Goal: Task Accomplishment & Management: Use online tool/utility

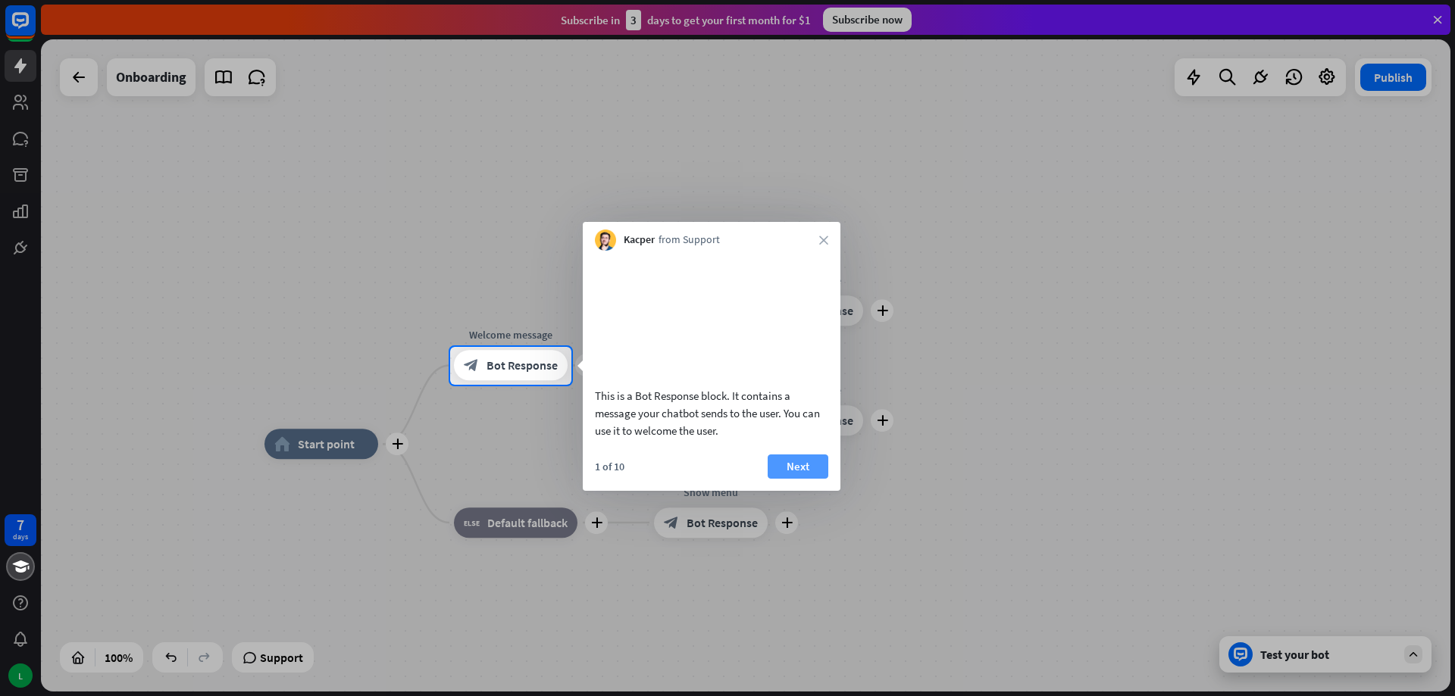
click at [794, 479] on button "Next" at bounding box center [798, 467] width 61 height 24
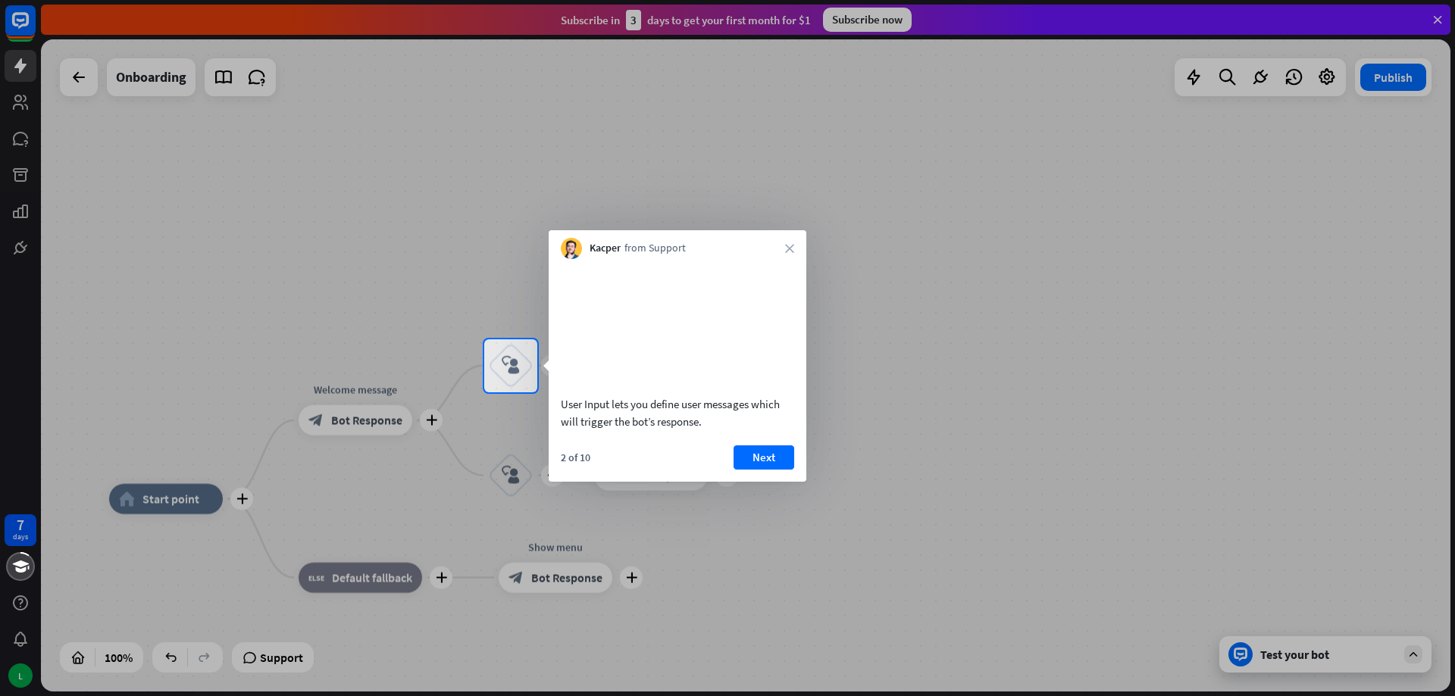
drag, startPoint x: 371, startPoint y: 283, endPoint x: 536, endPoint y: 205, distance: 182.0
click at [598, 426] on div "User Input lets you define user messages which will trigger the bot’s response." at bounding box center [677, 413] width 233 height 35
click at [646, 430] on div "User Input lets you define user messages which will trigger the bot’s response." at bounding box center [677, 413] width 233 height 35
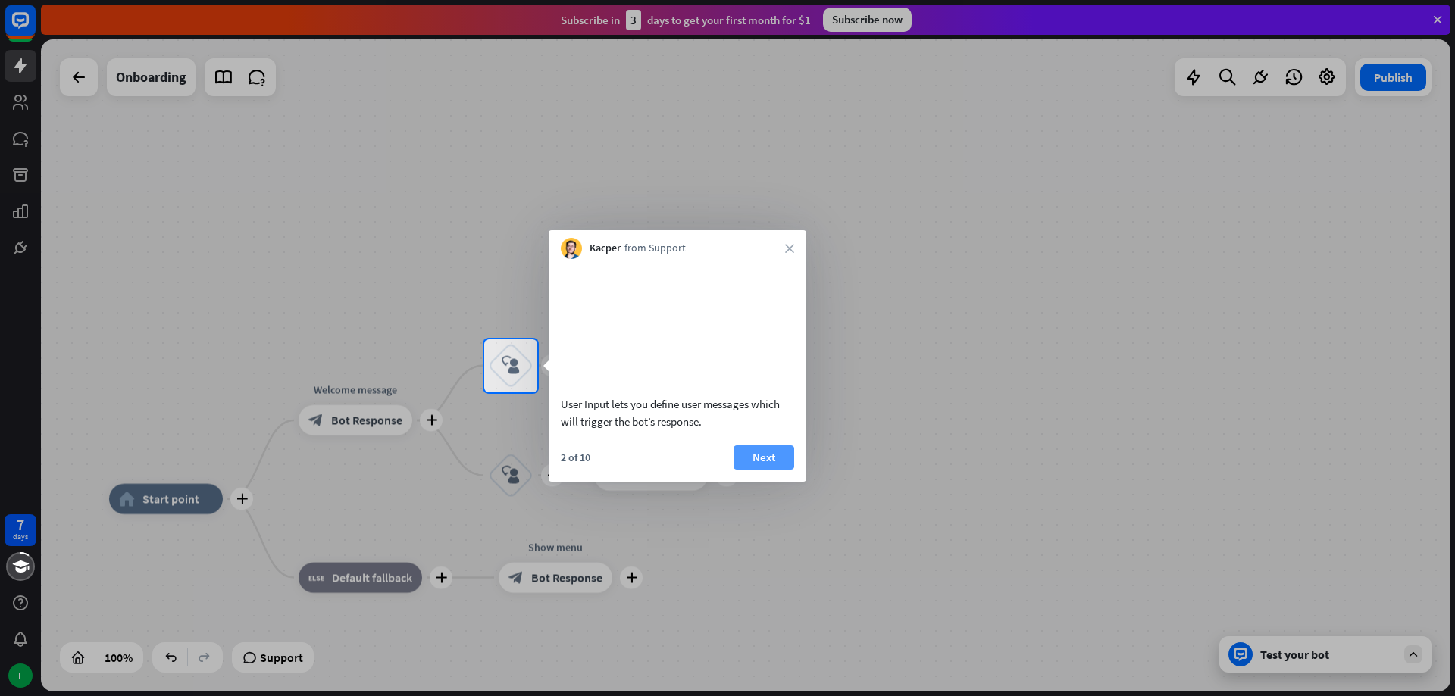
click at [761, 470] on button "Next" at bounding box center [764, 458] width 61 height 24
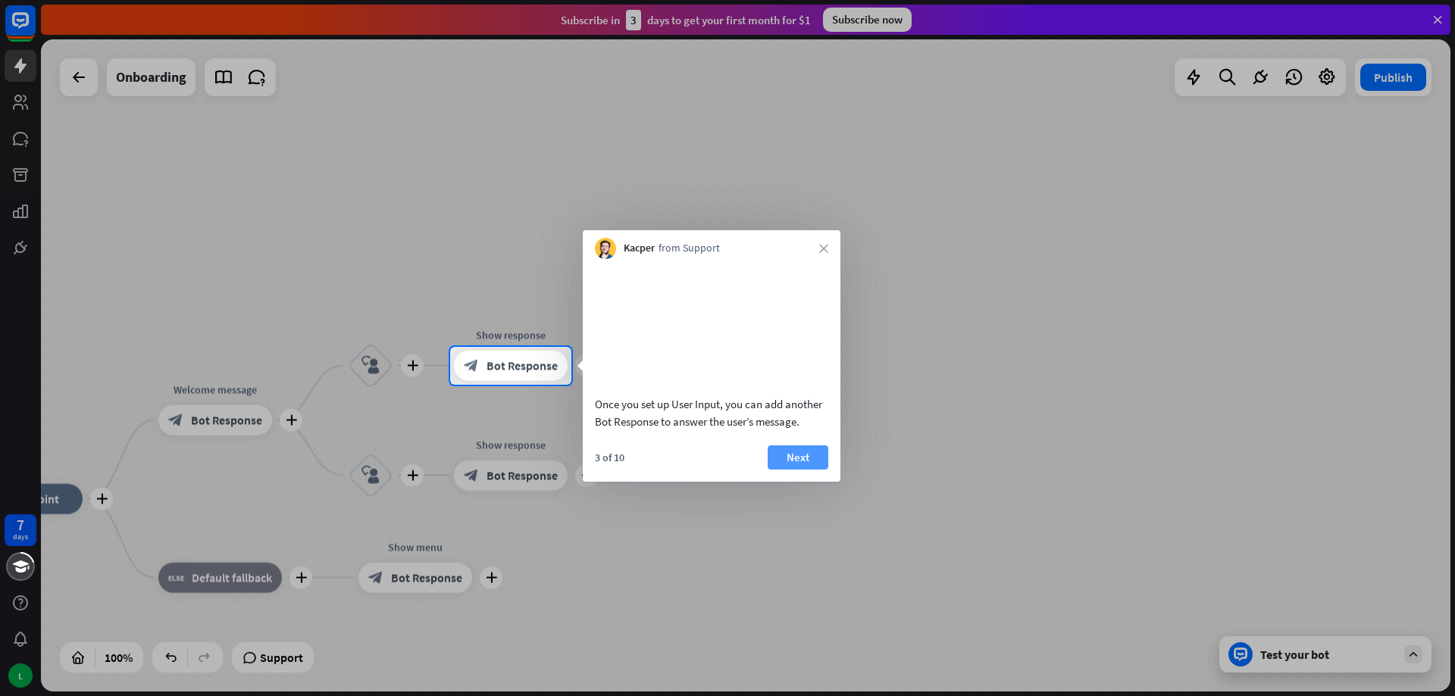
click at [794, 470] on button "Next" at bounding box center [798, 458] width 61 height 24
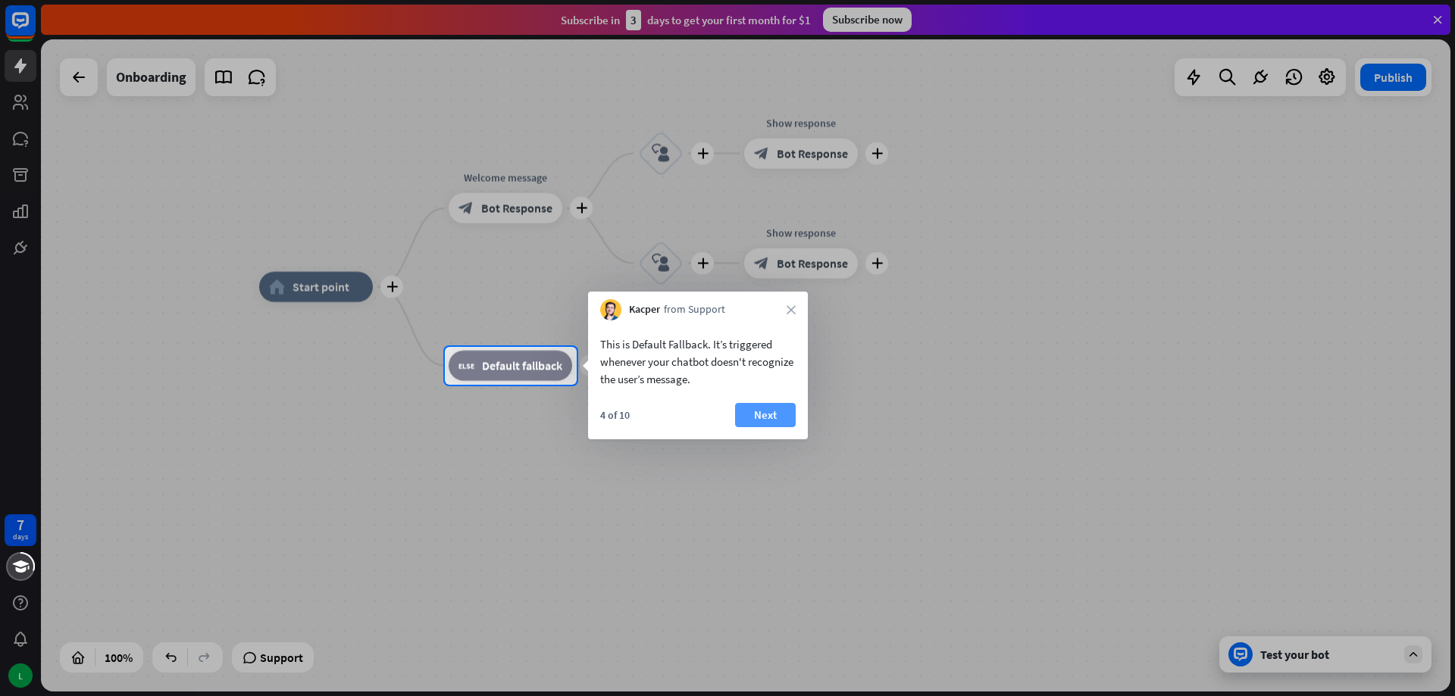
click at [770, 414] on button "Next" at bounding box center [765, 415] width 61 height 24
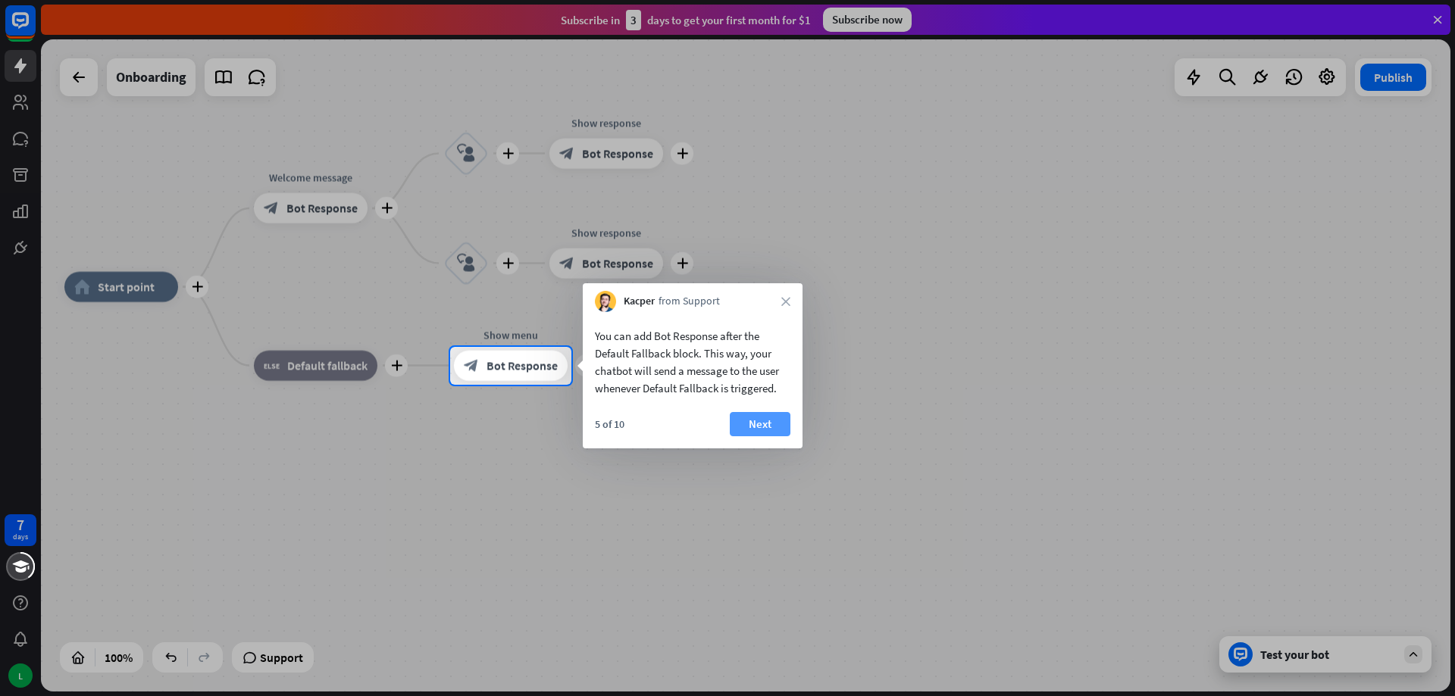
click at [755, 428] on button "Next" at bounding box center [760, 424] width 61 height 24
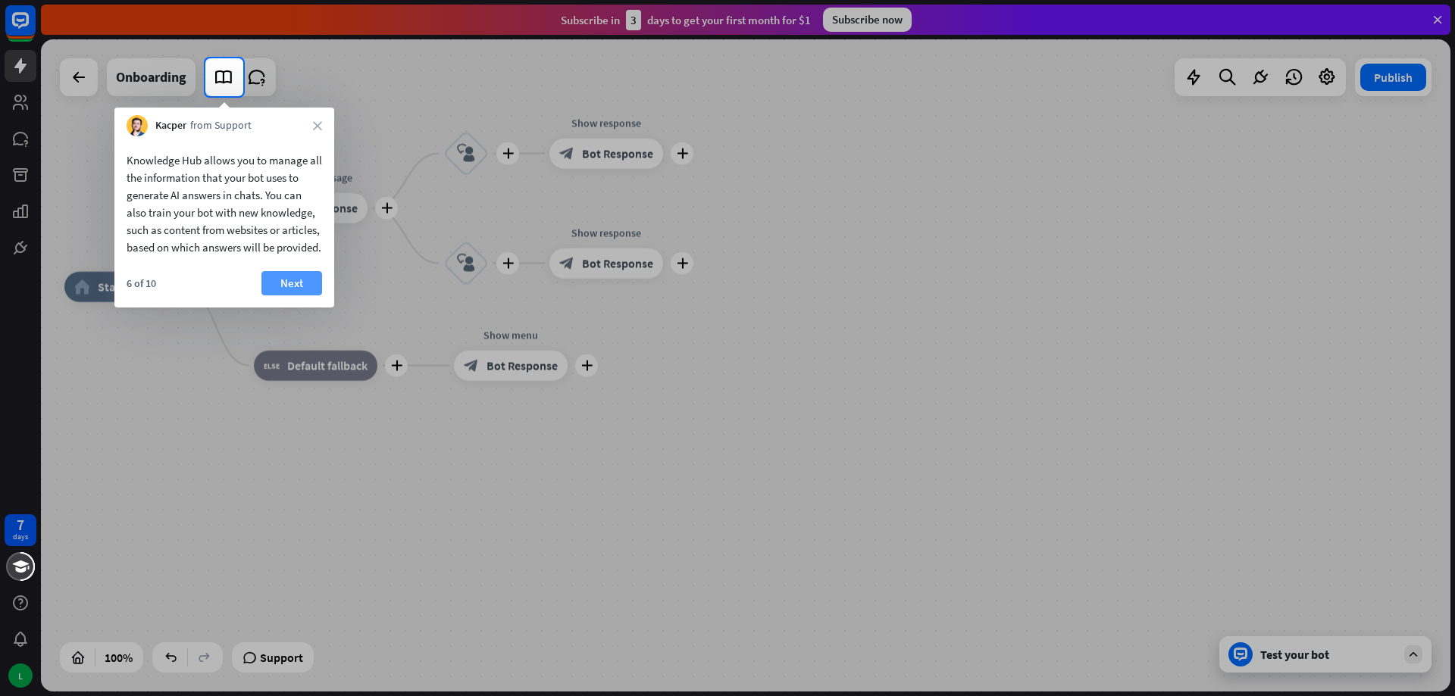
click at [285, 296] on button "Next" at bounding box center [291, 283] width 61 height 24
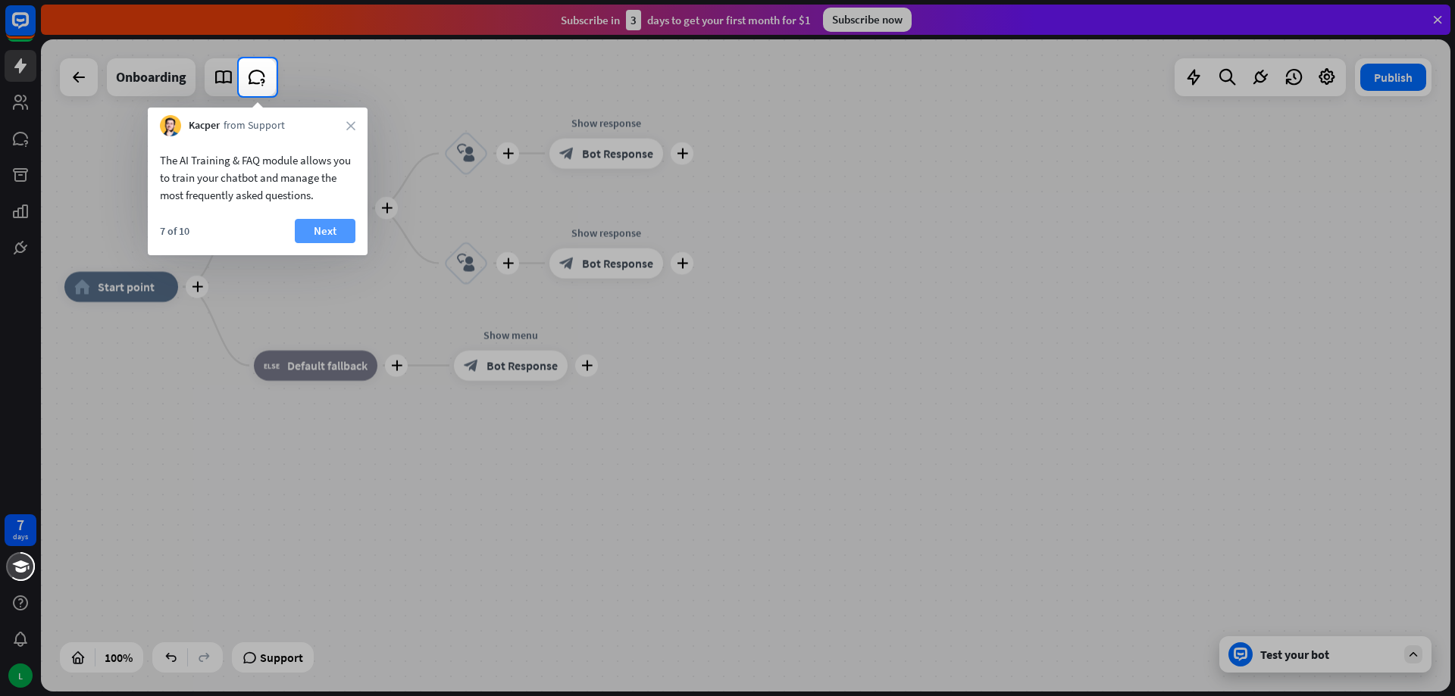
click at [311, 230] on button "Next" at bounding box center [325, 231] width 61 height 24
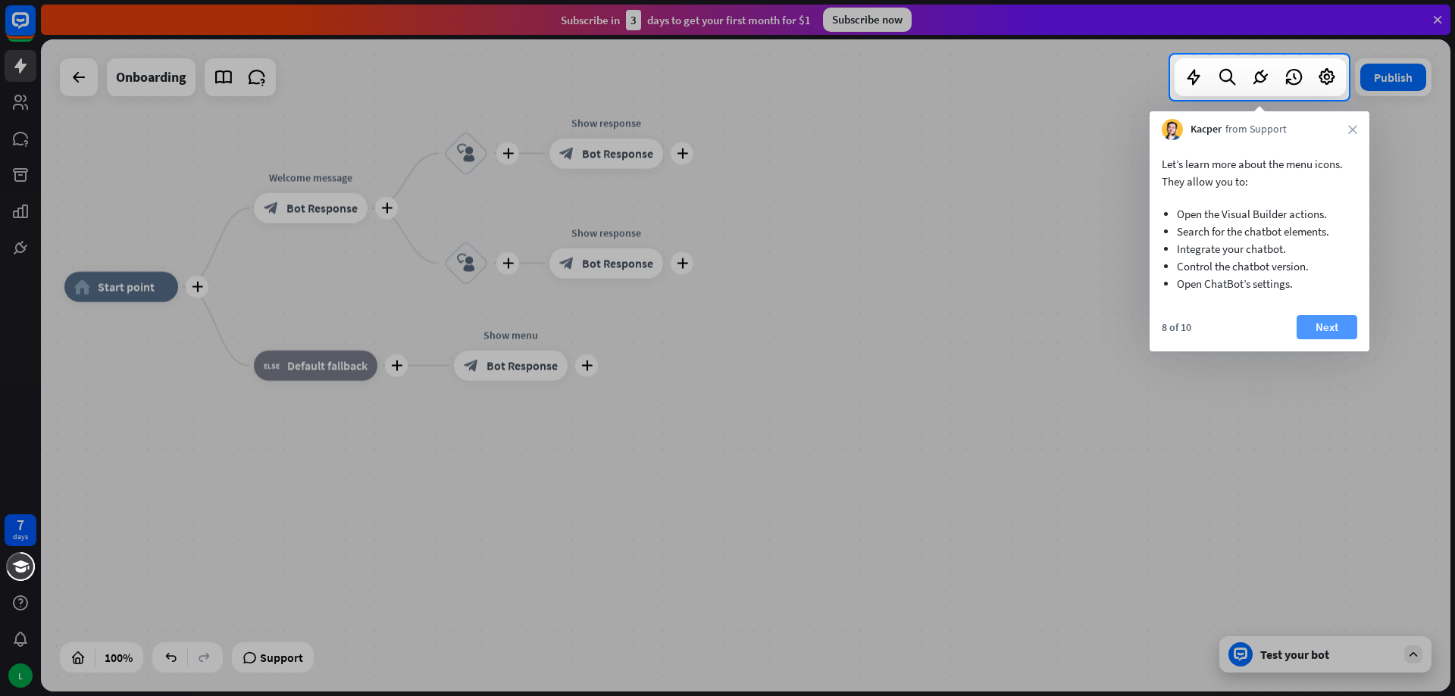
click at [1325, 330] on button "Next" at bounding box center [1327, 327] width 61 height 24
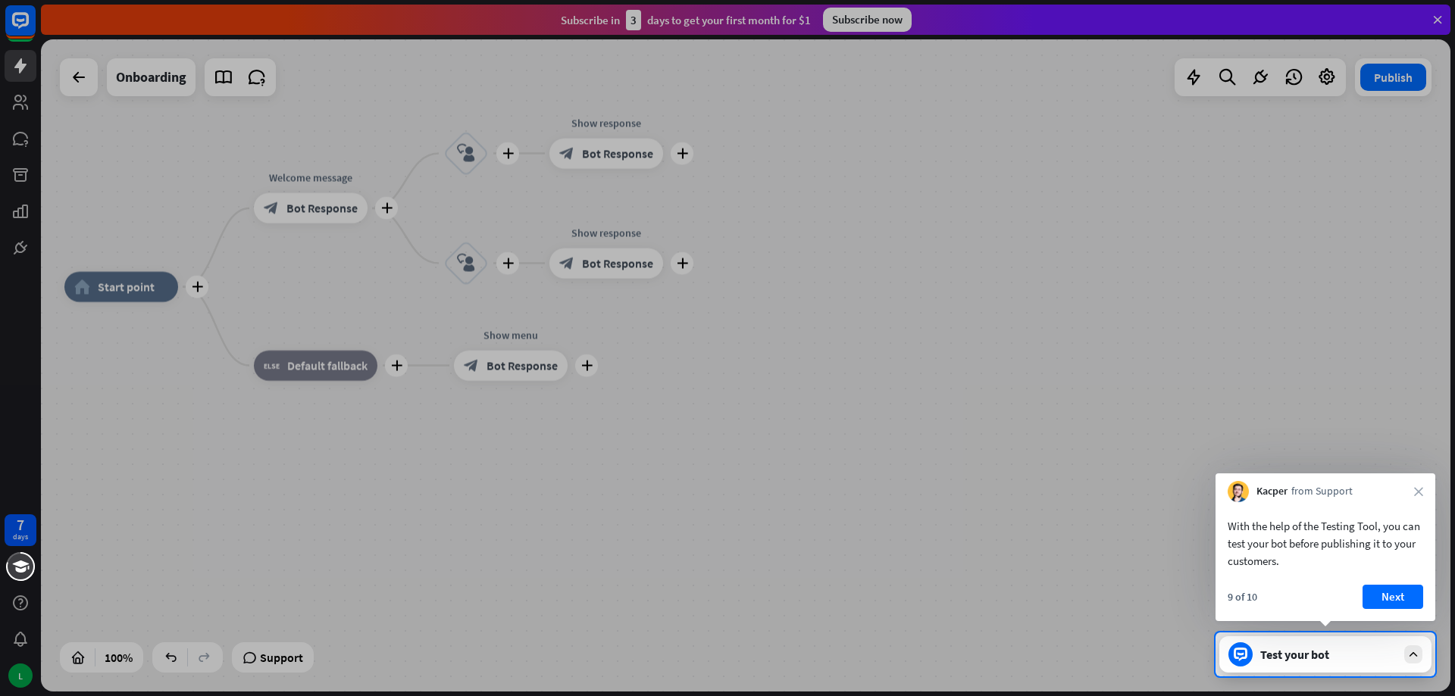
click at [1354, 543] on div "With the help of the Testing Tool, you can test your bot before publishing it t…" at bounding box center [1326, 544] width 196 height 52
click at [1389, 593] on button "Next" at bounding box center [1392, 597] width 61 height 24
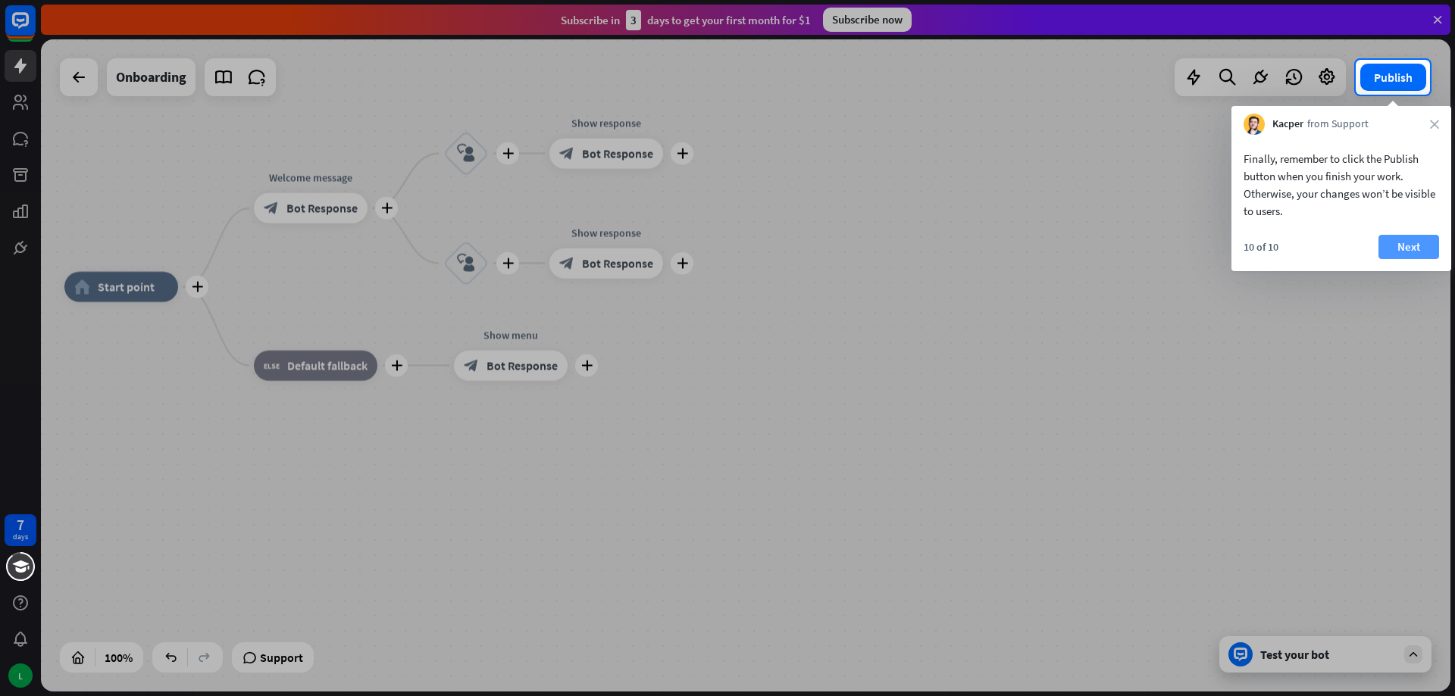
click at [1407, 249] on button "Next" at bounding box center [1408, 247] width 61 height 24
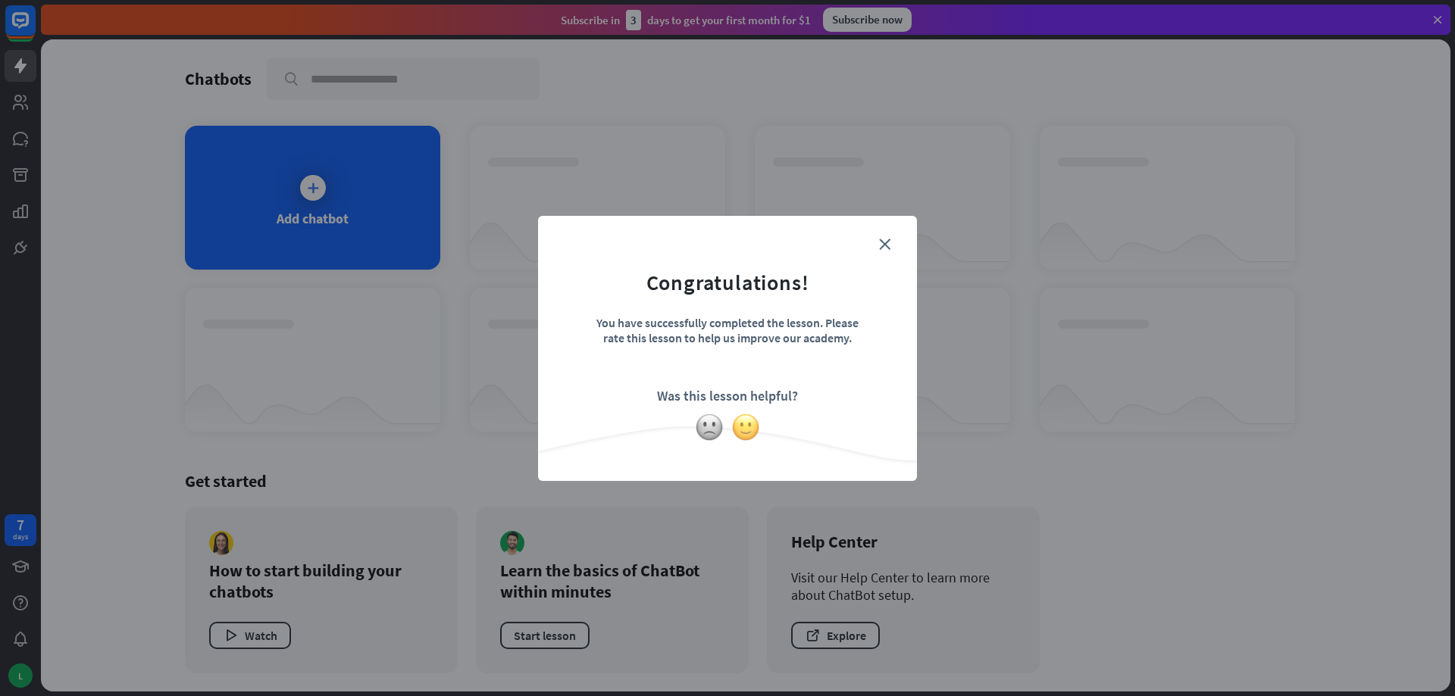
click at [746, 430] on img at bounding box center [745, 427] width 29 height 29
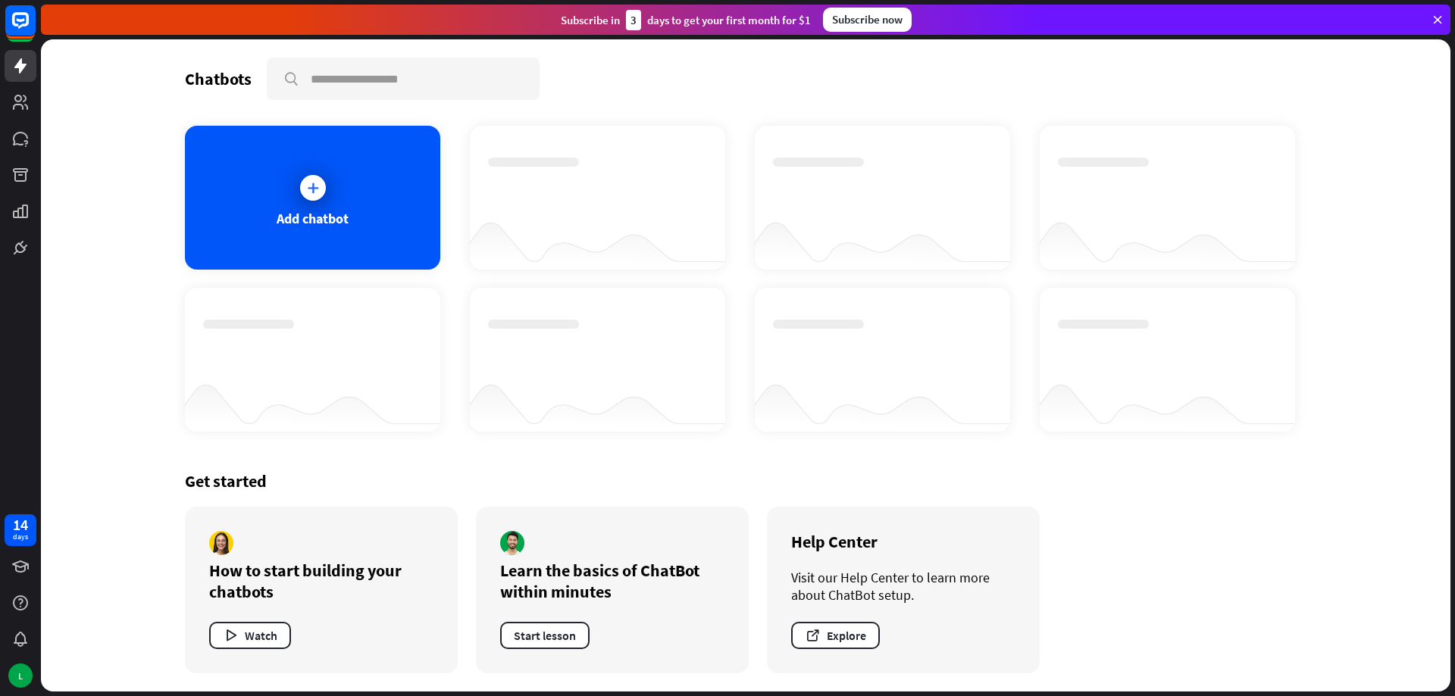
click at [354, 565] on div "How to start building your chatbots" at bounding box center [321, 581] width 224 height 42
click at [361, 565] on div "How to start building your chatbots" at bounding box center [321, 581] width 224 height 42
click at [349, 196] on div "Add chatbot" at bounding box center [312, 198] width 255 height 144
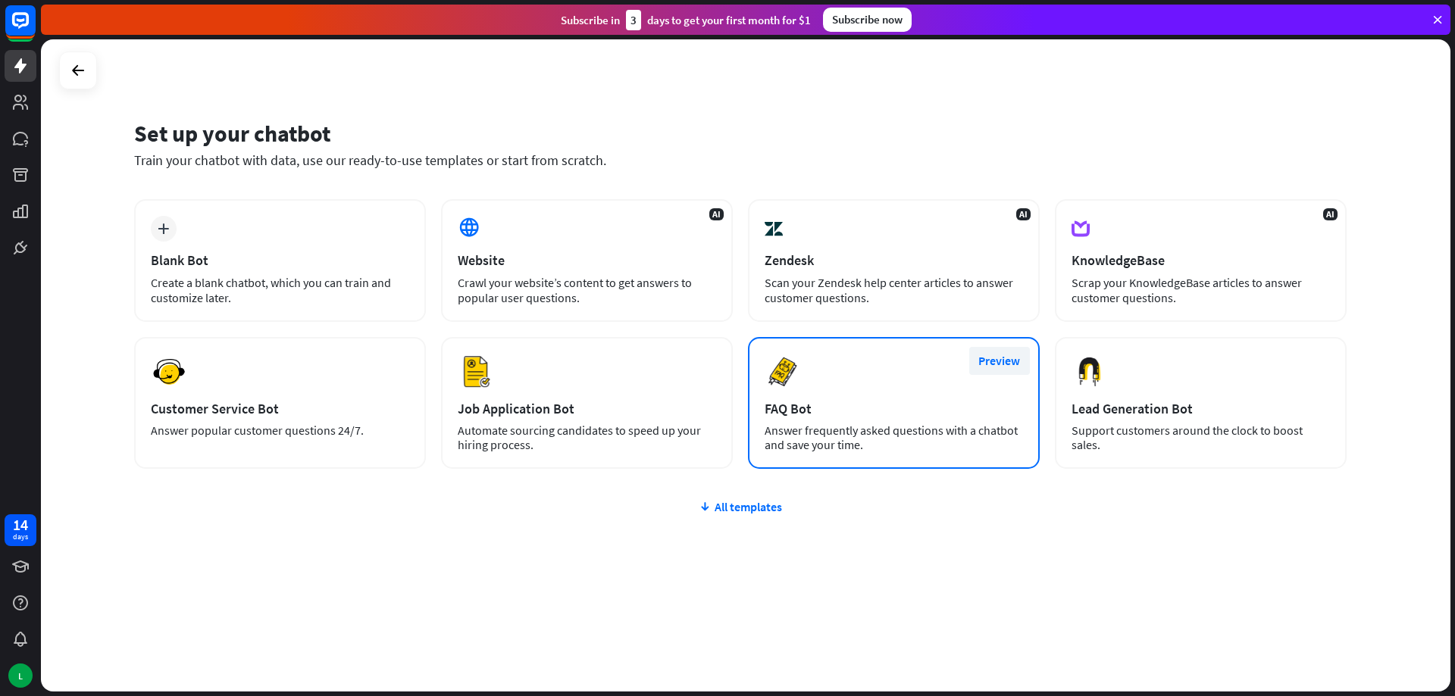
click at [995, 364] on button "Preview" at bounding box center [999, 361] width 61 height 28
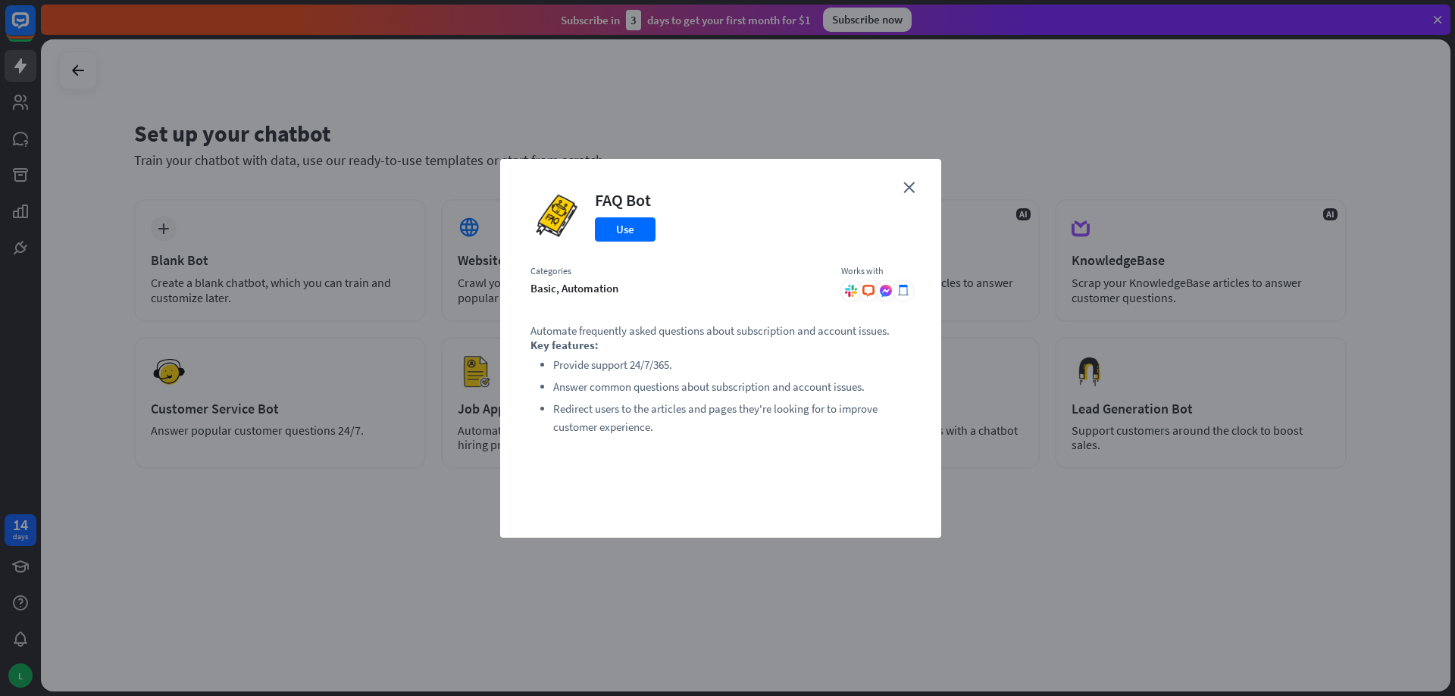
click at [585, 295] on div "basic, automation" at bounding box center [678, 288] width 296 height 14
click at [624, 333] on p "Automate frequently asked questions about subscription and account issues." at bounding box center [720, 331] width 380 height 14
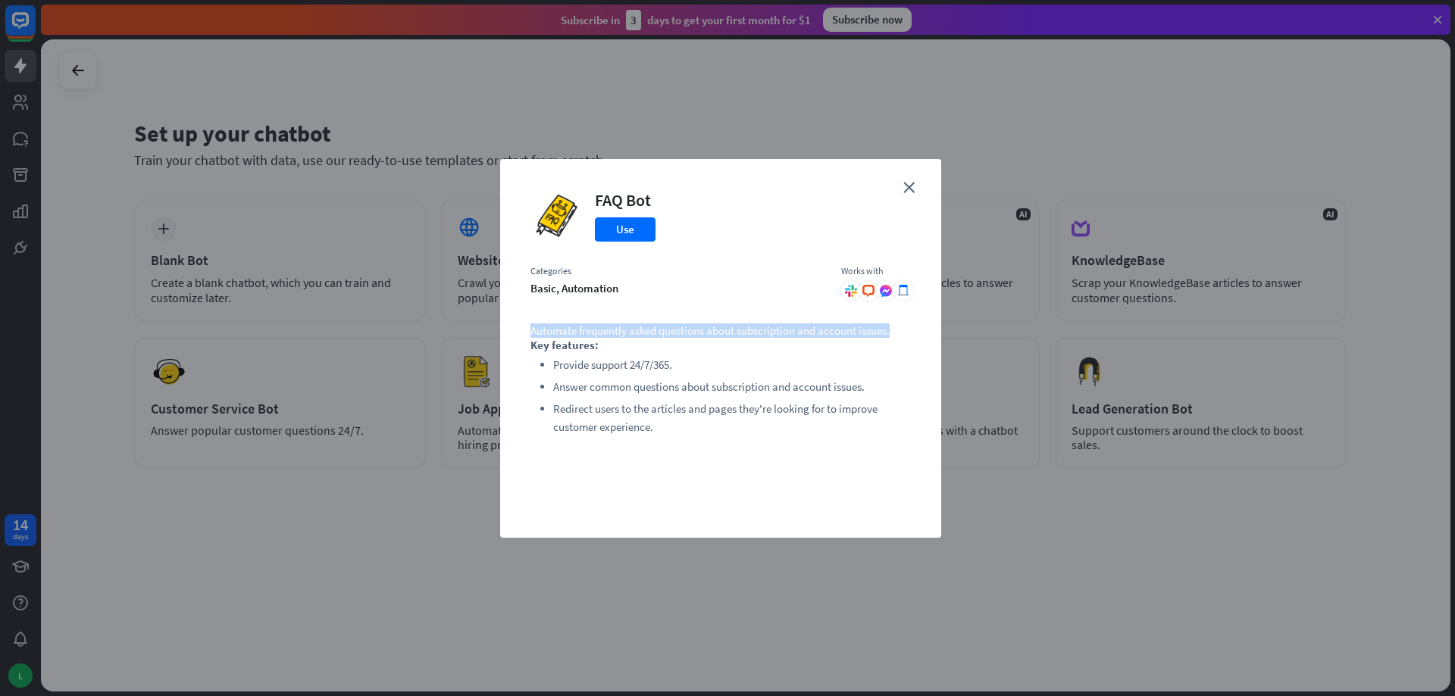
click at [624, 333] on p "Automate frequently asked questions about subscription and account issues." at bounding box center [720, 331] width 380 height 14
click at [687, 374] on ul "Provide support 24/7/365. Answer common questions about subscription and accoun…" at bounding box center [720, 396] width 380 height 80
click at [906, 185] on icon "close" at bounding box center [908, 187] width 11 height 11
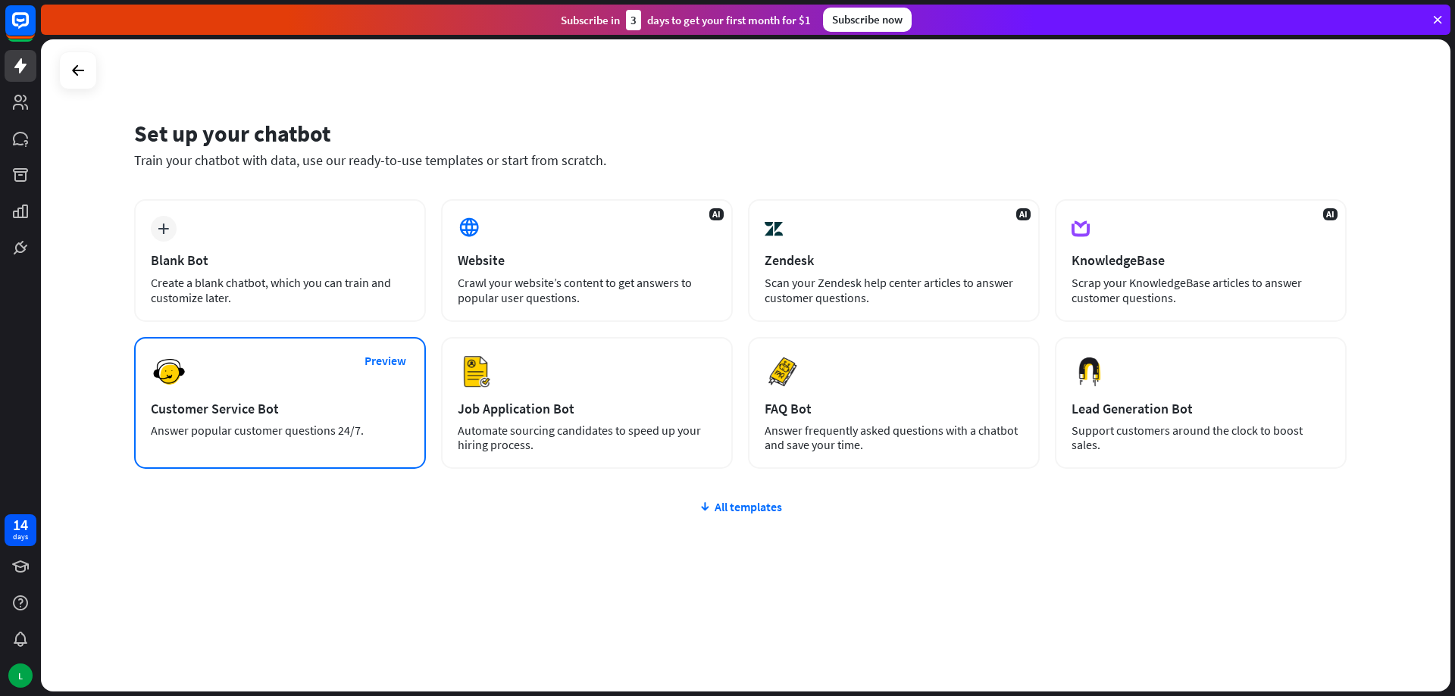
click at [302, 425] on div "Answer popular customer questions 24/7." at bounding box center [280, 431] width 258 height 14
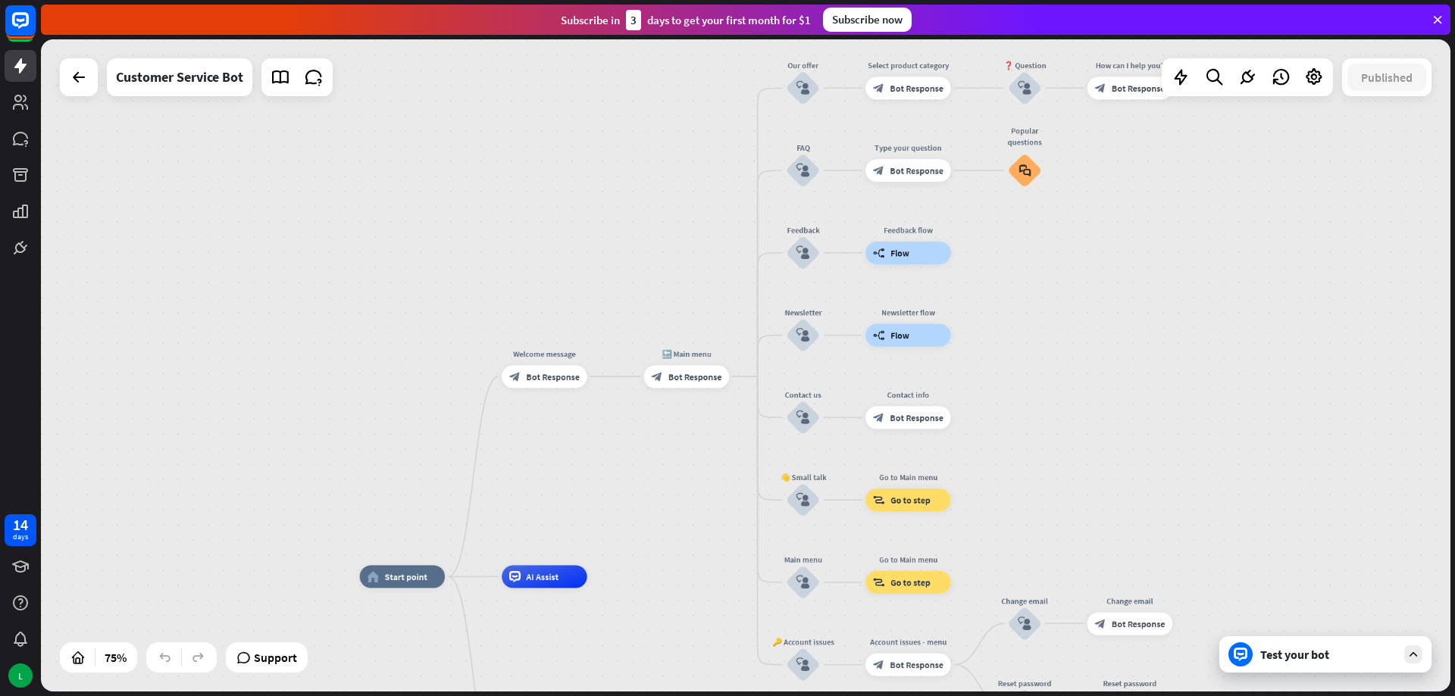
drag, startPoint x: 756, startPoint y: 311, endPoint x: 691, endPoint y: 473, distance: 174.8
click at [683, 526] on div "home_2 Start point Welcome message block_bot_response Bot Response 🔙 Main menu …" at bounding box center [745, 365] width 1409 height 652
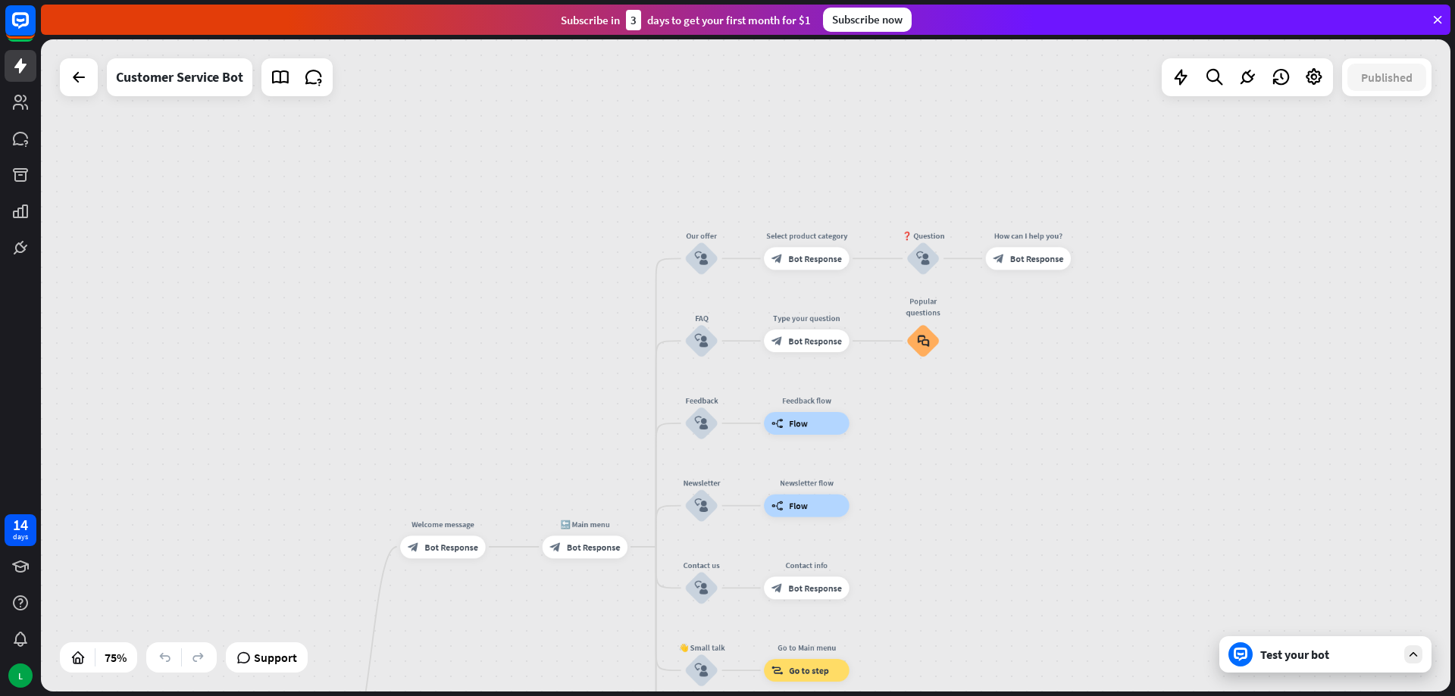
drag, startPoint x: 734, startPoint y: 158, endPoint x: 633, endPoint y: 327, distance: 197.1
click at [633, 327] on div "home_2 Start point Welcome message block_bot_response Bot Response 🔙 Main menu …" at bounding box center [745, 365] width 1409 height 652
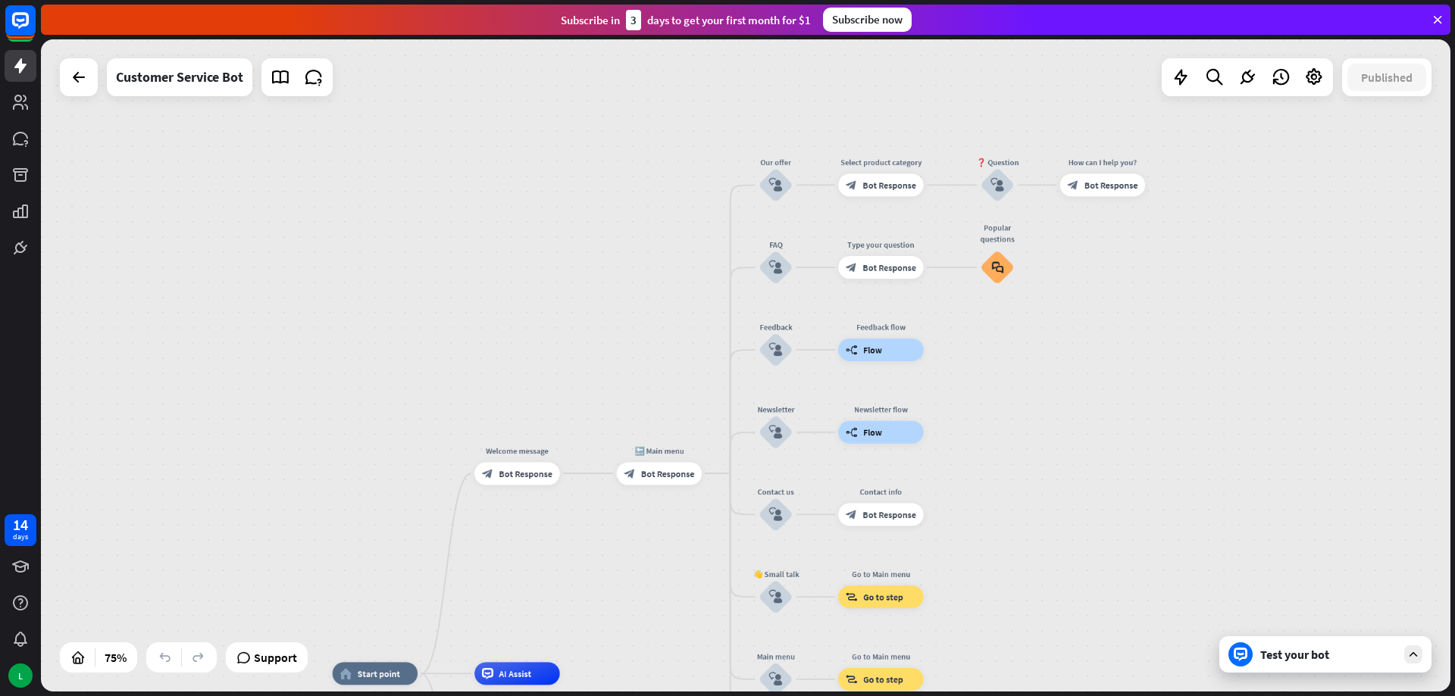
drag, startPoint x: 1037, startPoint y: 374, endPoint x: 1112, endPoint y: 300, distance: 104.5
click at [1112, 300] on div "home_2 Start point Welcome message block_bot_response Bot Response 🔙 Main menu …" at bounding box center [745, 365] width 1409 height 652
click at [773, 180] on icon "block_user_input" at bounding box center [776, 185] width 14 height 14
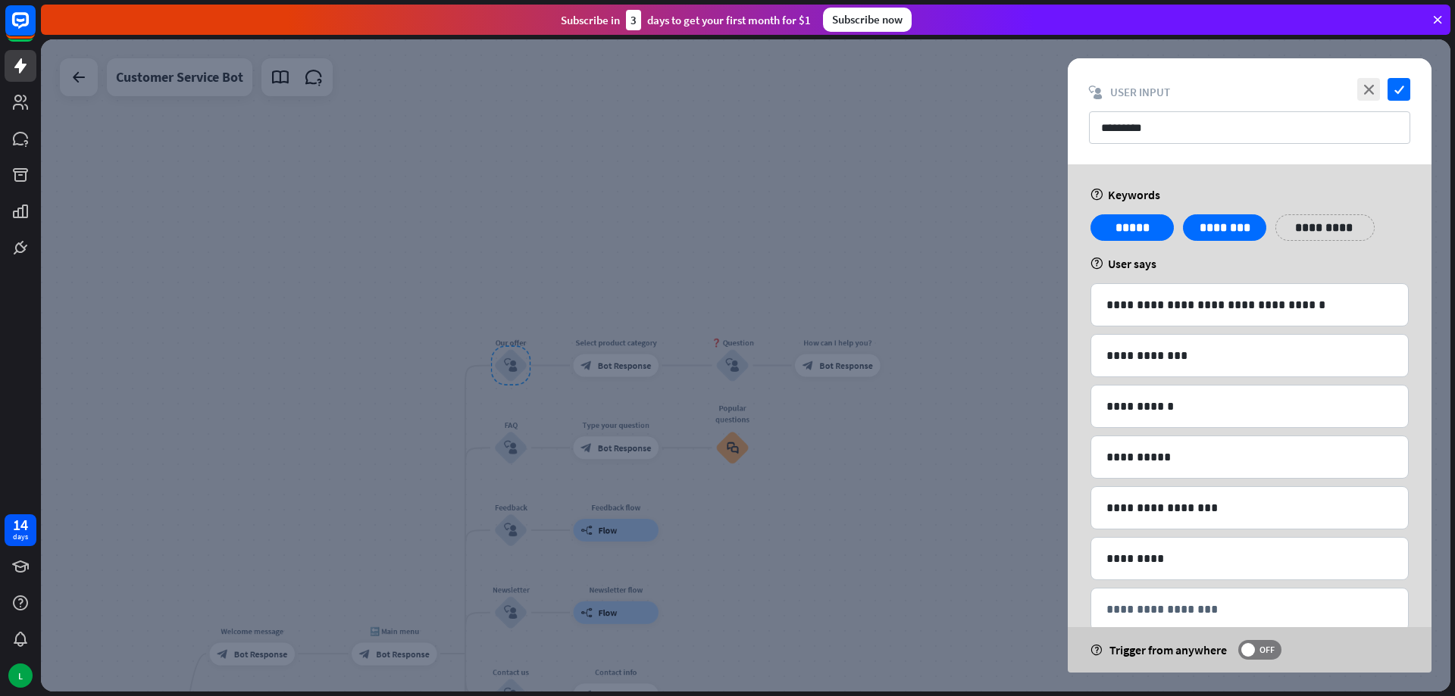
click at [940, 227] on div at bounding box center [745, 365] width 1409 height 652
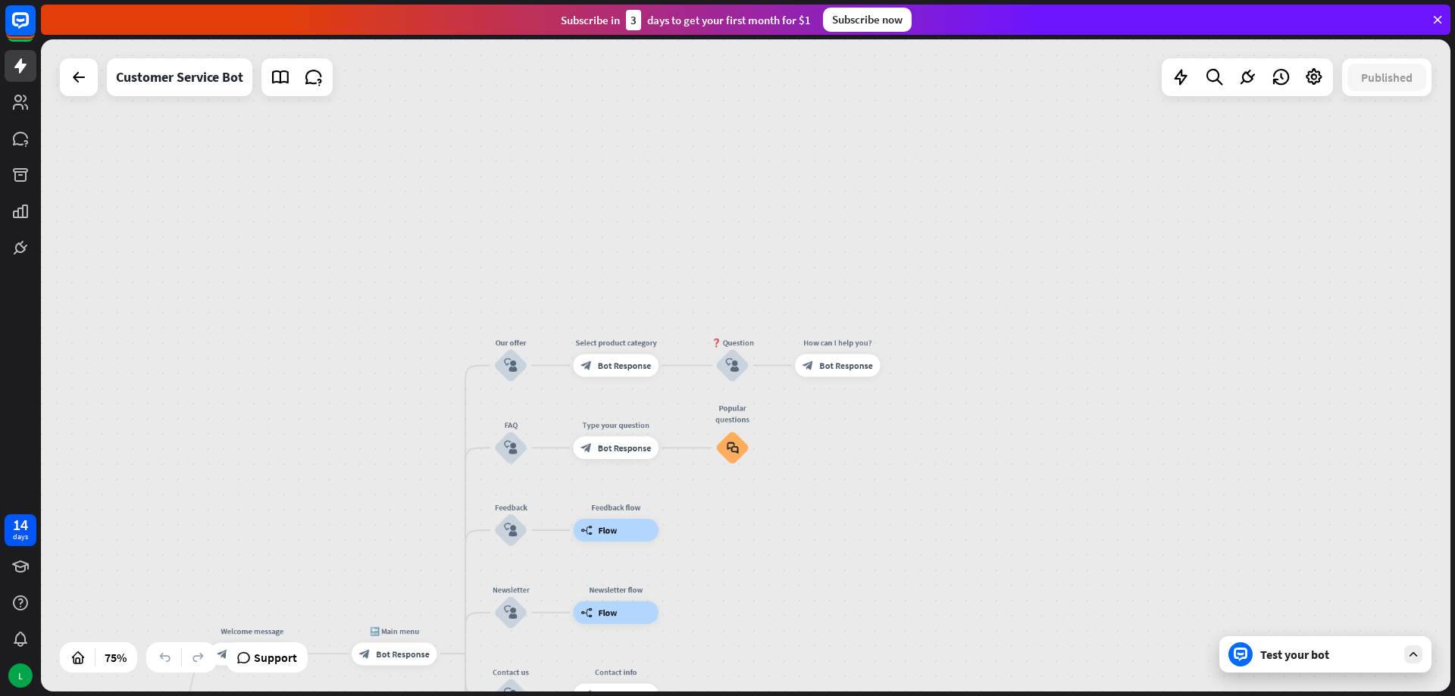
click at [1288, 671] on div "Test your bot" at bounding box center [1325, 655] width 212 height 36
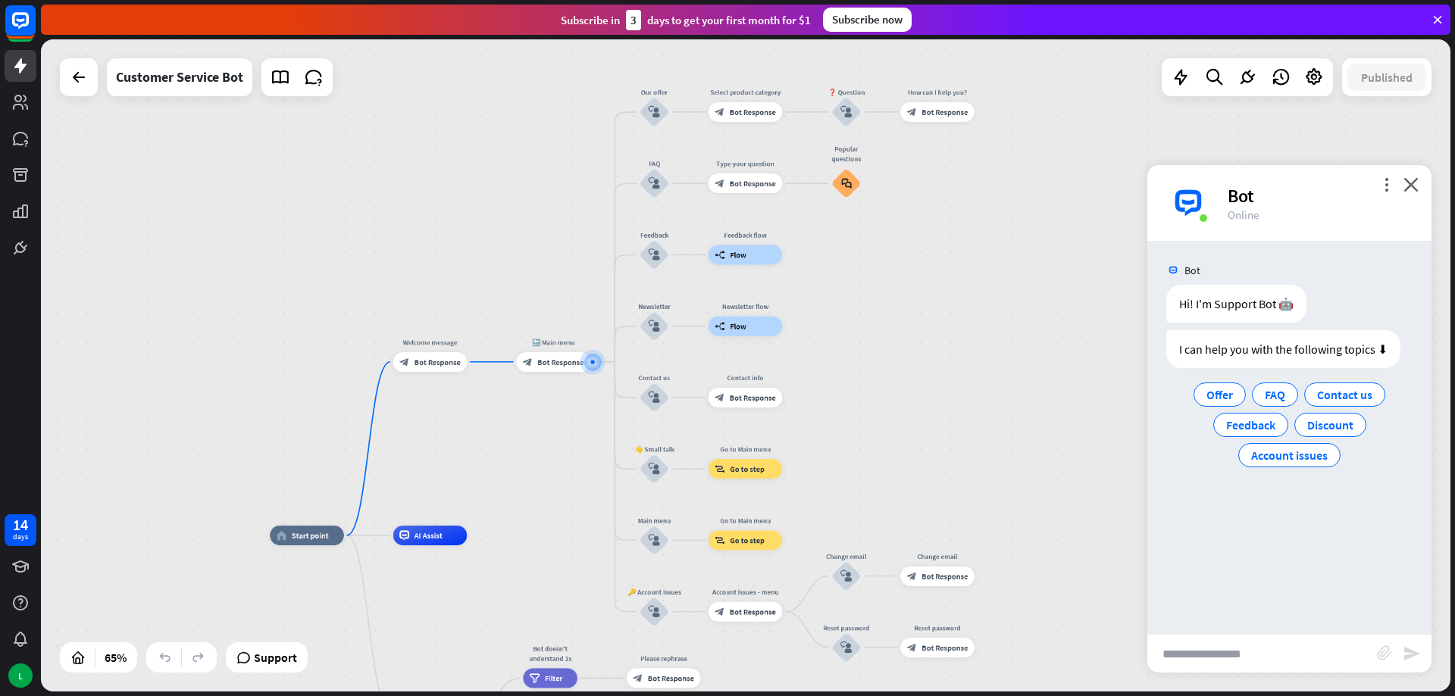
drag, startPoint x: 455, startPoint y: 204, endPoint x: 509, endPoint y: 178, distance: 60.3
click at [509, 178] on div "home_2 Start point Welcome message block_bot_response Bot Response 🔙 Main menu …" at bounding box center [745, 365] width 1409 height 652
click at [83, 84] on icon at bounding box center [79, 77] width 18 height 18
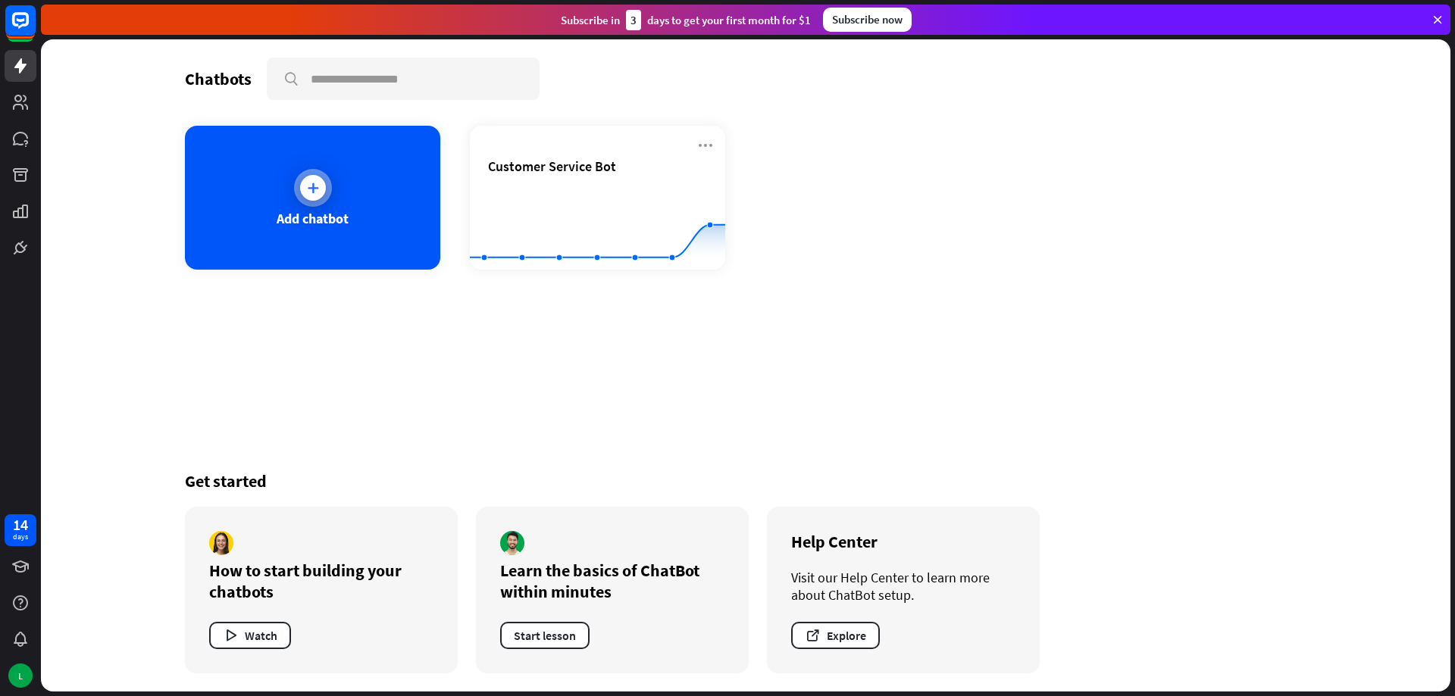
click at [270, 204] on div "Add chatbot" at bounding box center [312, 198] width 255 height 144
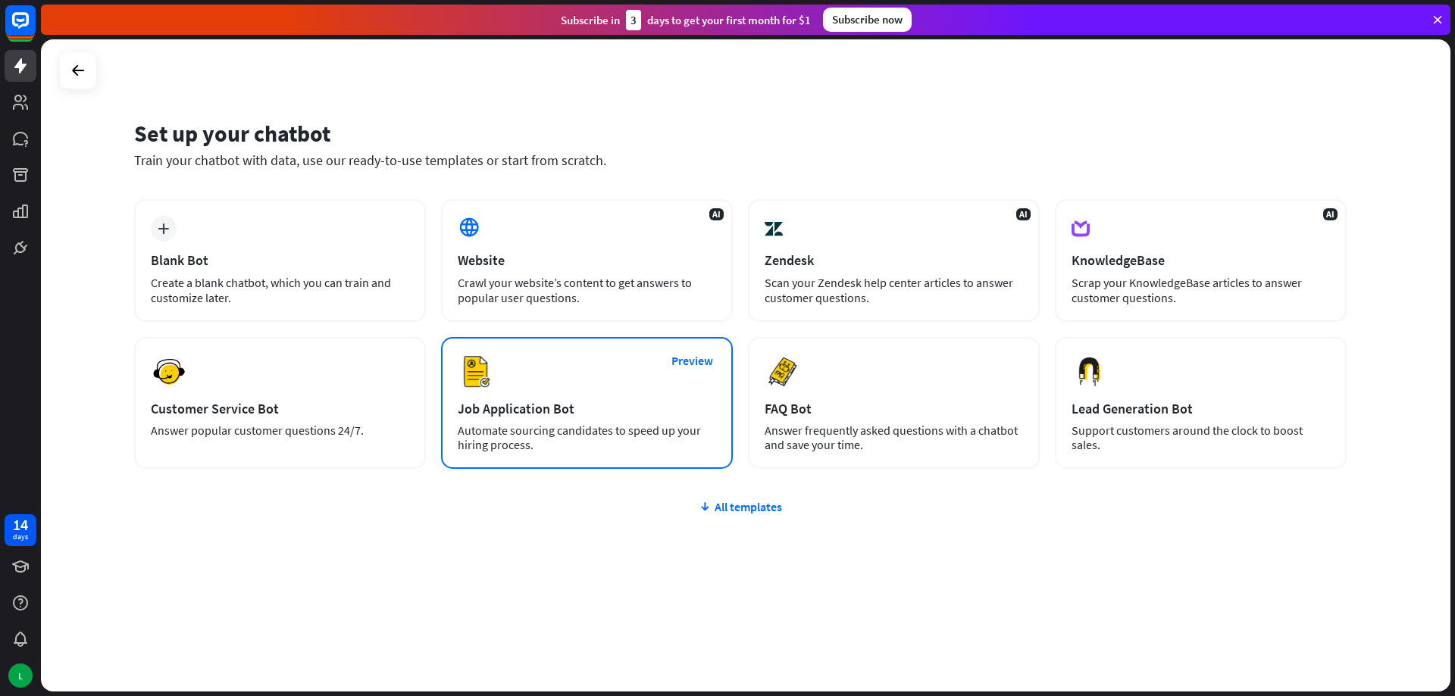
click at [595, 399] on div "Preview Job Application Bot Automate sourcing candidates to speed up your hirin…" at bounding box center [587, 403] width 292 height 132
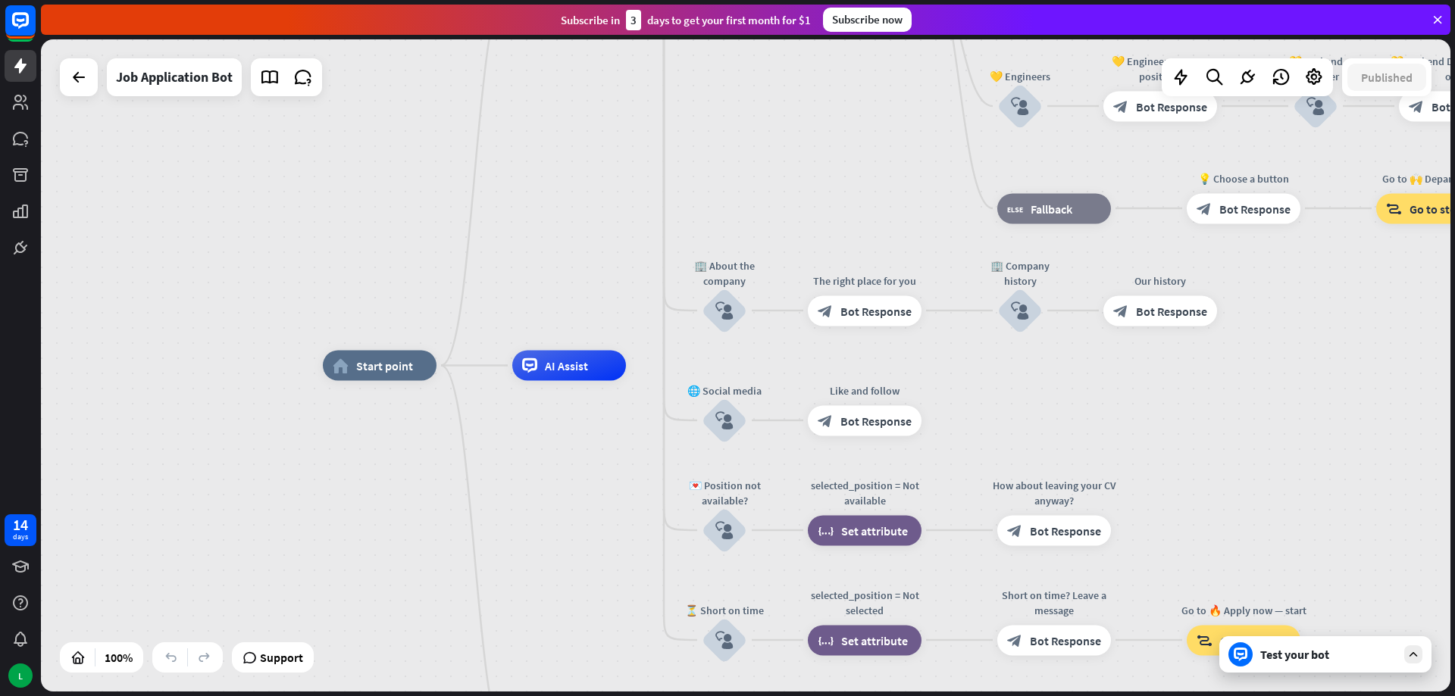
drag, startPoint x: 550, startPoint y: 230, endPoint x: 571, endPoint y: 319, distance: 91.2
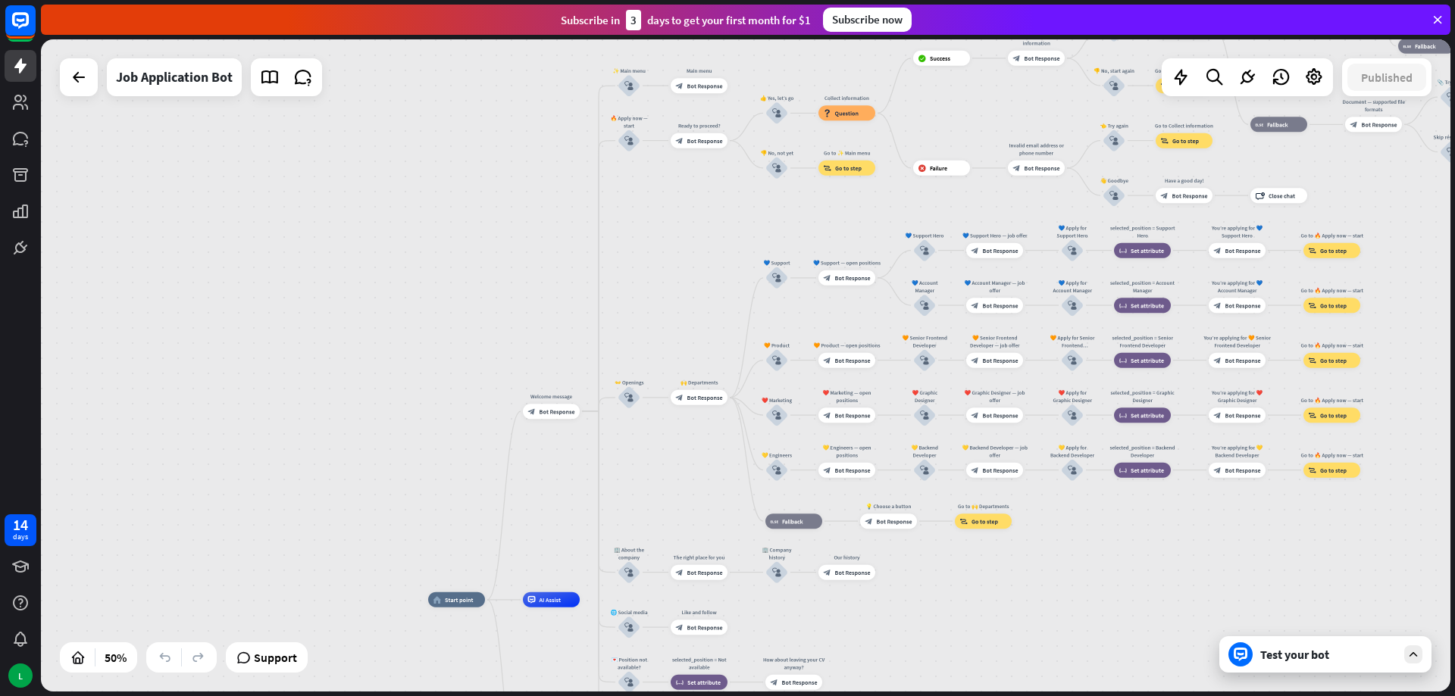
drag, startPoint x: 658, startPoint y: 149, endPoint x: 645, endPoint y: 447, distance: 298.1
click at [645, 447] on div "home_2 Start point Welcome message block_bot_response Bot Response ✨ Main menu …" at bounding box center [745, 365] width 1409 height 652
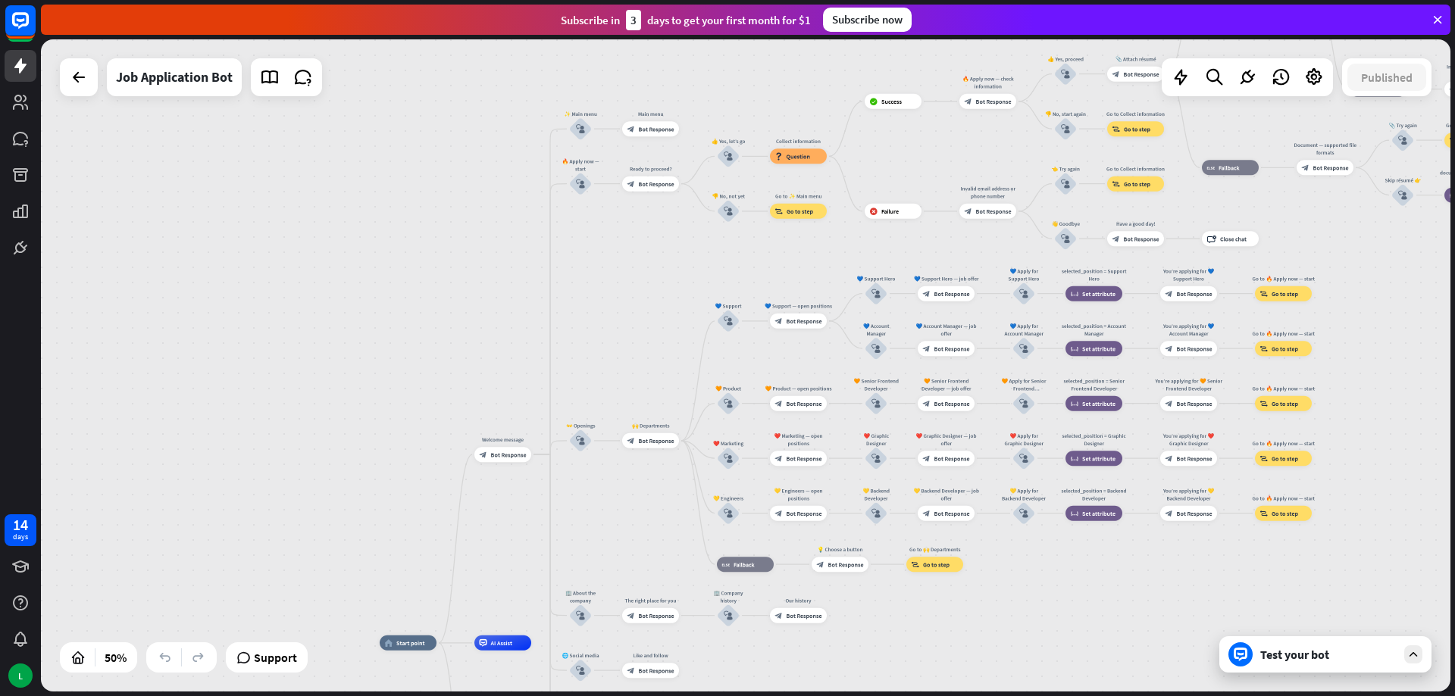
drag, startPoint x: 659, startPoint y: 300, endPoint x: 591, endPoint y: 312, distance: 69.3
click at [591, 312] on div "home_2 Start point Welcome message block_bot_response Bot Response ✨ Main menu …" at bounding box center [745, 365] width 1409 height 652
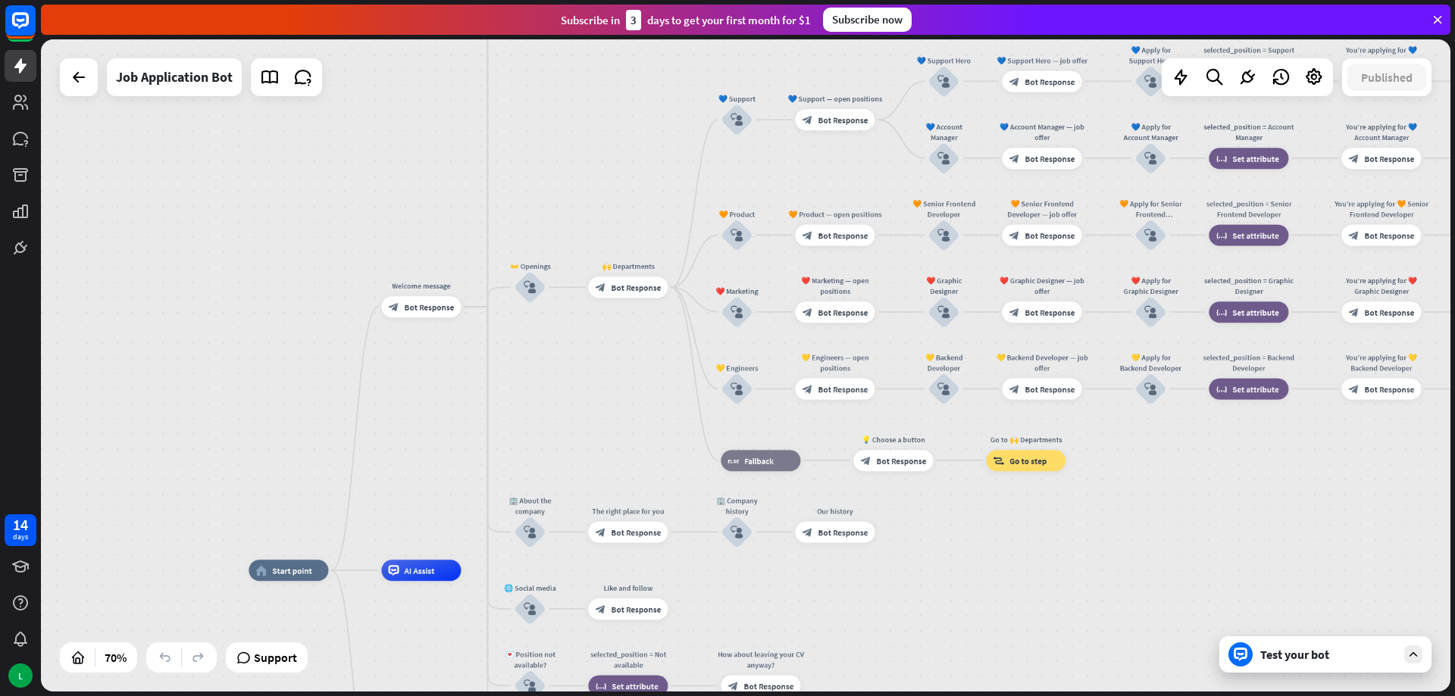
drag, startPoint x: 617, startPoint y: 364, endPoint x: 878, endPoint y: 509, distance: 299.2
click at [878, 509] on div "home_2 Start point Welcome message block_bot_response Bot Response ✨ Main menu …" at bounding box center [745, 365] width 1409 height 652
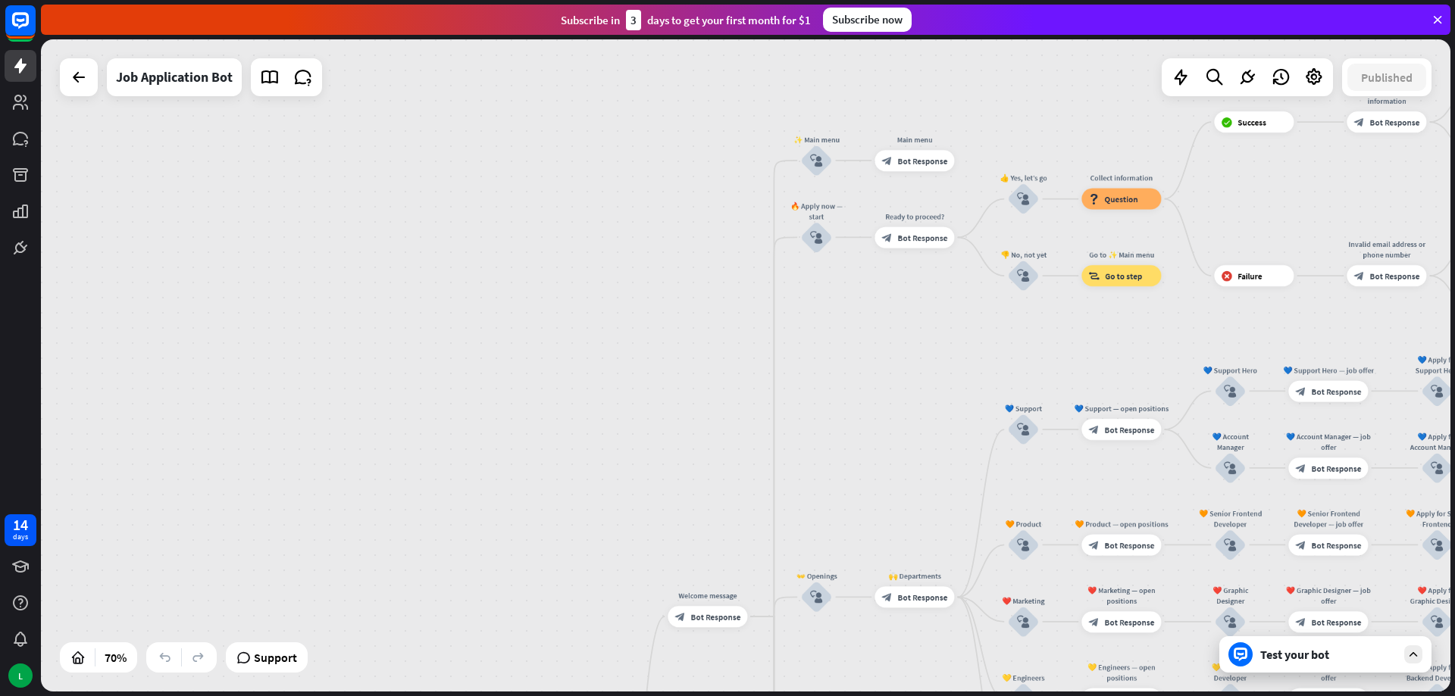
drag, startPoint x: 813, startPoint y: 382, endPoint x: 787, endPoint y: 416, distance: 43.2
click at [787, 416] on div "home_2 Start point Welcome message block_bot_response Bot Response ✨ Main menu …" at bounding box center [745, 365] width 1409 height 652
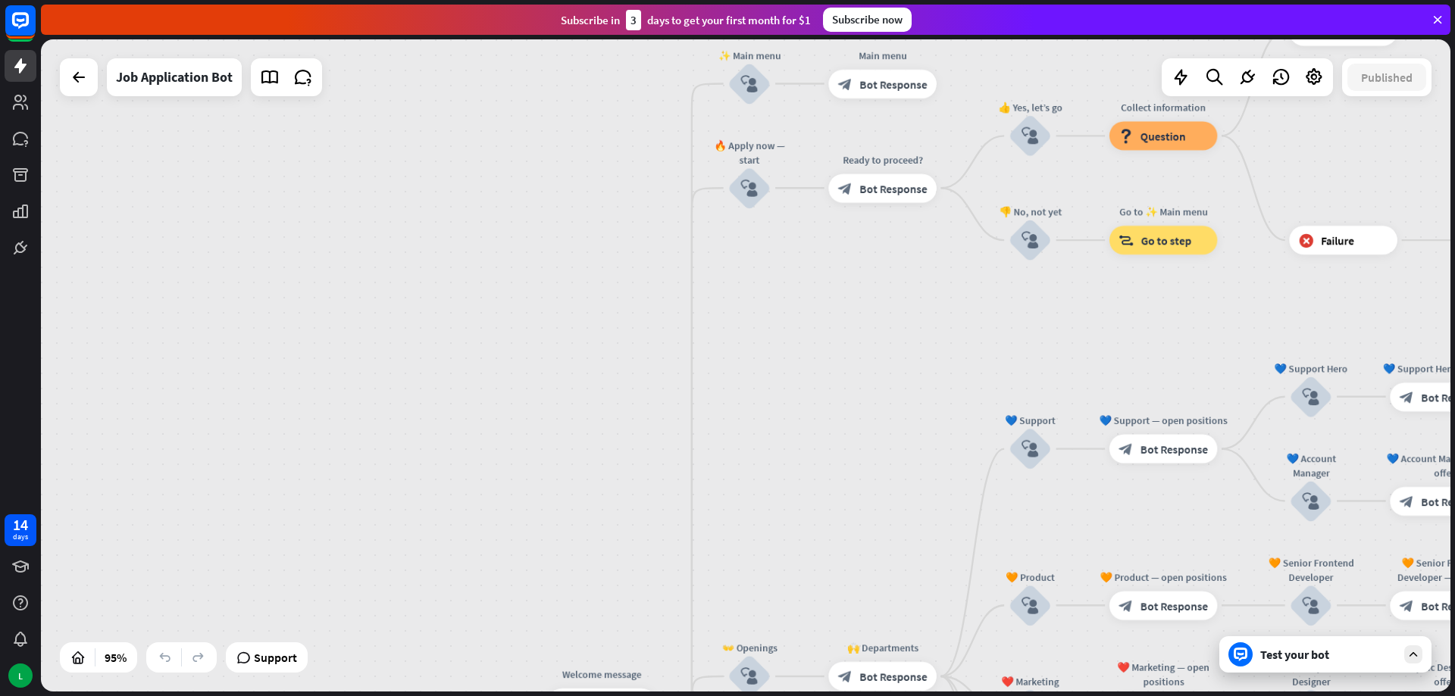
drag, startPoint x: 842, startPoint y: 418, endPoint x: 981, endPoint y: 442, distance: 141.5
click at [838, 258] on div "home_2 Start point Welcome message block_bot_response Bot Response ✨ Main menu …" at bounding box center [745, 365] width 1409 height 652
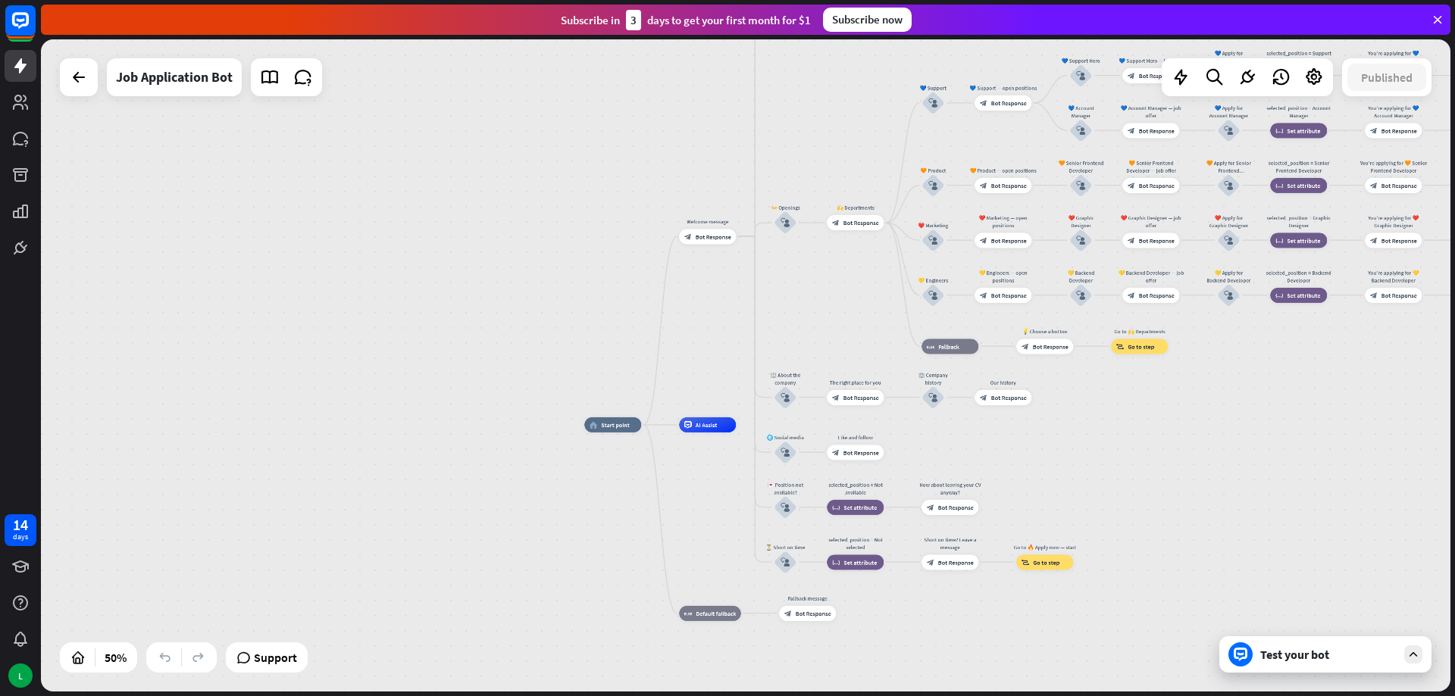
drag, startPoint x: 874, startPoint y: 439, endPoint x: 821, endPoint y: 144, distance: 299.6
click at [821, 144] on div "home_2 Start point Welcome message block_bot_response Bot Response ✨ Main menu …" at bounding box center [745, 365] width 1409 height 652
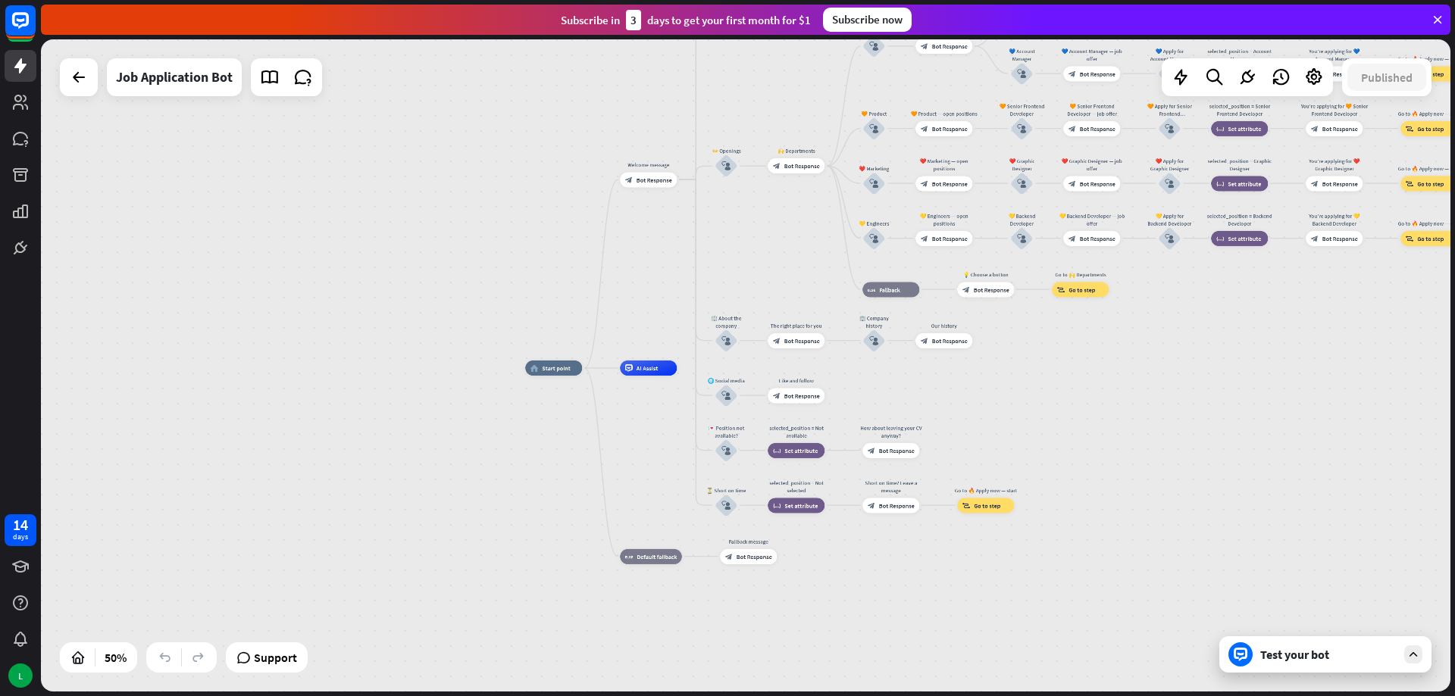
drag, startPoint x: 1133, startPoint y: 567, endPoint x: 1075, endPoint y: 511, distance: 80.9
click at [1075, 511] on div "home_2 Start point Welcome message block_bot_response Bot Response ✨ Main menu …" at bounding box center [877, 531] width 705 height 327
click at [1275, 662] on div "Test your bot" at bounding box center [1325, 655] width 212 height 36
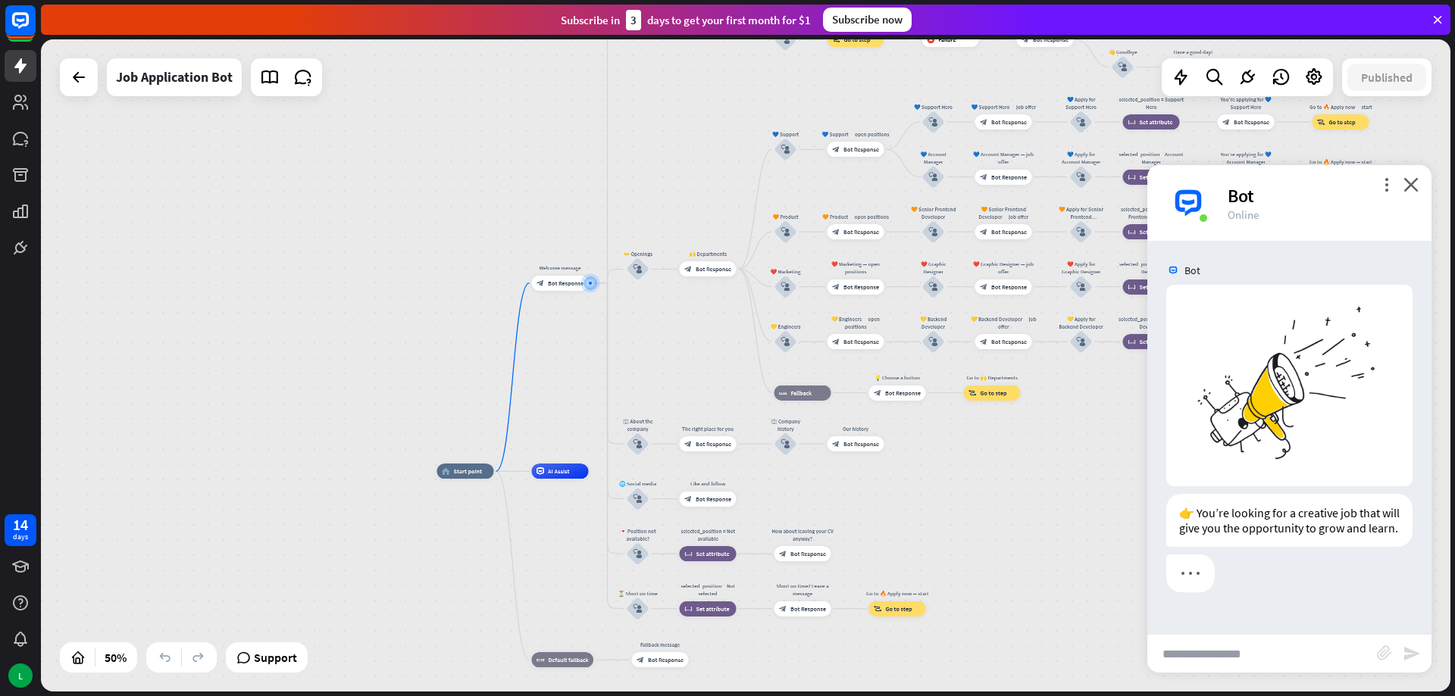
drag, startPoint x: 618, startPoint y: 446, endPoint x: 668, endPoint y: 363, distance: 96.8
click at [668, 363] on div "home_2 Start point Welcome message block_bot_response Bot Response ✨ Main menu …" at bounding box center [745, 365] width 1409 height 652
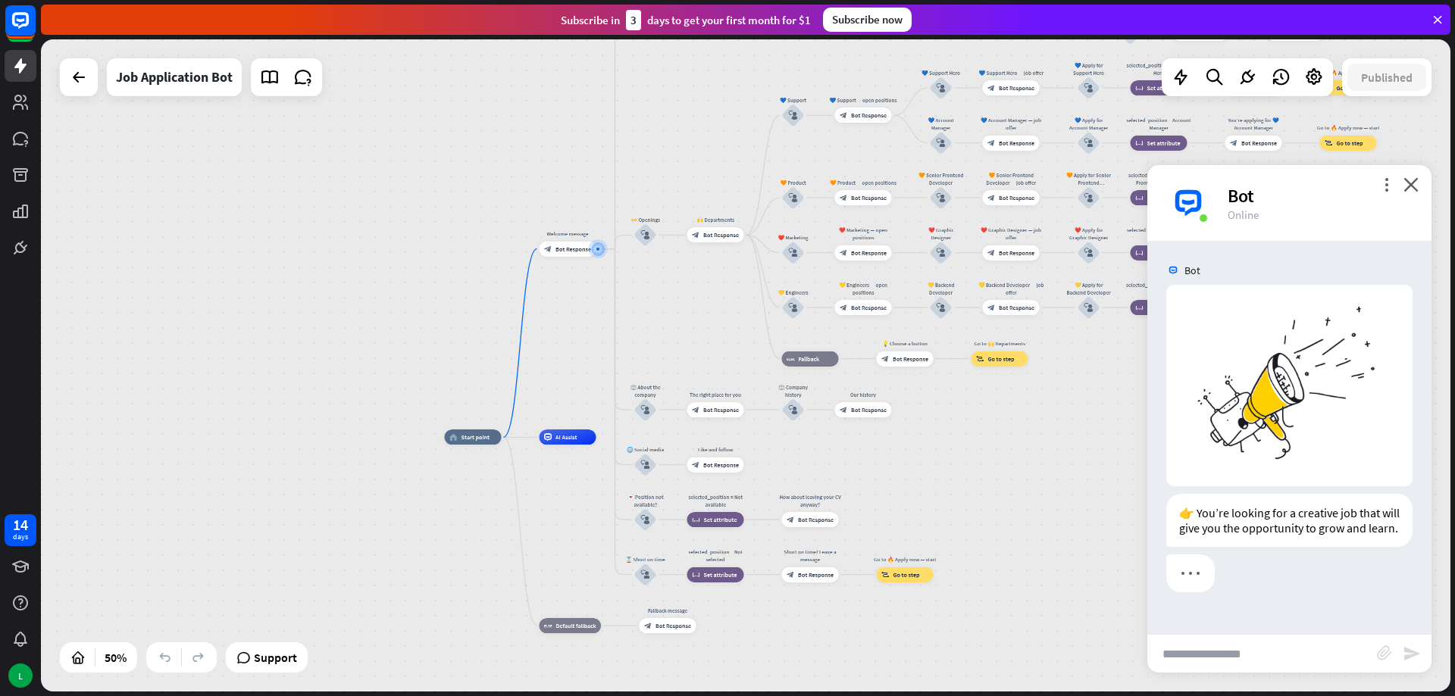
drag, startPoint x: 662, startPoint y: 371, endPoint x: 671, endPoint y: 333, distance: 39.0
click at [671, 333] on div "home_2 Start point Welcome message block_bot_response Bot Response ✨ Main menu …" at bounding box center [745, 365] width 1409 height 652
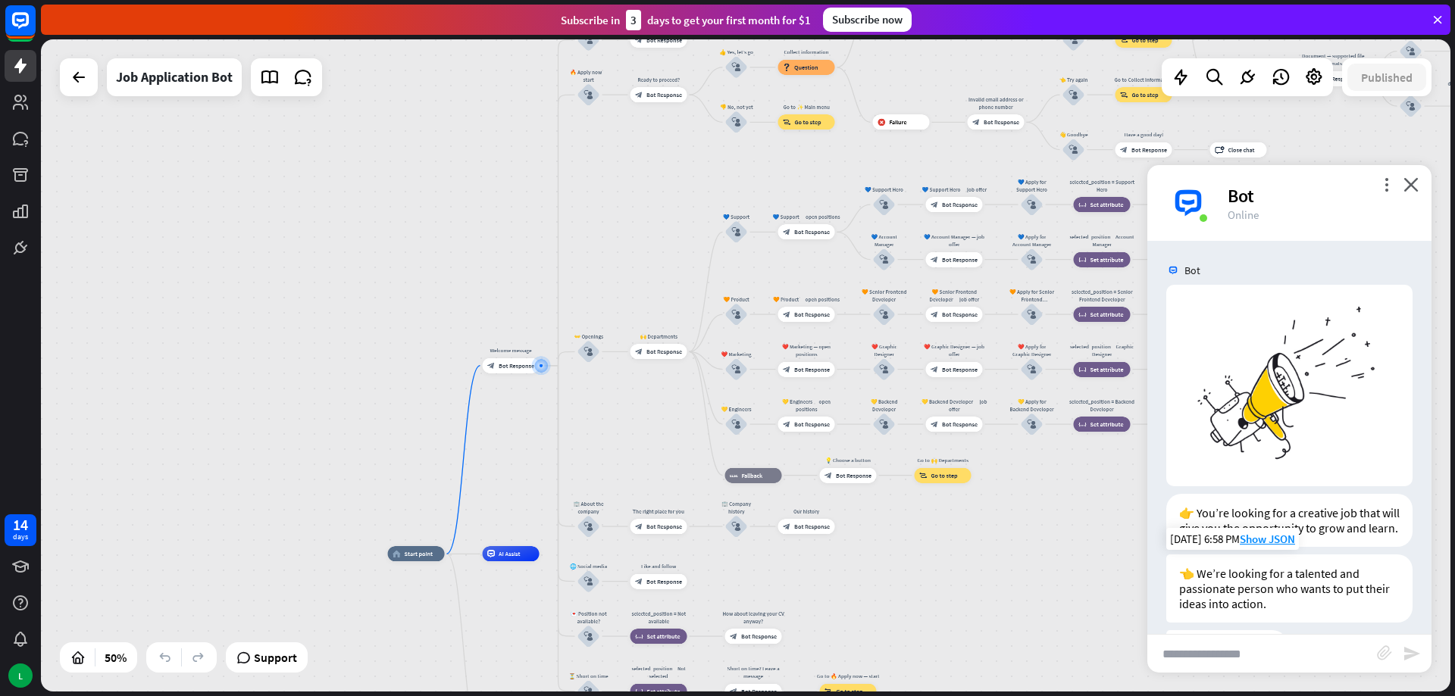
scroll to position [105, 0]
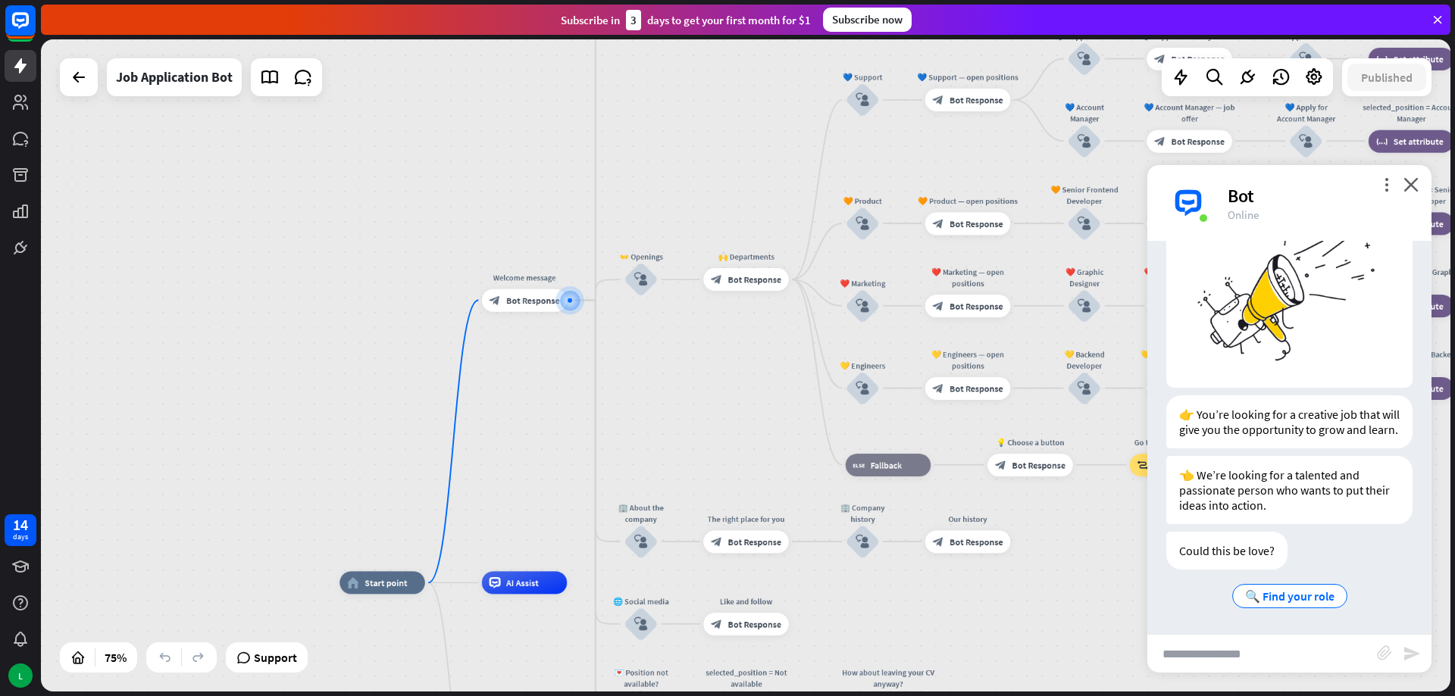
drag, startPoint x: 609, startPoint y: 496, endPoint x: 652, endPoint y: 439, distance: 70.9
click at [652, 439] on div "home_2 Start point Welcome message block_bot_response Bot Response ✨ Main menu …" at bounding box center [745, 365] width 1409 height 652
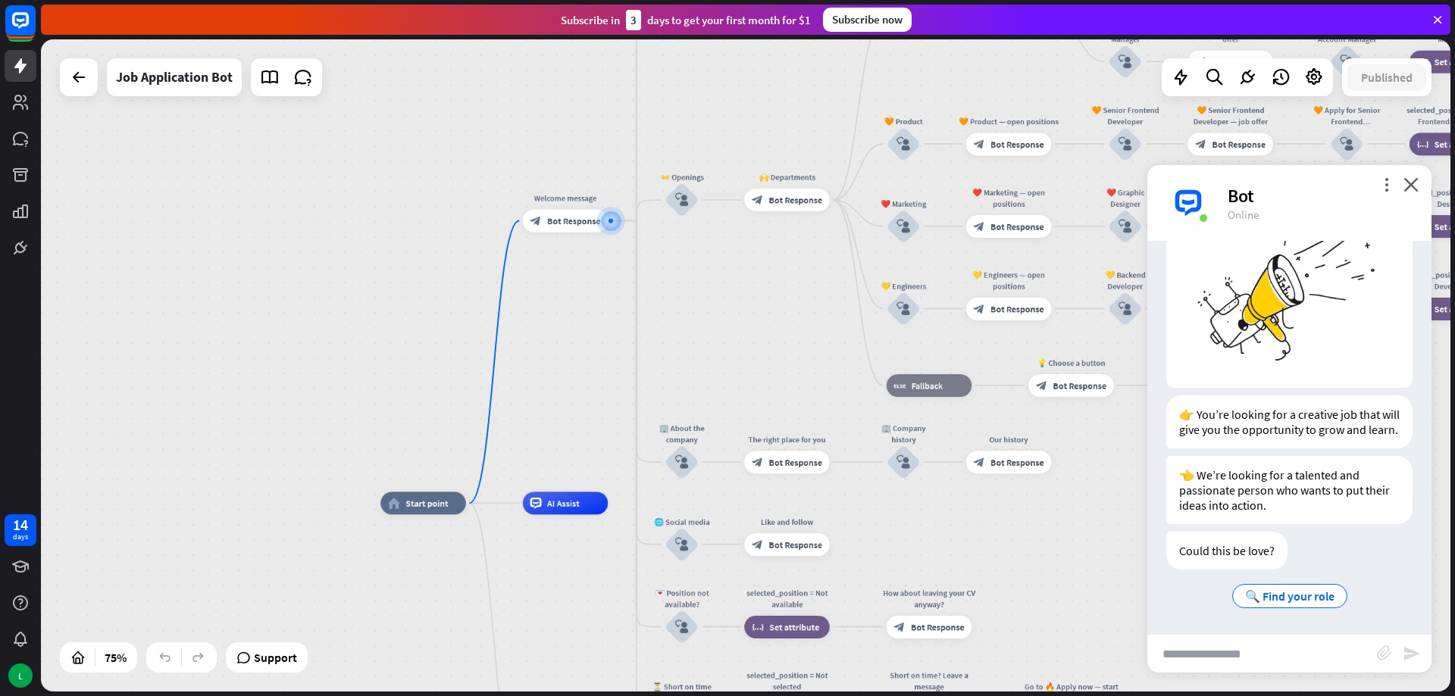
drag, startPoint x: 693, startPoint y: 398, endPoint x: 740, endPoint y: 269, distance: 136.9
click at [740, 269] on div "home_2 Start point Welcome message block_bot_response Bot Response ✨ Main menu …" at bounding box center [745, 365] width 1409 height 652
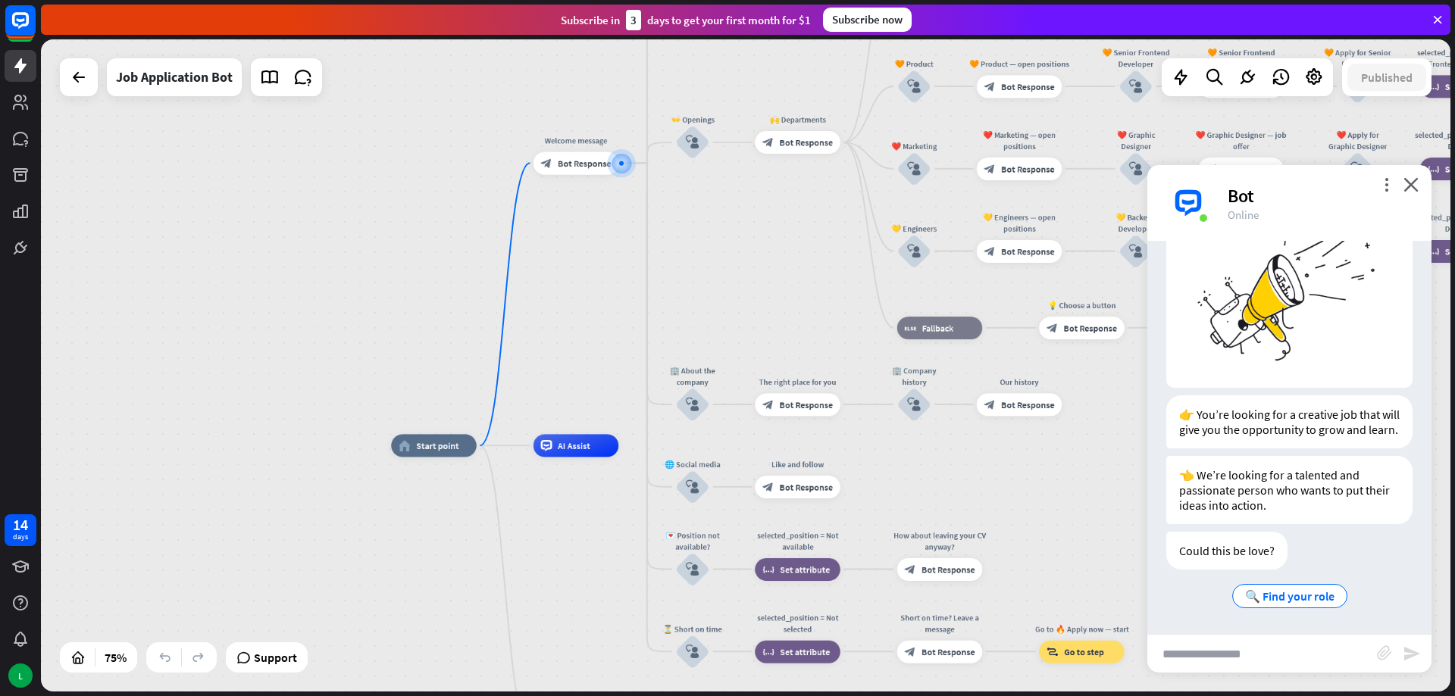
drag, startPoint x: 768, startPoint y: 318, endPoint x: 754, endPoint y: 230, distance: 89.1
click at [754, 230] on div "home_2 Start point Welcome message block_bot_response Bot Response ✨ Main menu …" at bounding box center [745, 365] width 1409 height 652
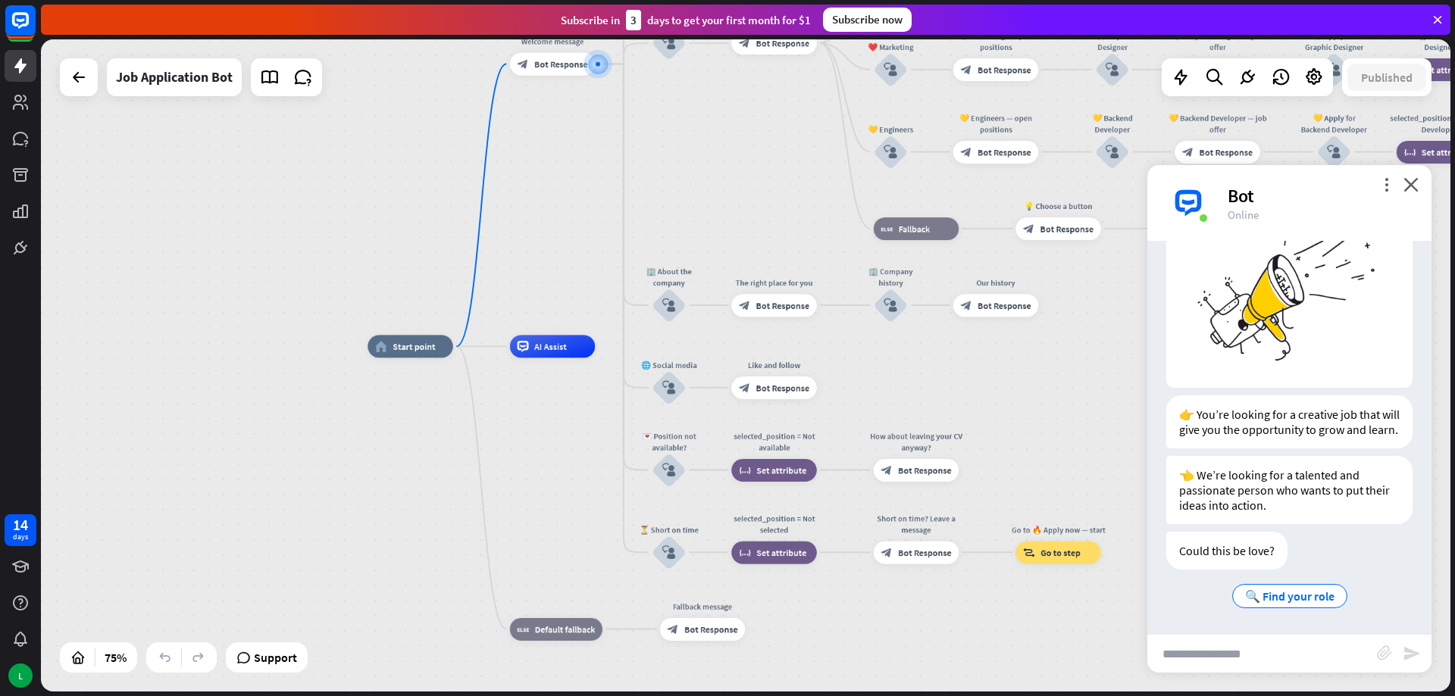
drag, startPoint x: 870, startPoint y: 376, endPoint x: 863, endPoint y: 355, distance: 21.6
click at [863, 355] on div "home_2 Start point Welcome message block_bot_response Bot Response ✨ Main menu …" at bounding box center [896, 591] width 1057 height 490
click at [77, 75] on icon at bounding box center [79, 77] width 18 height 18
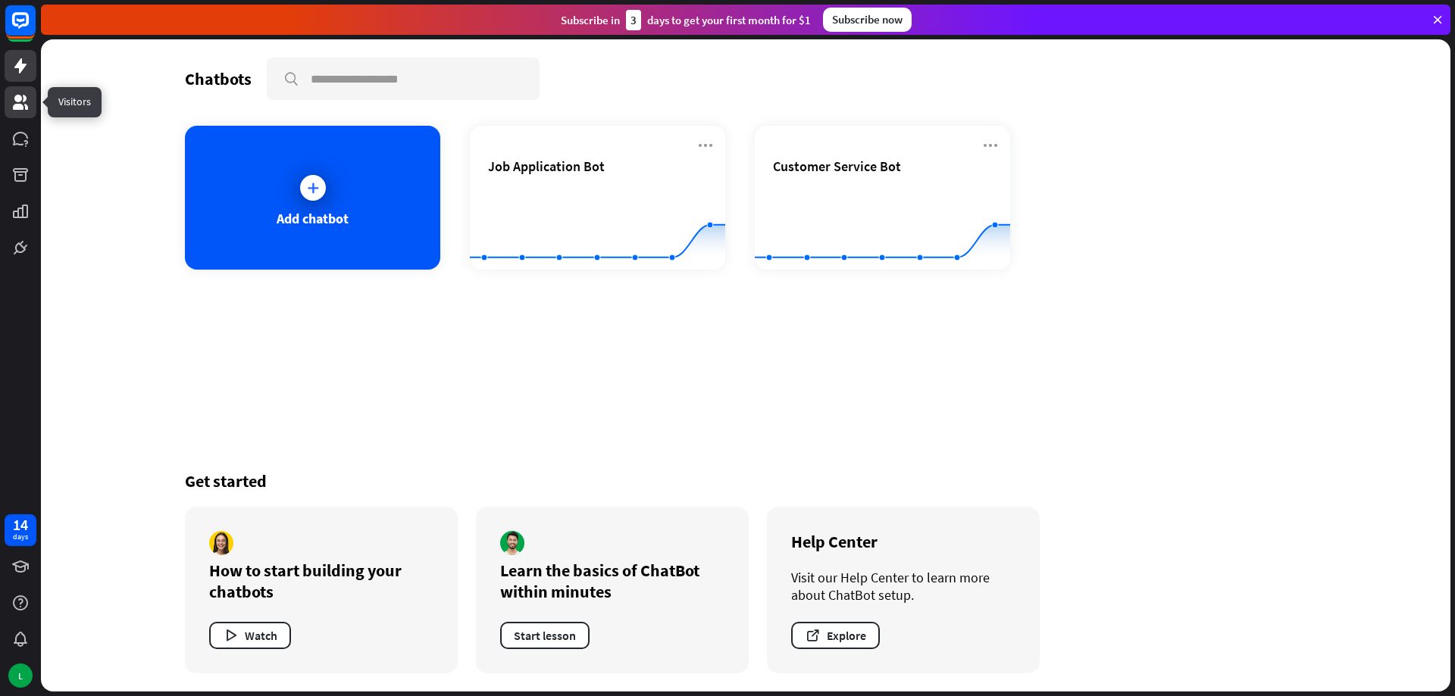
click at [28, 103] on icon at bounding box center [20, 102] width 18 height 18
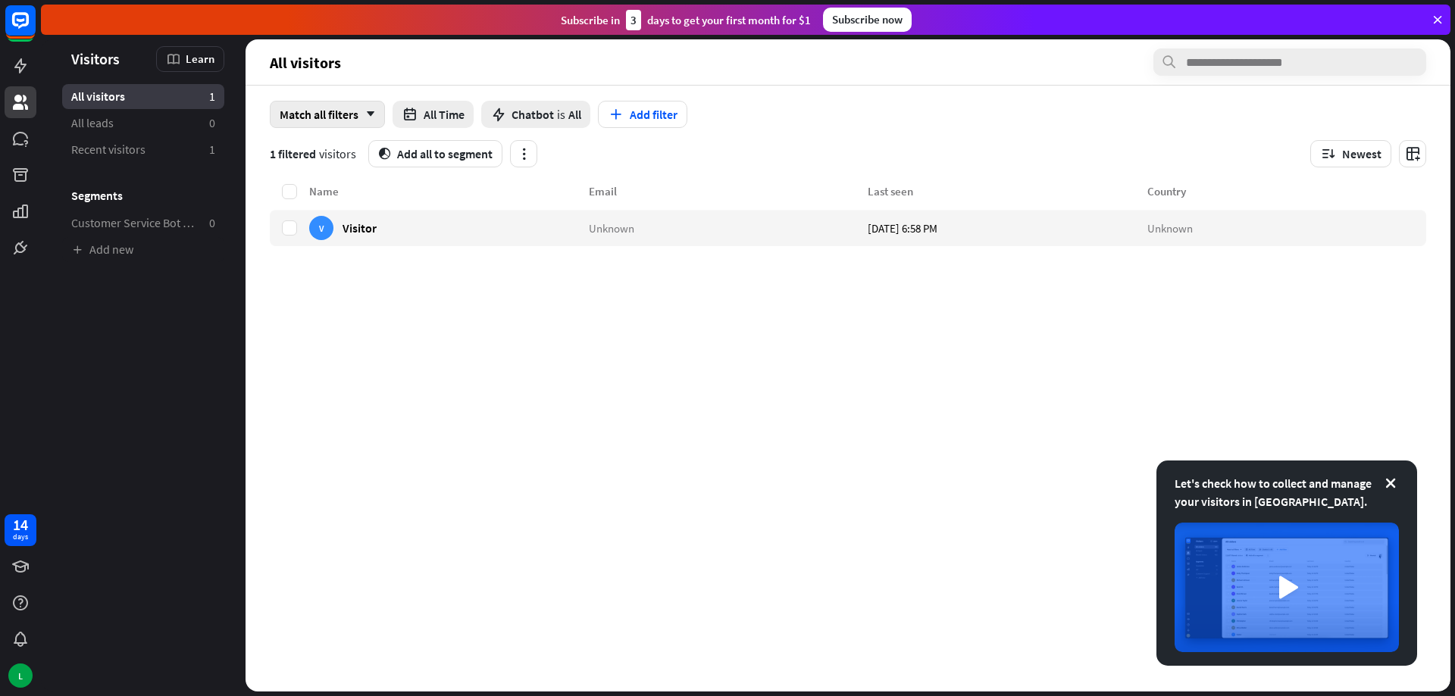
click at [331, 115] on div "Match all filters arrow_down" at bounding box center [327, 114] width 115 height 27
click at [336, 115] on div "Match all filters arrow_down" at bounding box center [327, 114] width 115 height 27
click at [437, 151] on button "segment Add all to segment" at bounding box center [435, 153] width 134 height 27
click at [488, 396] on div "close Add to segment Choose the segment and then add the selected visitors. Typ…" at bounding box center [727, 348] width 1455 height 696
click at [127, 119] on link "All leads 0" at bounding box center [143, 123] width 162 height 25
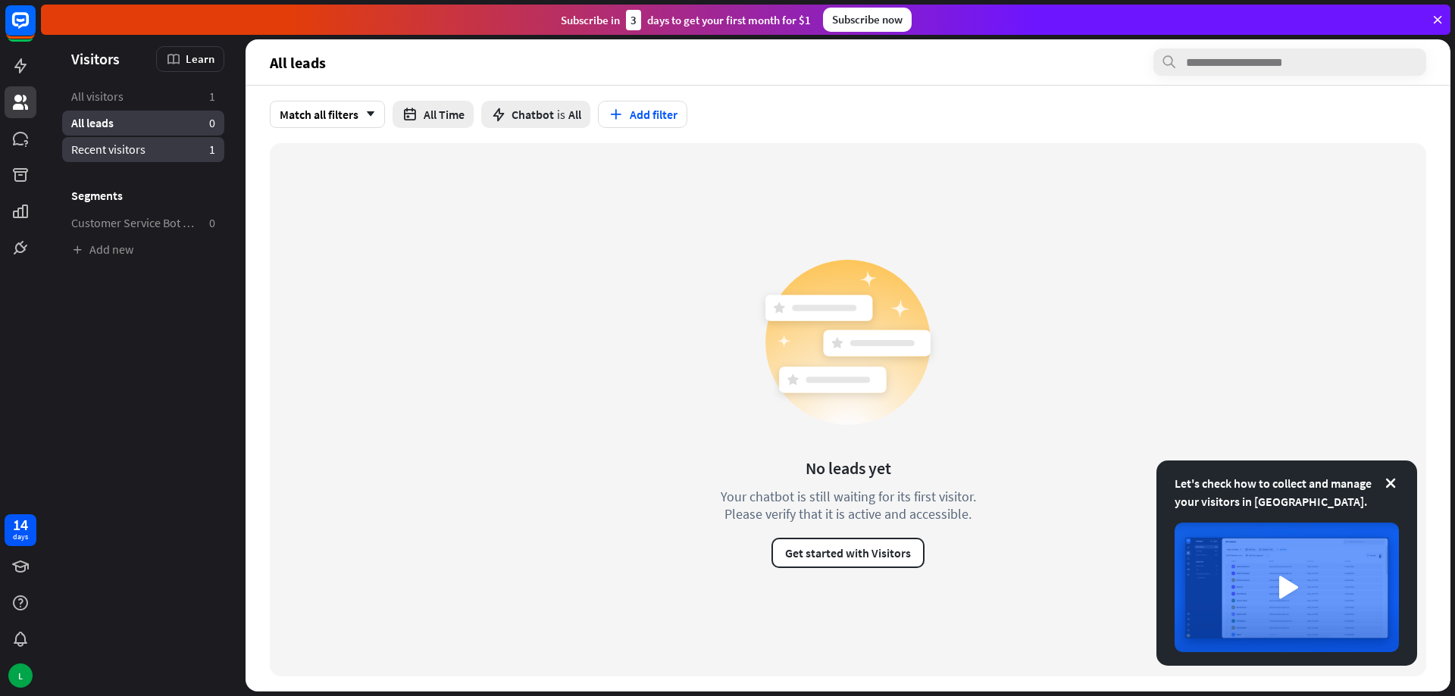
click at [136, 145] on span "Recent visitors" at bounding box center [108, 150] width 74 height 16
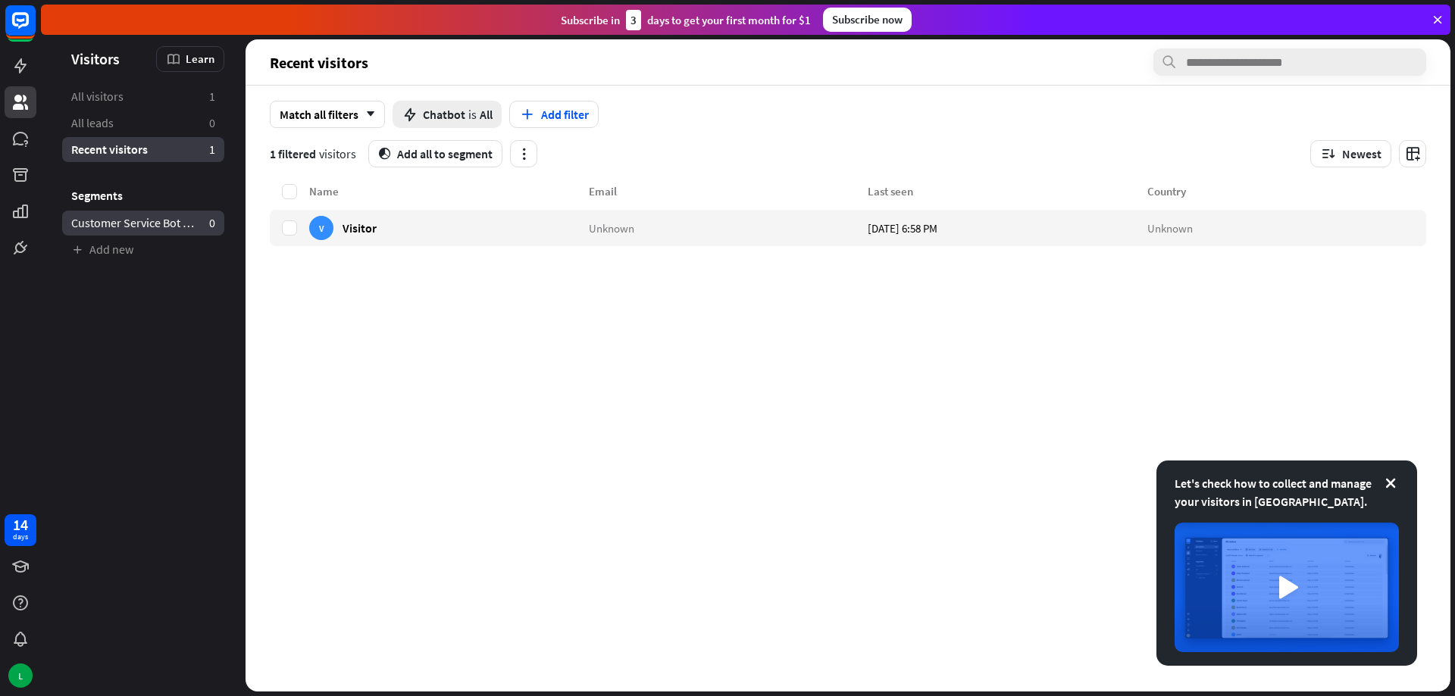
click at [114, 227] on span "Customer Service Bot — Newsletter" at bounding box center [134, 223] width 126 height 16
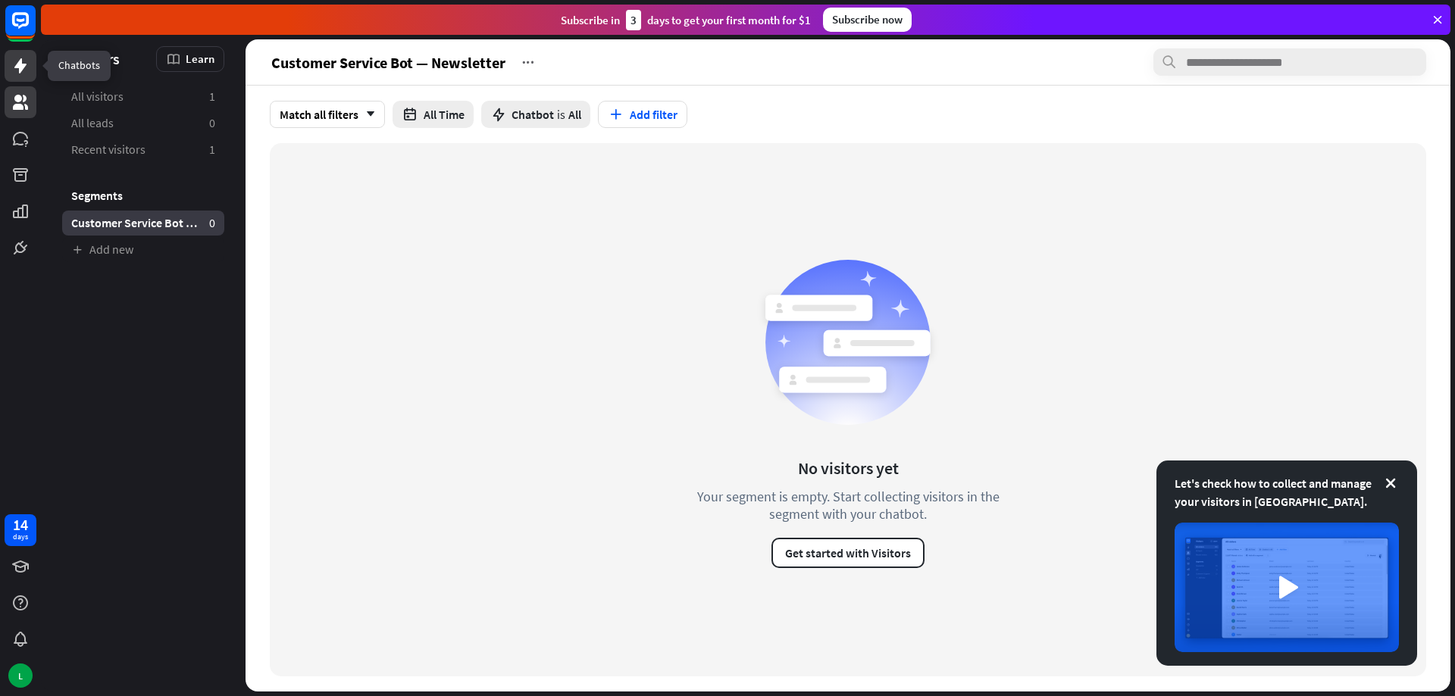
click at [16, 62] on icon at bounding box center [20, 66] width 18 height 18
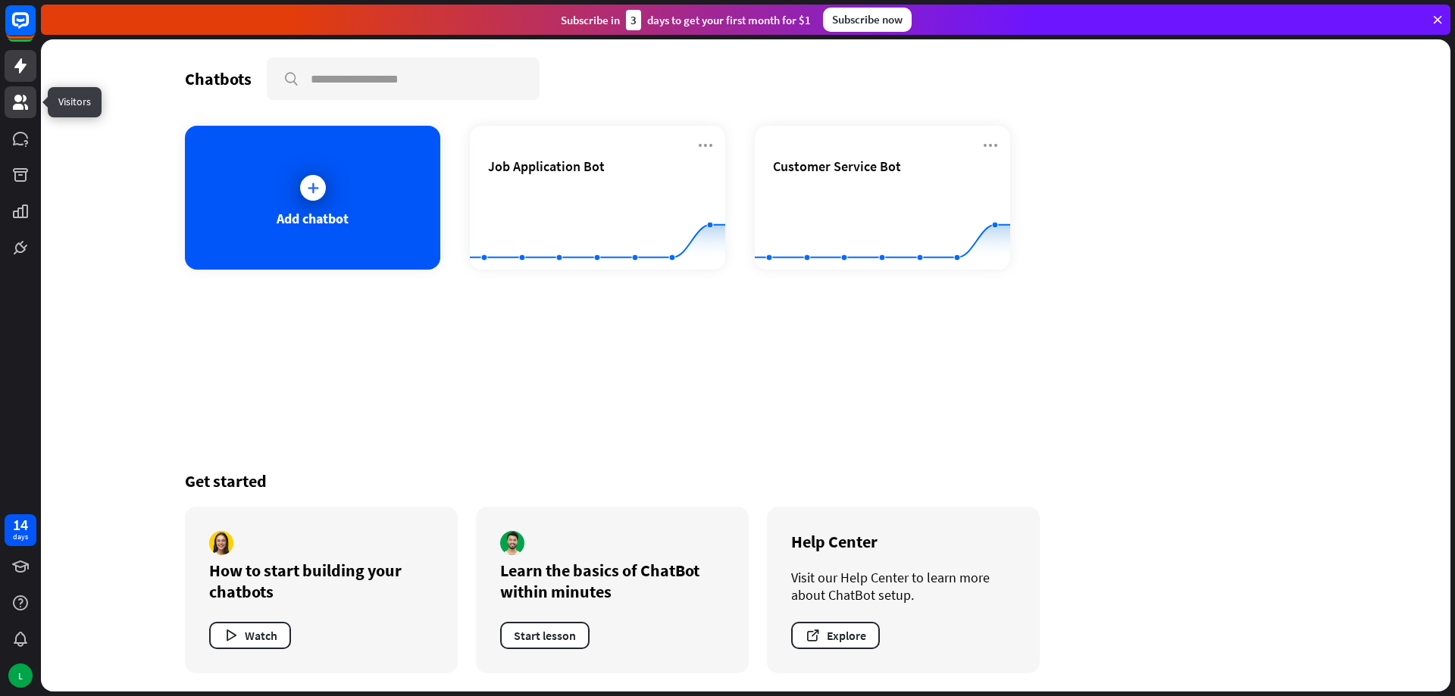
click at [33, 95] on link at bounding box center [21, 102] width 32 height 32
click at [30, 95] on link at bounding box center [21, 102] width 32 height 32
click at [14, 111] on icon at bounding box center [20, 102] width 18 height 18
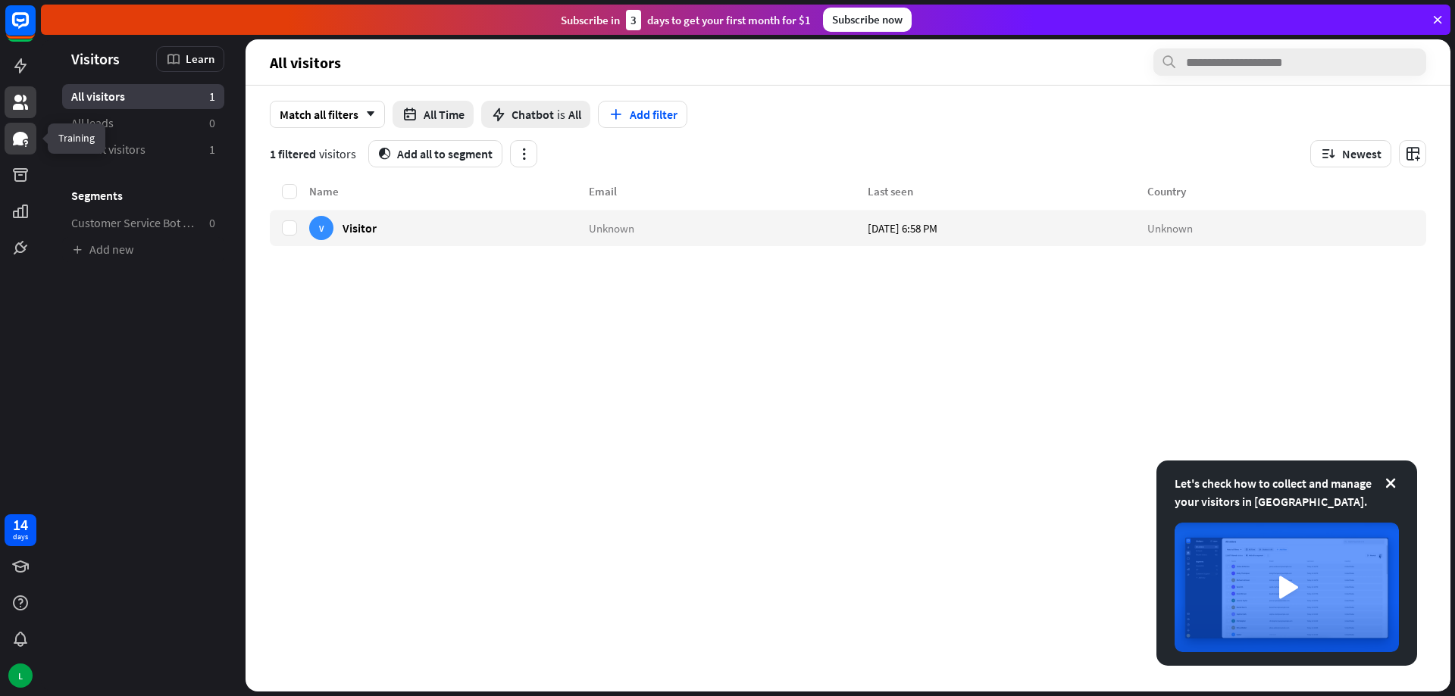
click at [11, 138] on icon at bounding box center [20, 139] width 18 height 18
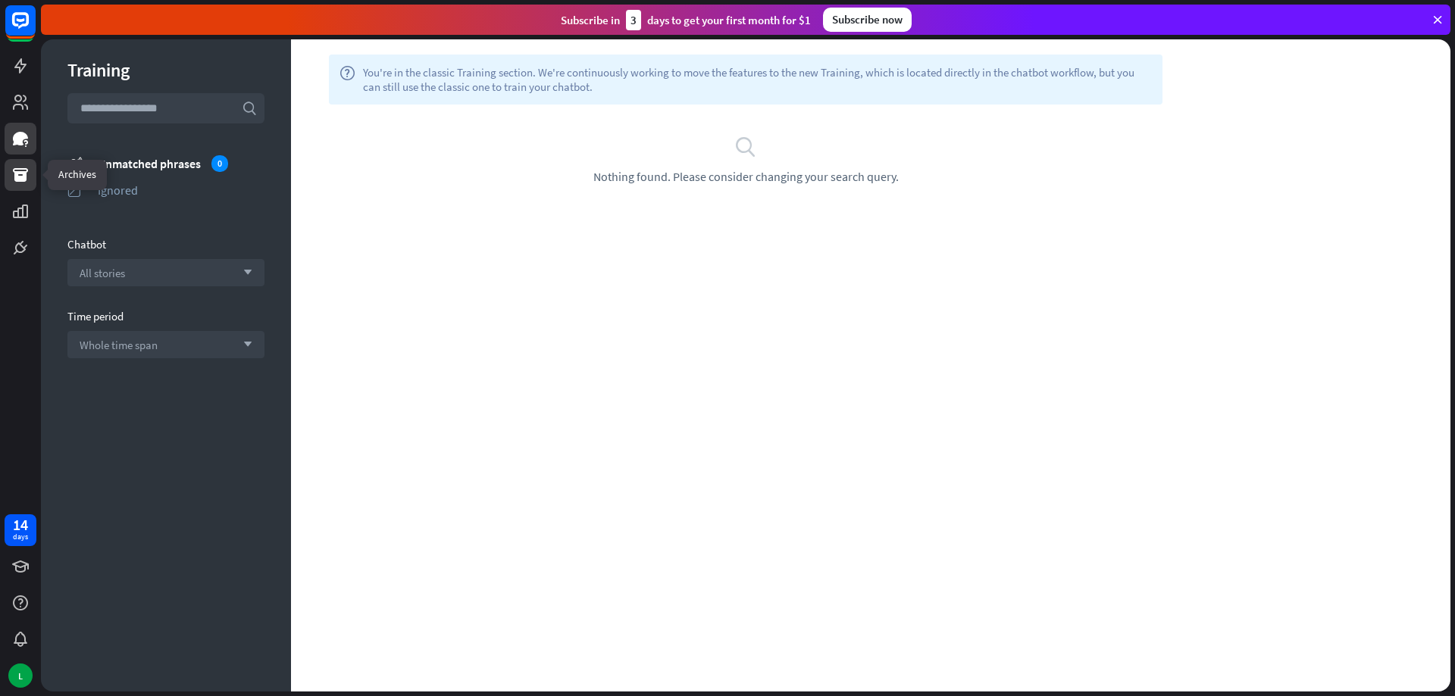
click at [26, 172] on icon at bounding box center [20, 175] width 15 height 14
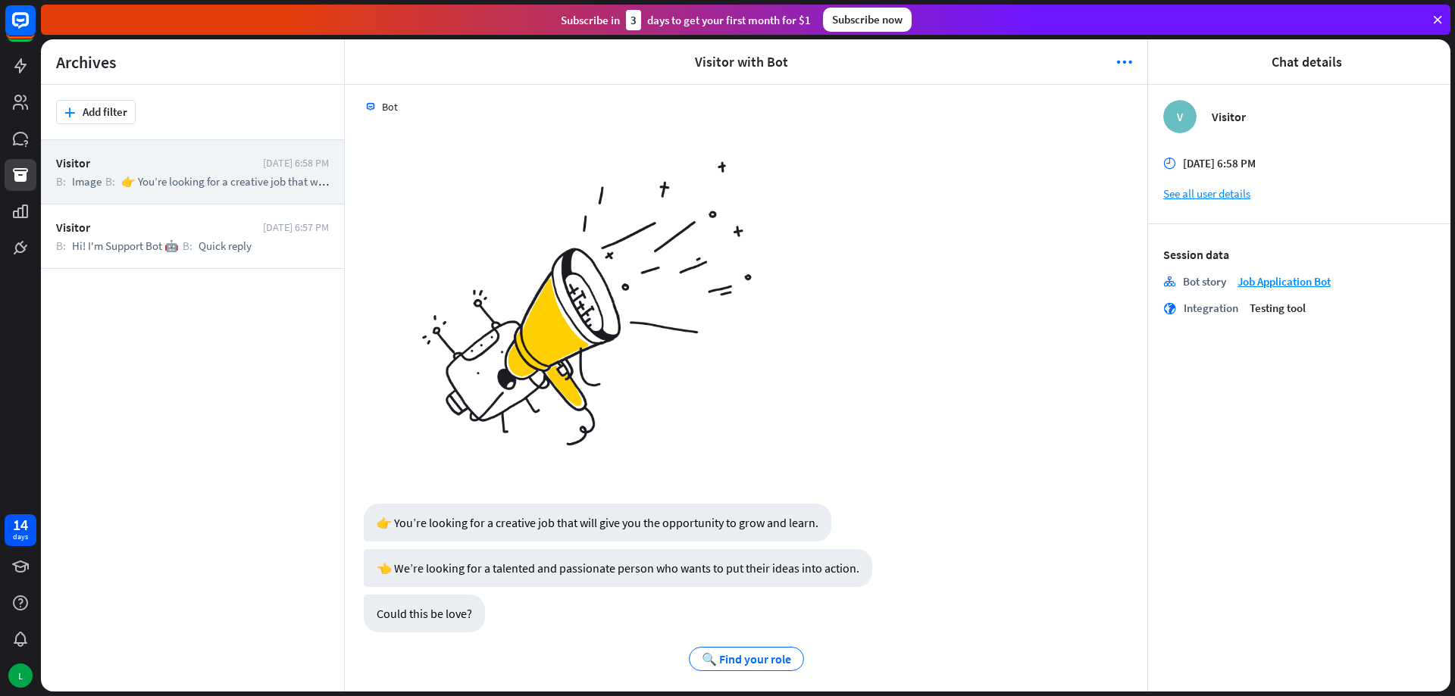
scroll to position [8, 0]
click at [24, 215] on icon at bounding box center [20, 212] width 15 height 14
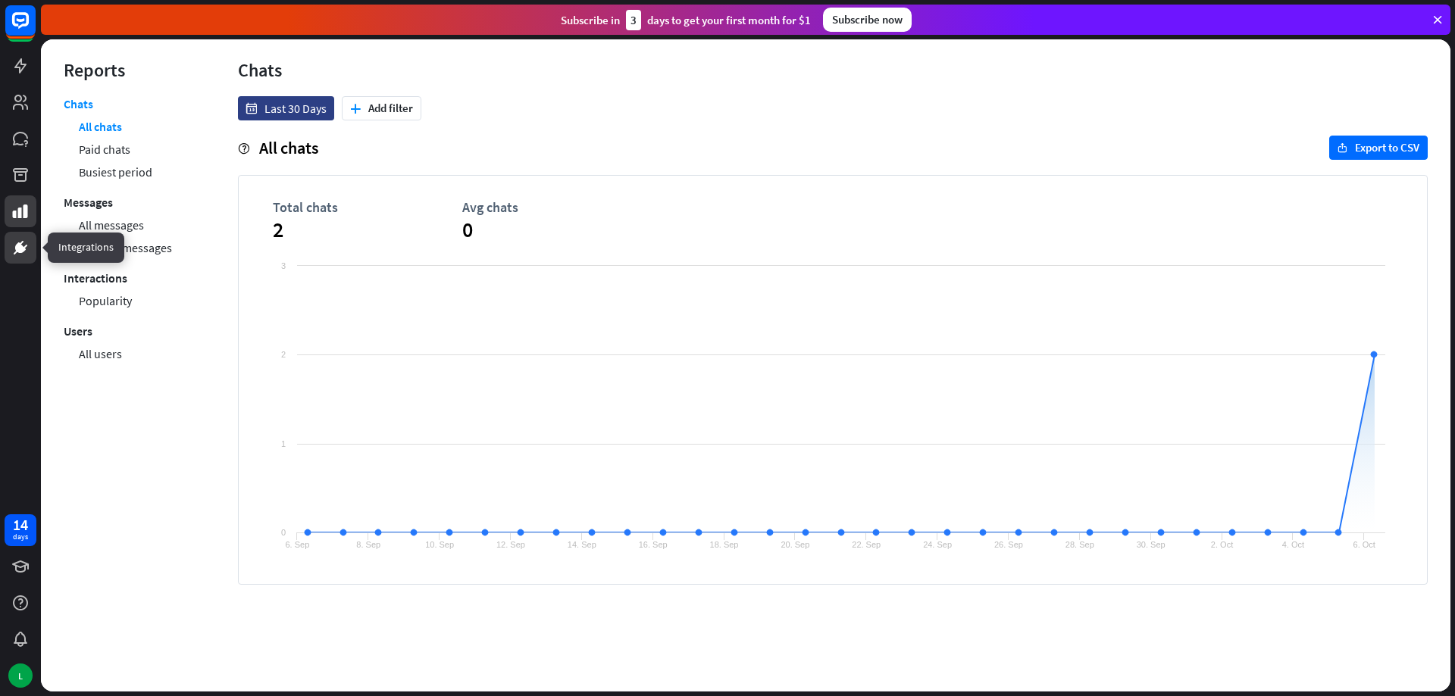
click at [15, 254] on icon at bounding box center [16, 253] width 5 height 4
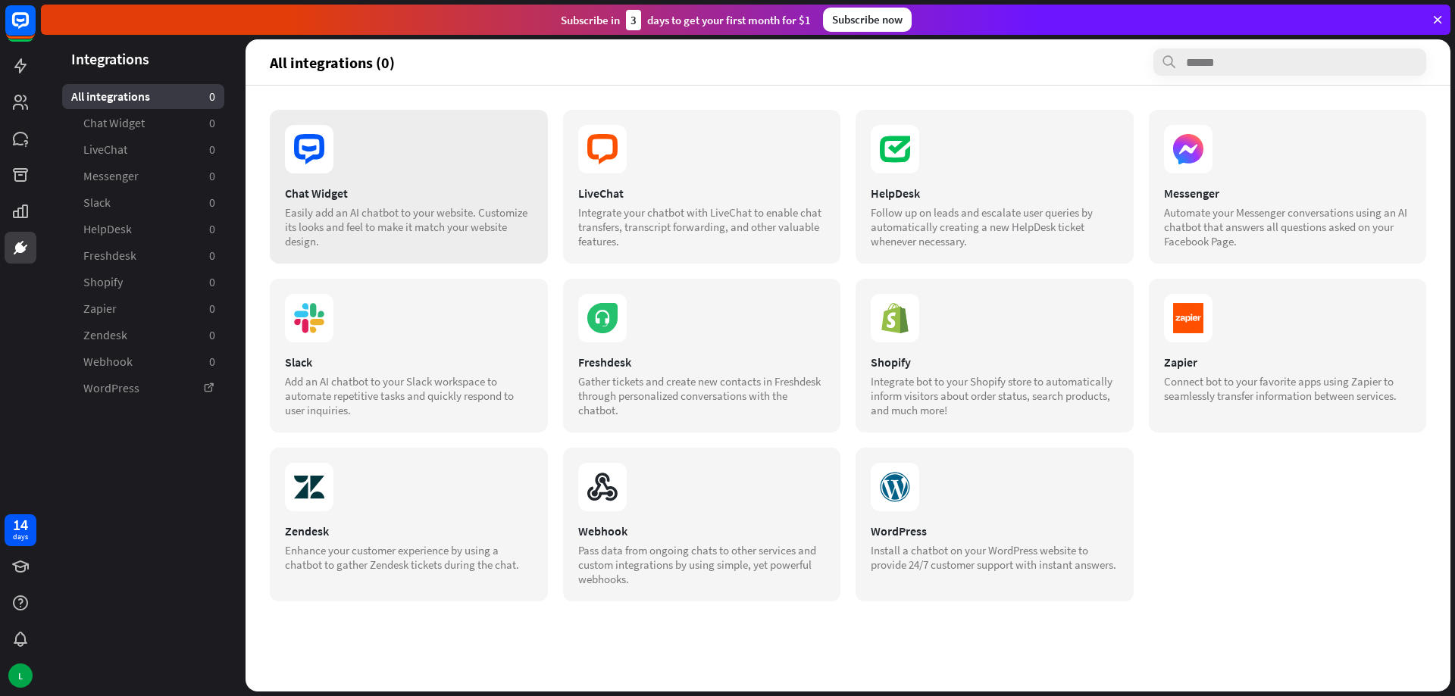
click at [297, 175] on div "Chat Widget Easily add an AI chatbot to your website. Customize its looks and f…" at bounding box center [409, 187] width 278 height 154
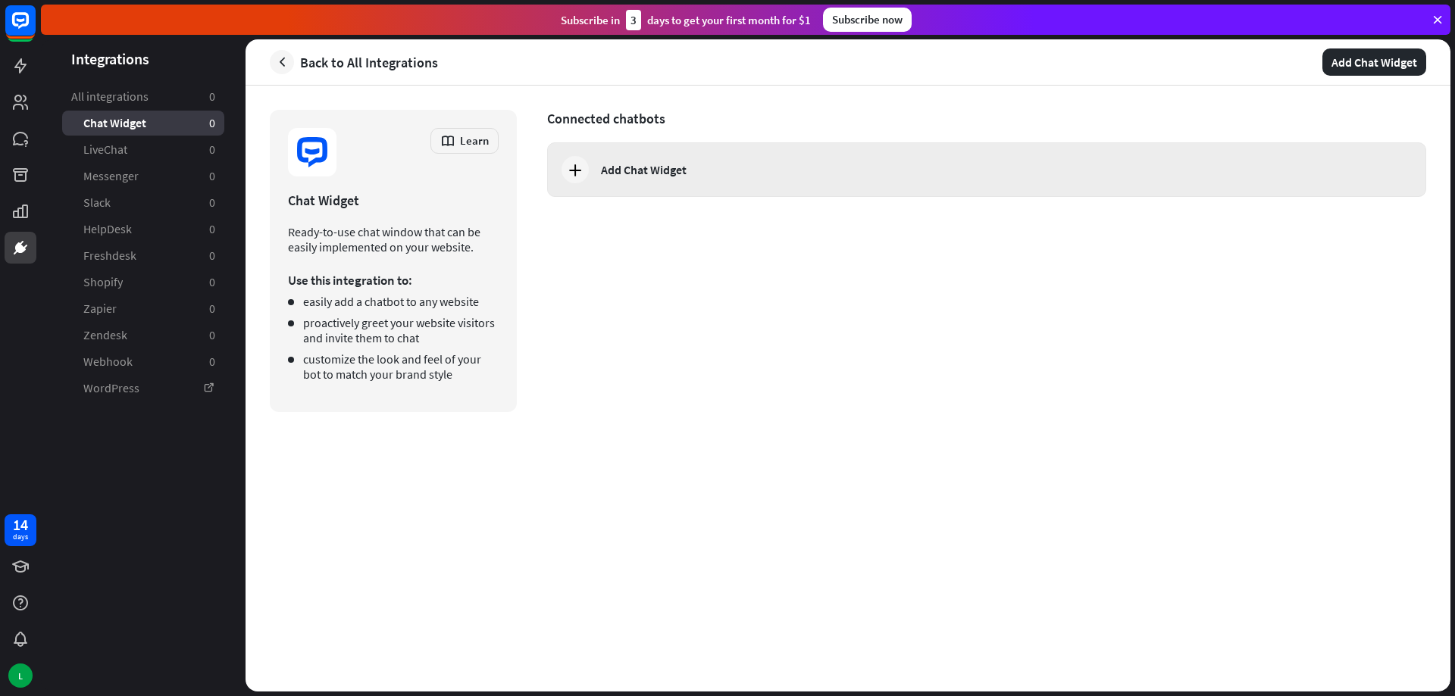
click at [574, 170] on icon at bounding box center [575, 170] width 18 height 18
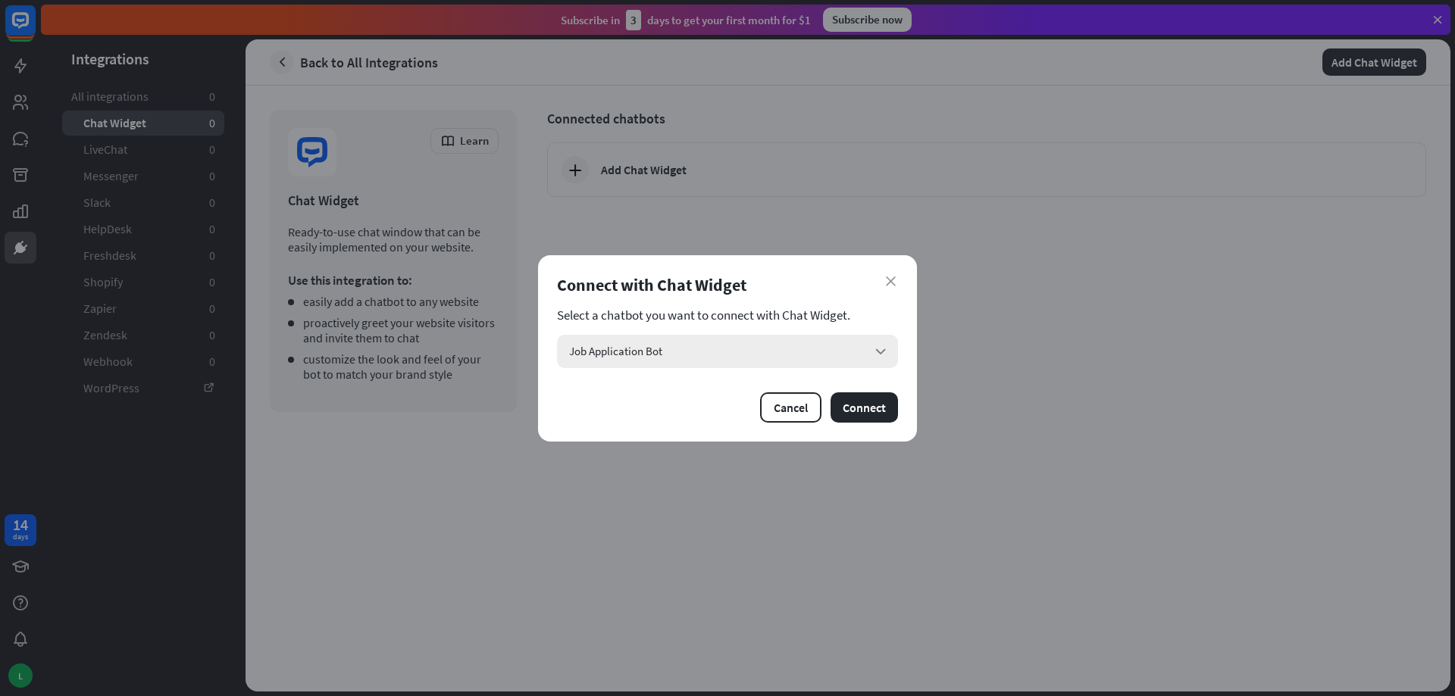
click at [773, 353] on div "Job Application Bot arrow_down" at bounding box center [727, 351] width 341 height 33
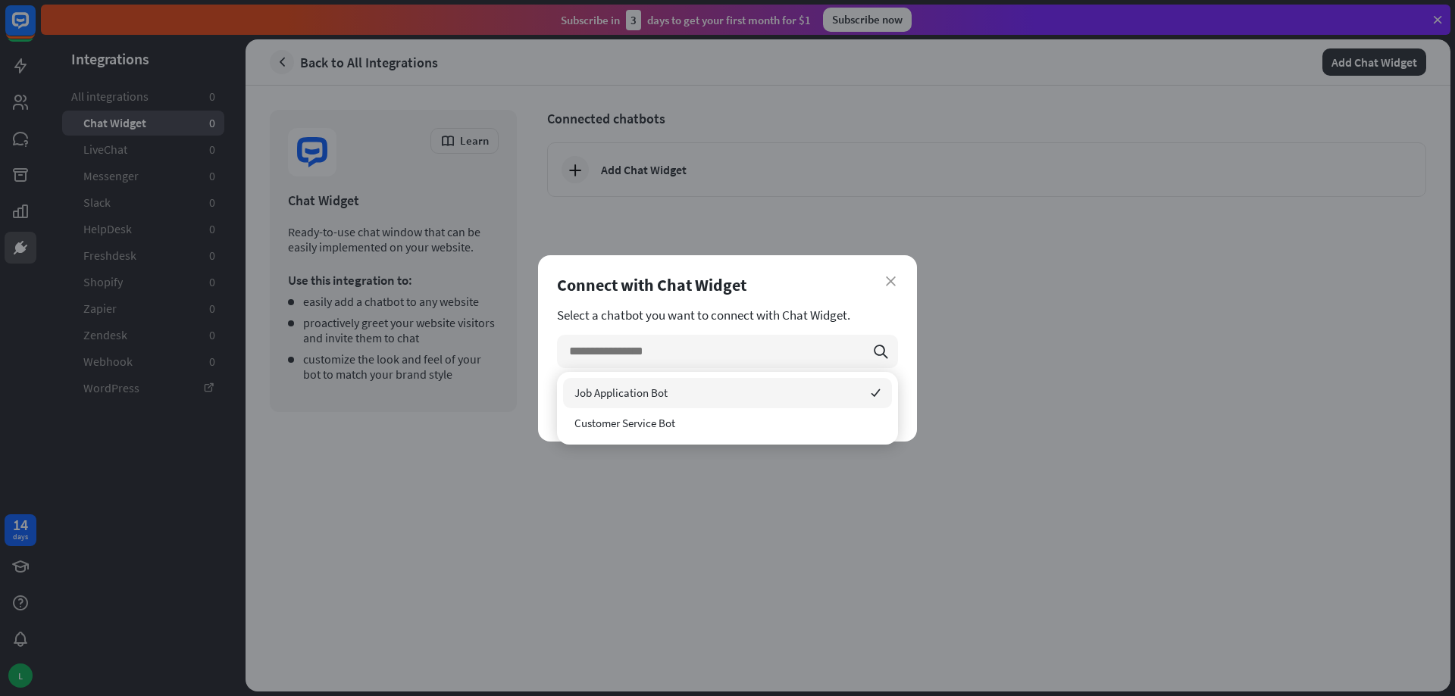
click at [748, 311] on section "Select a chatbot you want to connect with Chat Widget." at bounding box center [727, 315] width 341 height 15
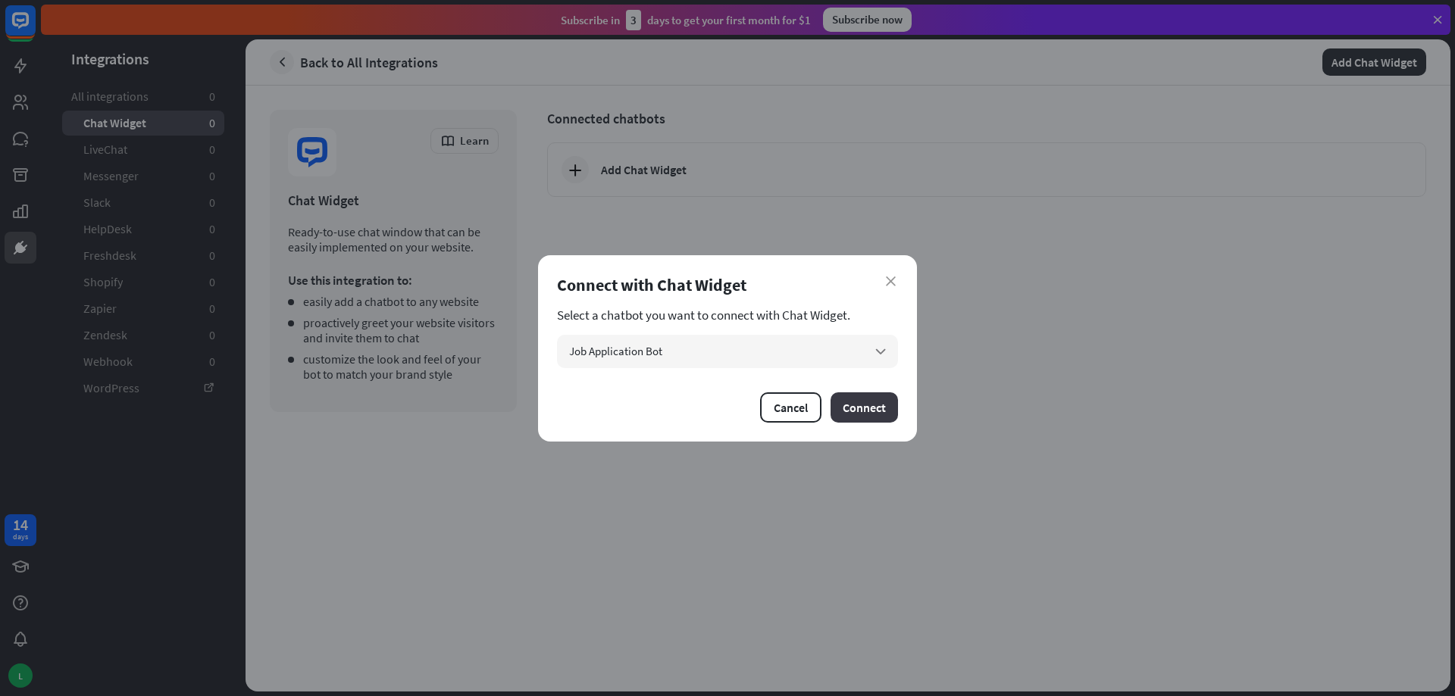
click at [862, 407] on button "Connect" at bounding box center [864, 408] width 67 height 30
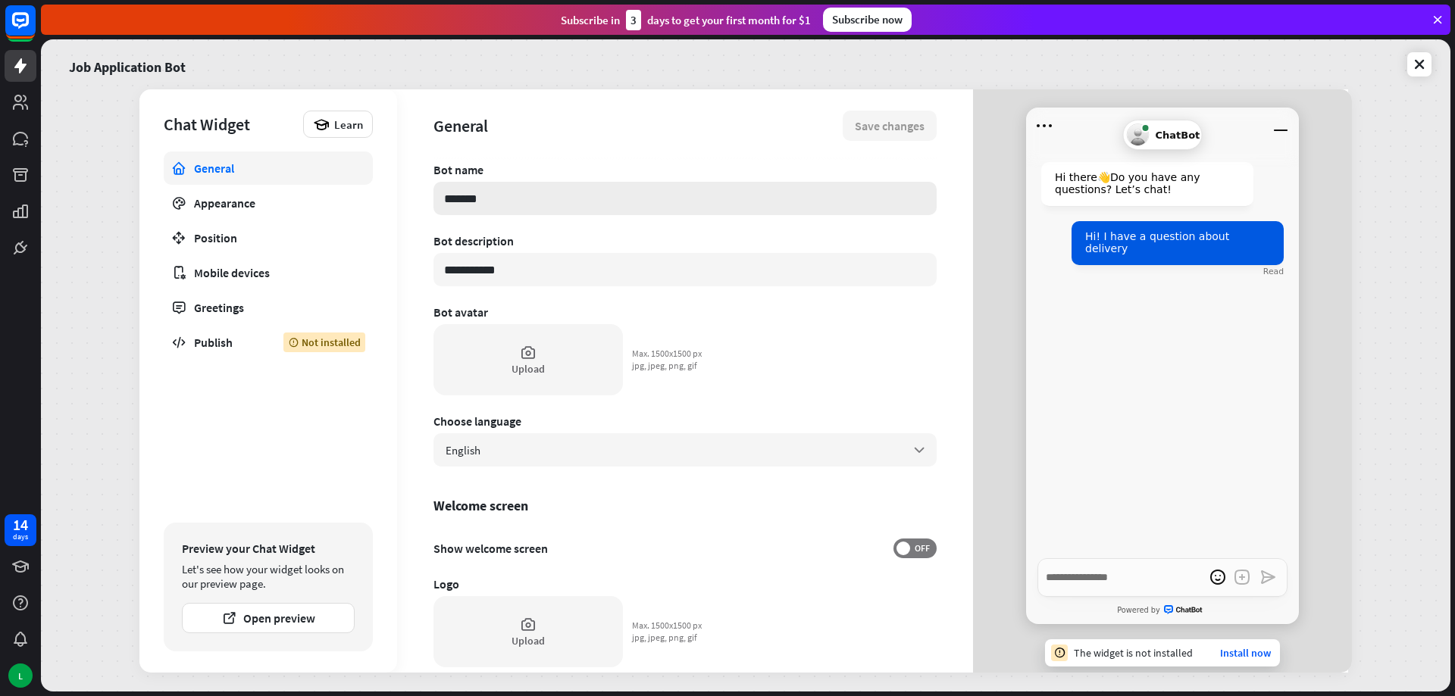
click at [670, 197] on input "*******" at bounding box center [684, 198] width 503 height 33
click at [661, 276] on input "**********" at bounding box center [684, 269] width 503 height 33
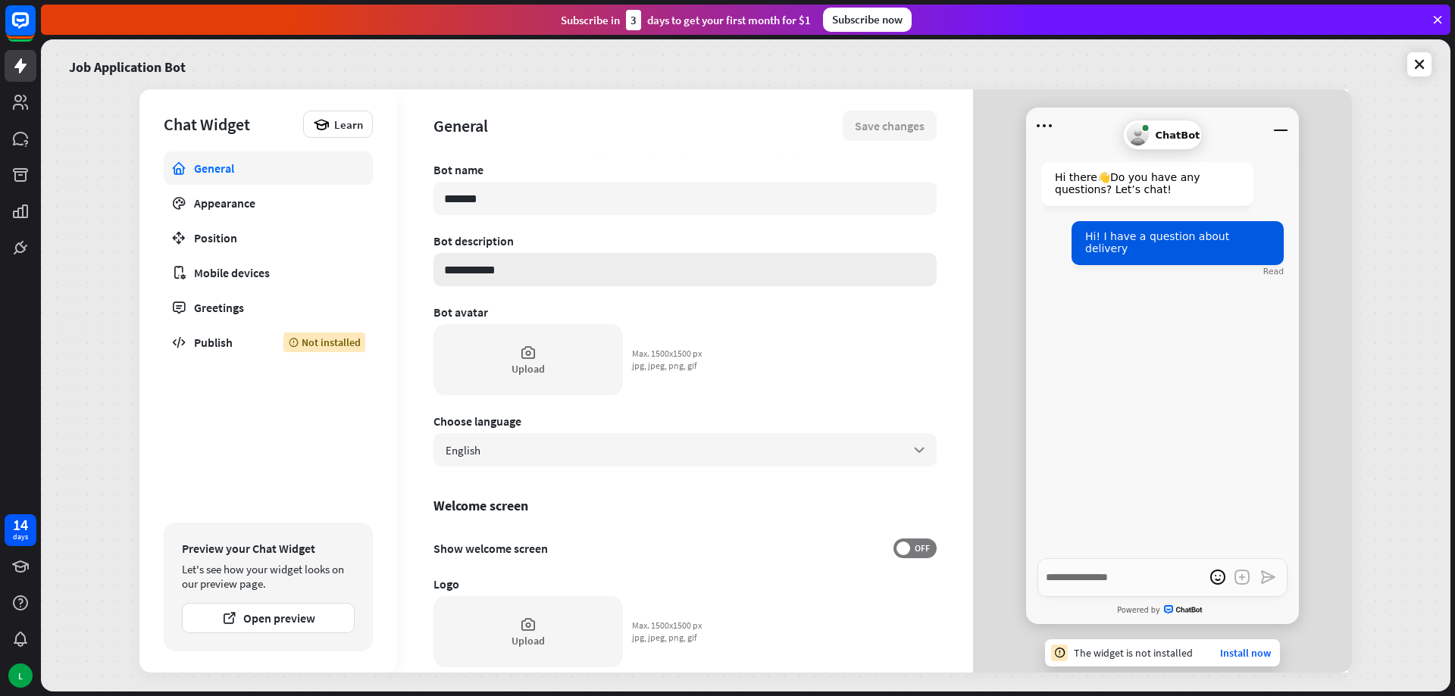
click at [661, 276] on input "**********" at bounding box center [684, 269] width 503 height 33
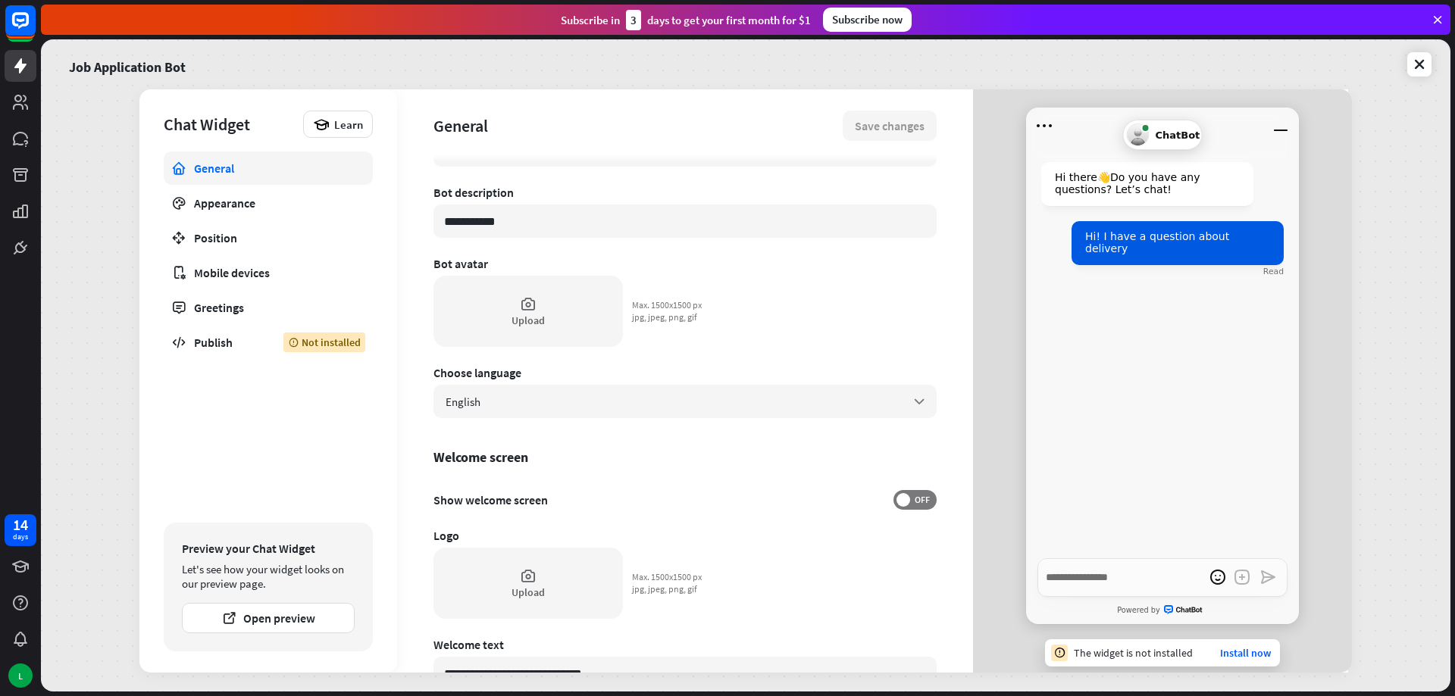
scroll to position [76, 0]
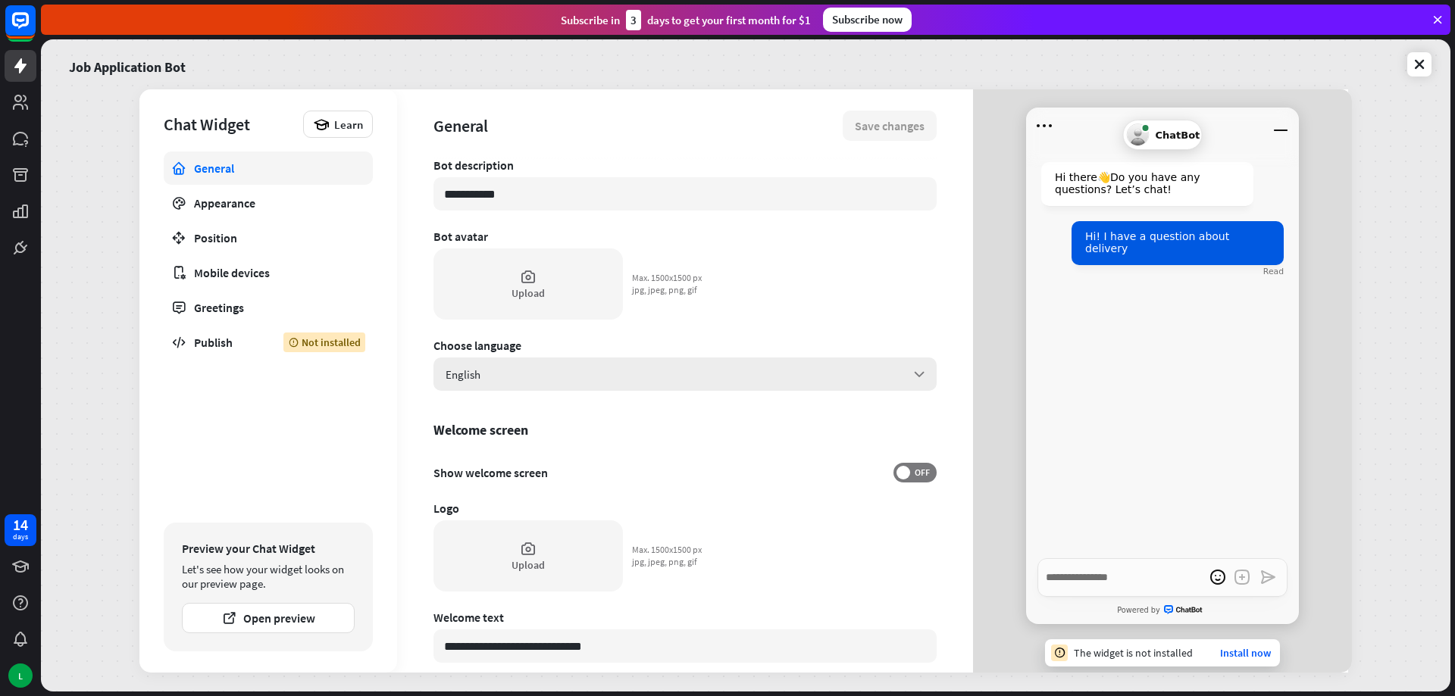
click at [649, 386] on div "English arrow_down" at bounding box center [684, 374] width 503 height 33
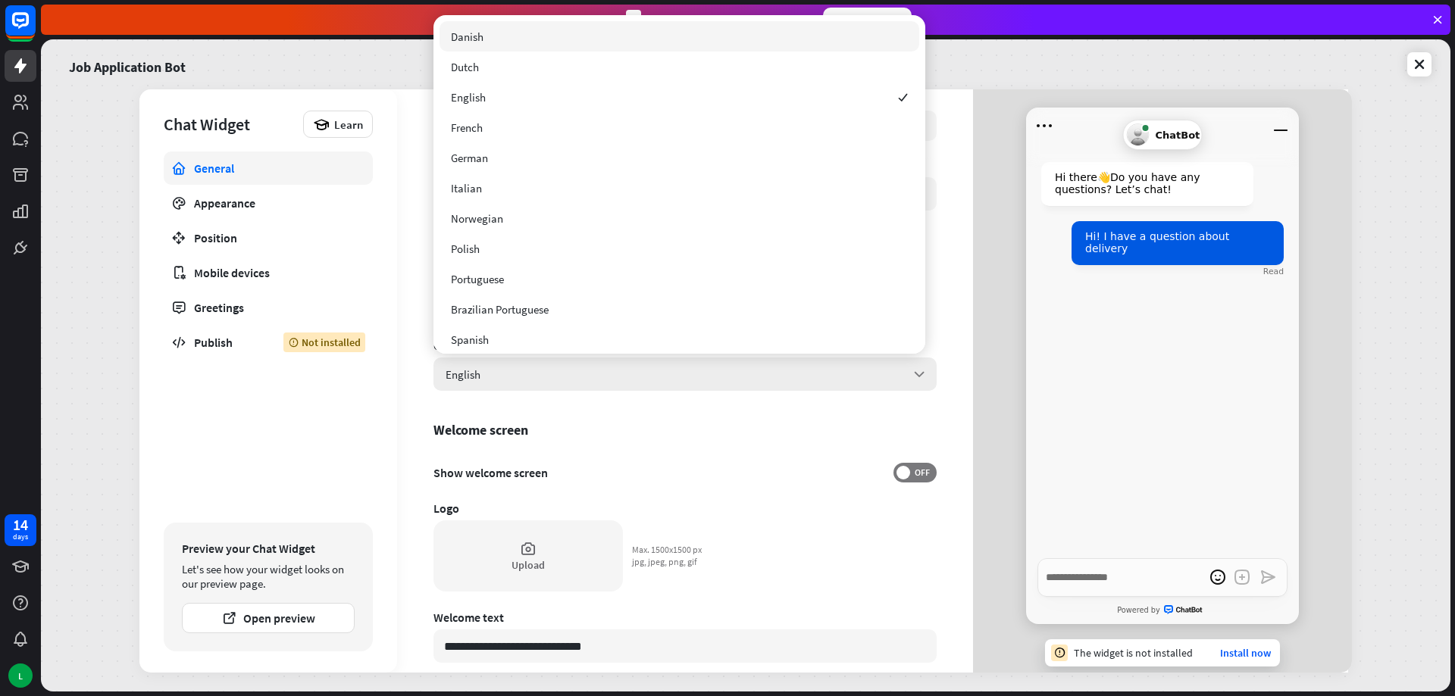
click at [649, 386] on div "English arrow_down" at bounding box center [684, 374] width 503 height 33
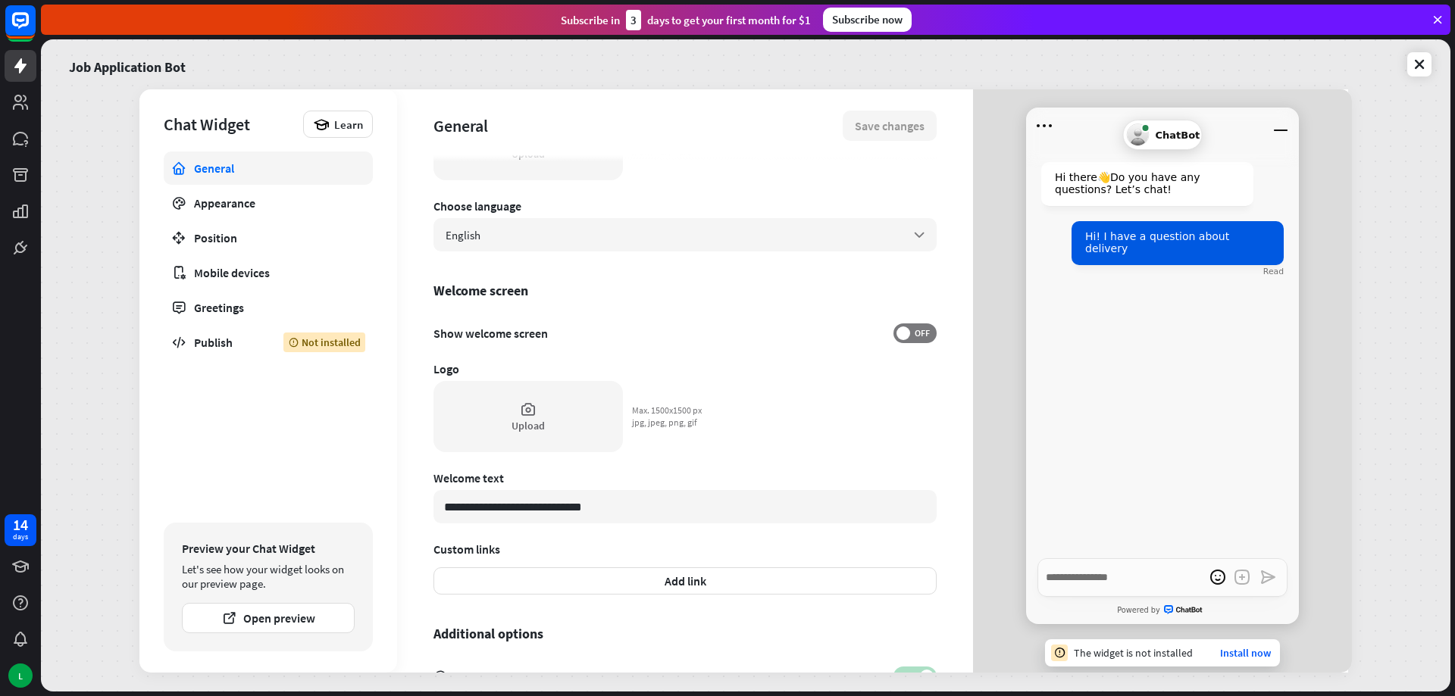
scroll to position [227, 0]
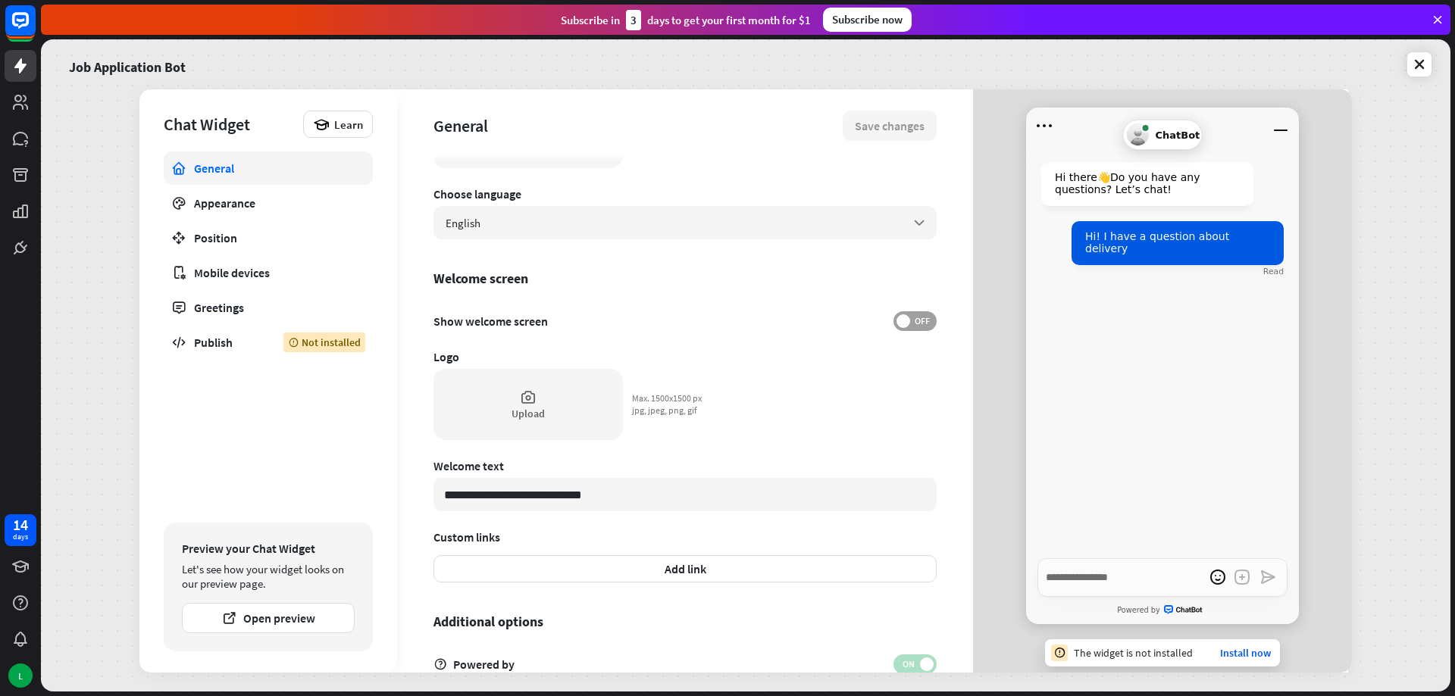
click at [910, 319] on span "OFF" at bounding box center [921, 321] width 23 height 12
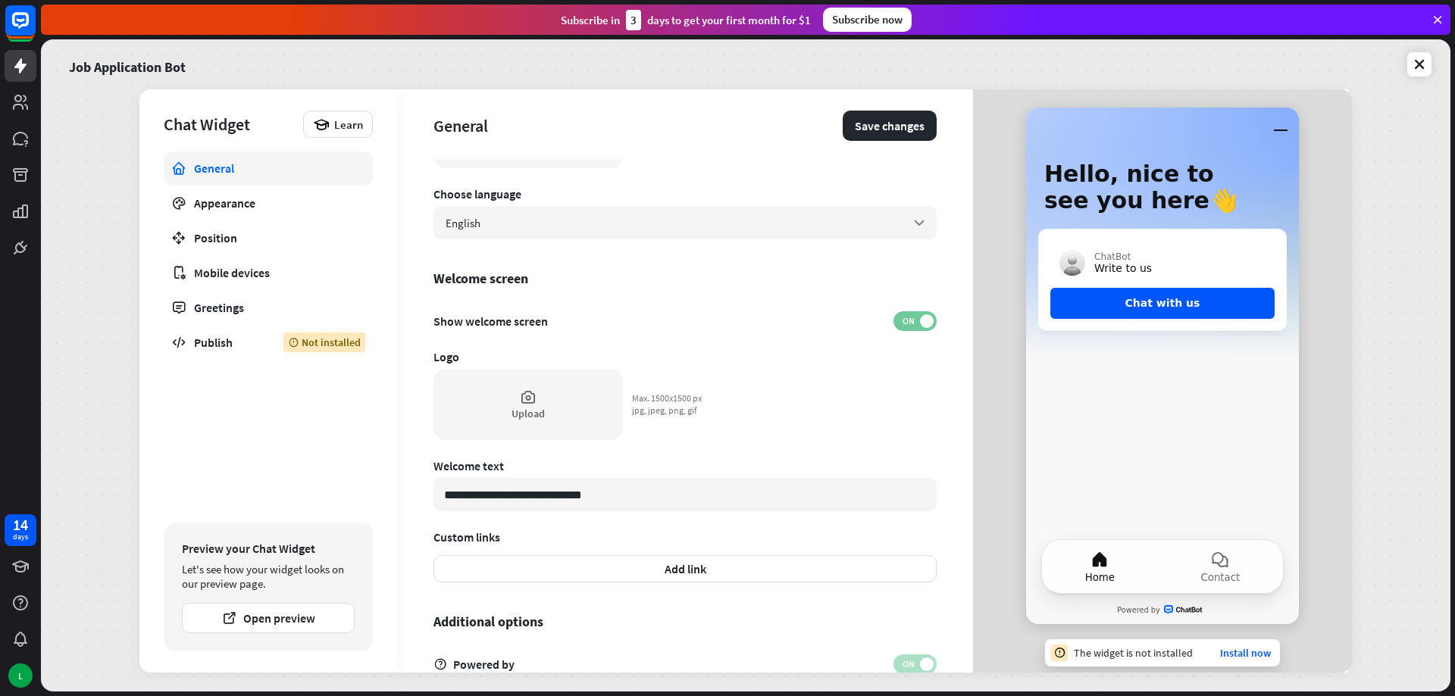
click at [908, 316] on span "ON" at bounding box center [907, 321] width 23 height 12
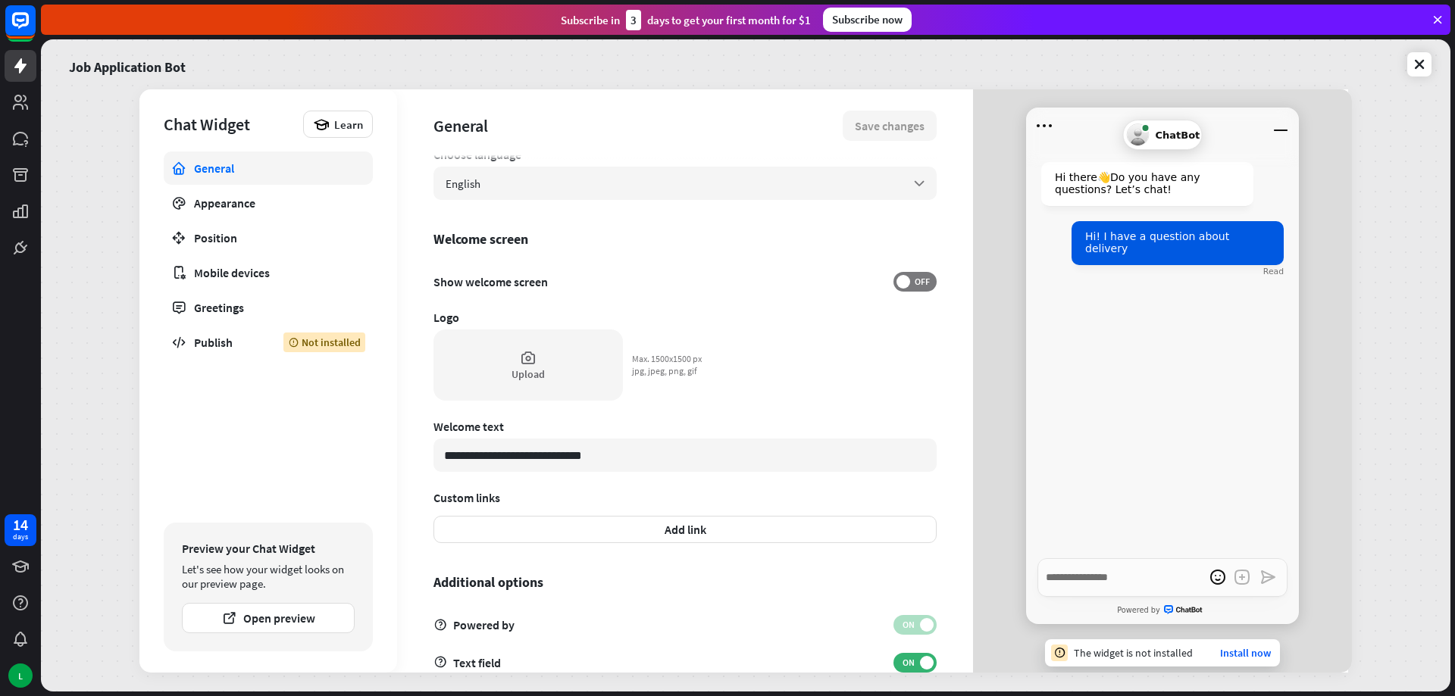
scroll to position [302, 0]
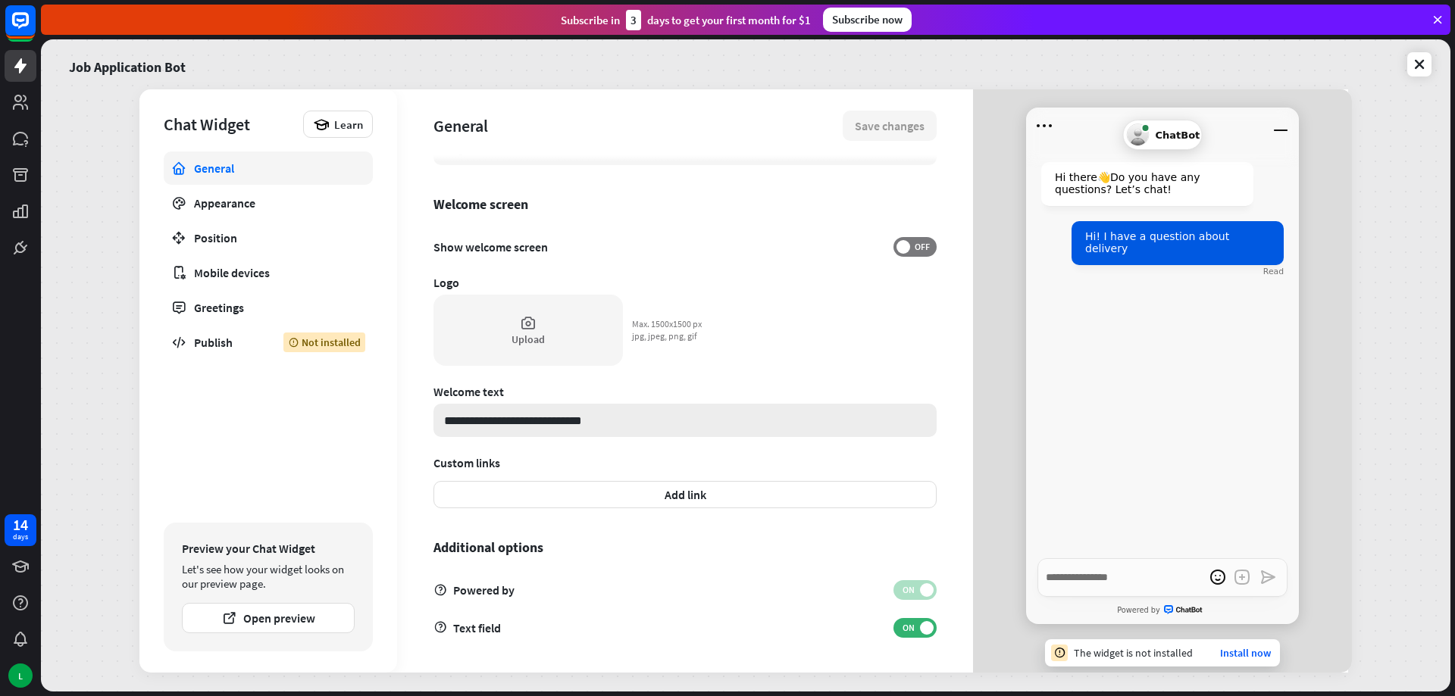
drag, startPoint x: 612, startPoint y: 421, endPoint x: 450, endPoint y: 424, distance: 161.4
click at [450, 424] on input "**********" at bounding box center [684, 420] width 503 height 33
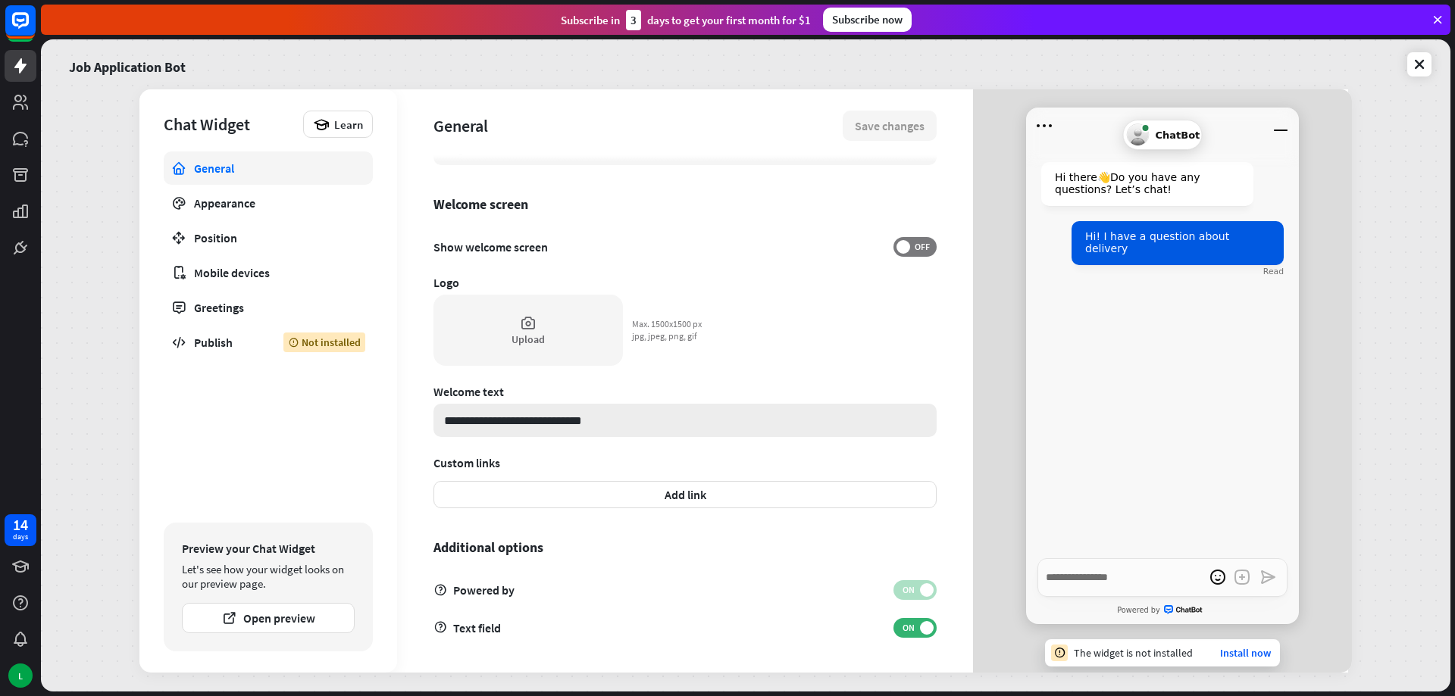
type textarea "*"
click at [243, 217] on link "Appearance" at bounding box center [268, 202] width 209 height 33
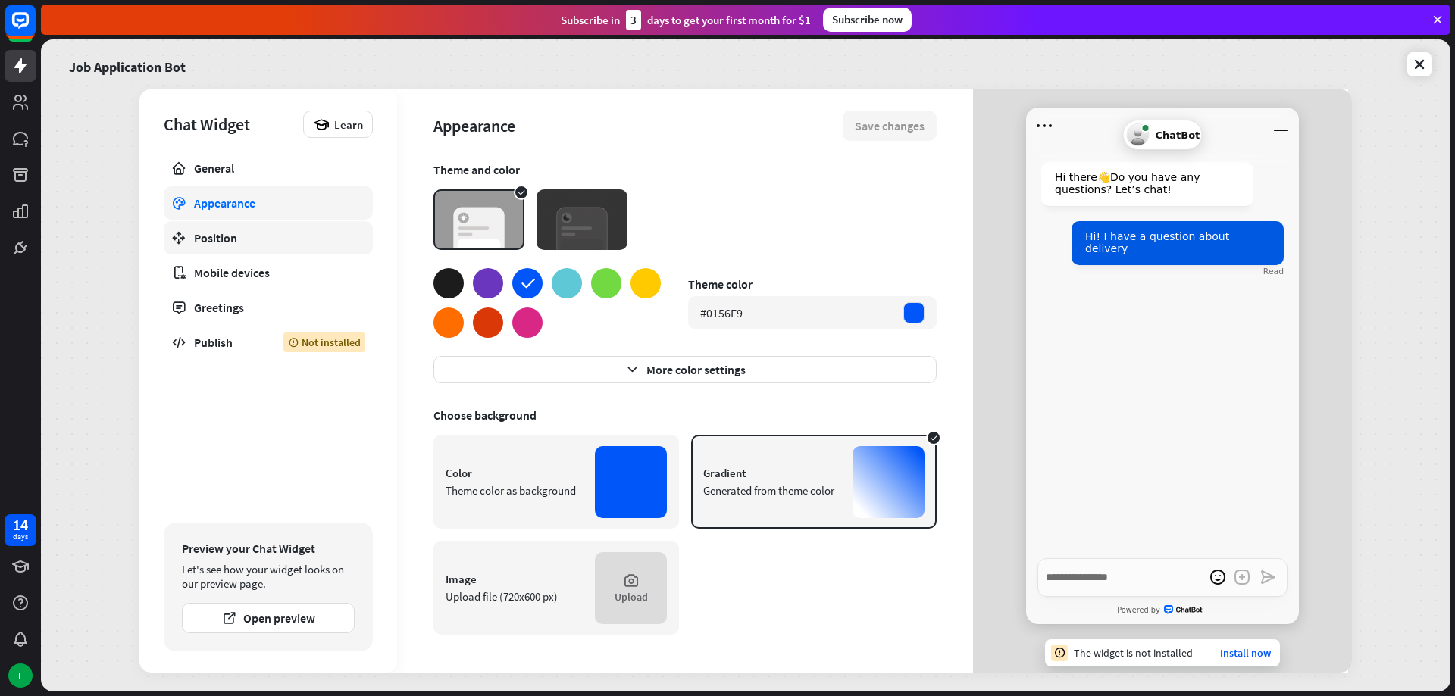
click at [223, 241] on div "Position" at bounding box center [268, 237] width 149 height 15
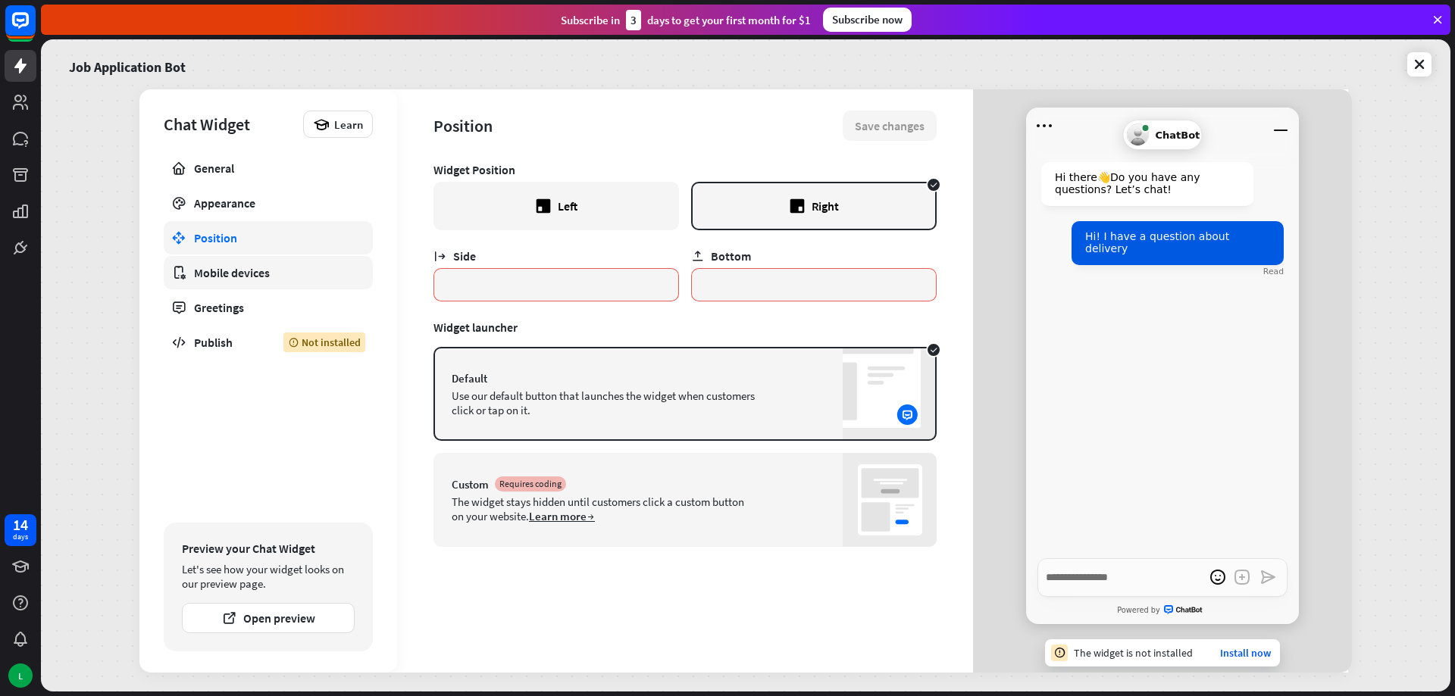
click at [236, 277] on div "Mobile devices" at bounding box center [268, 272] width 149 height 15
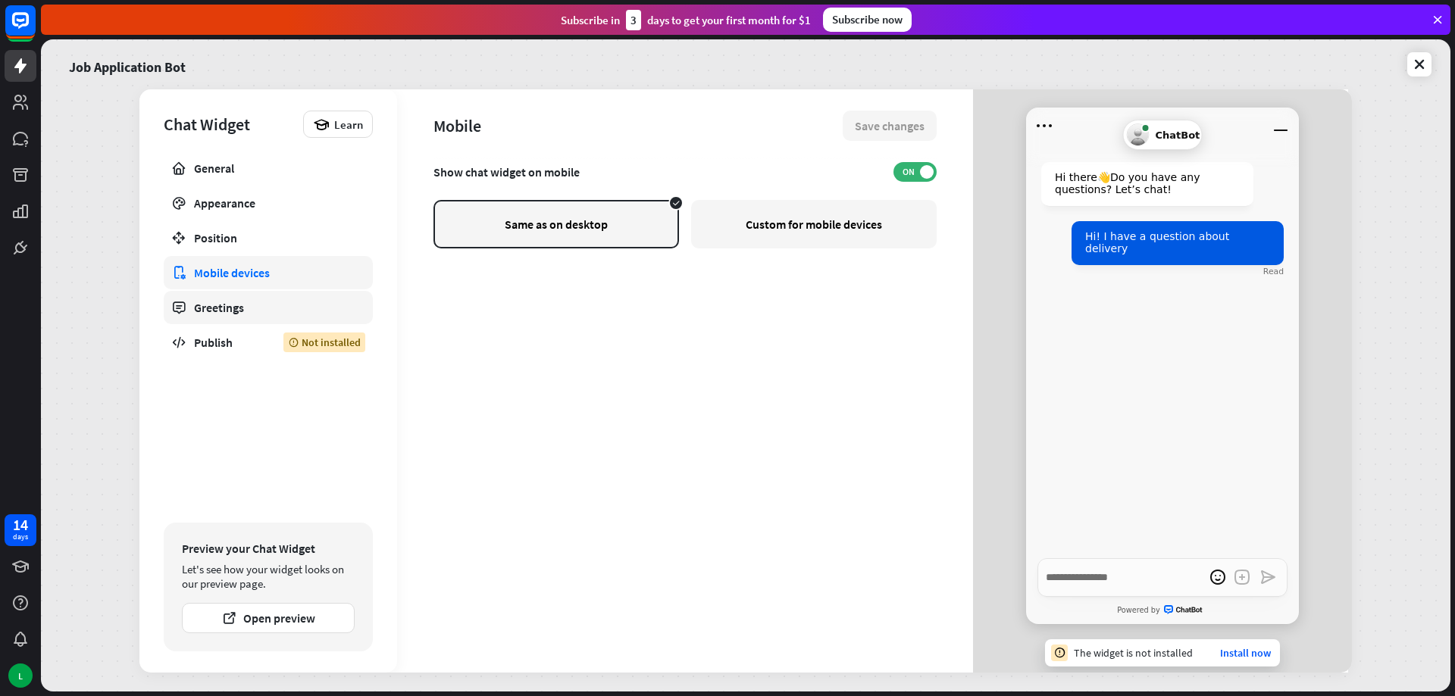
click at [233, 314] on div "Greetings" at bounding box center [268, 307] width 149 height 15
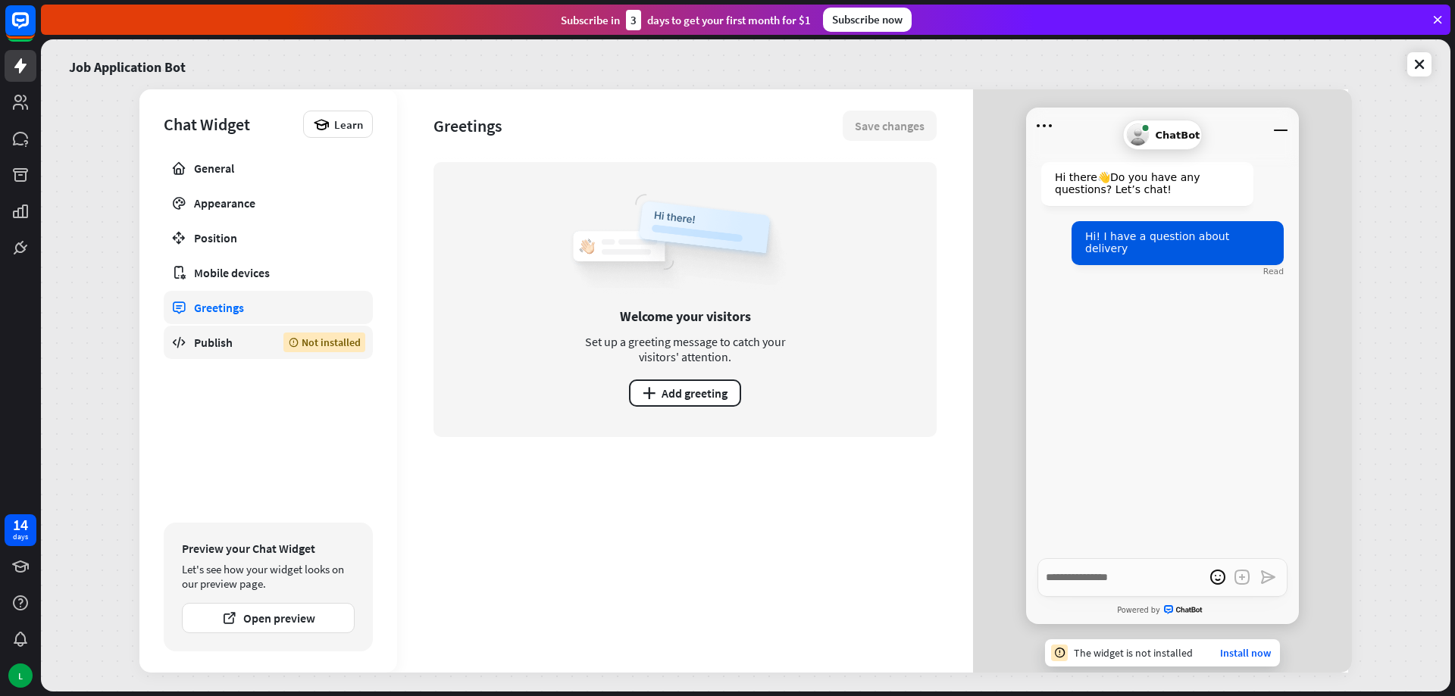
click at [228, 343] on div "Publish" at bounding box center [227, 342] width 67 height 15
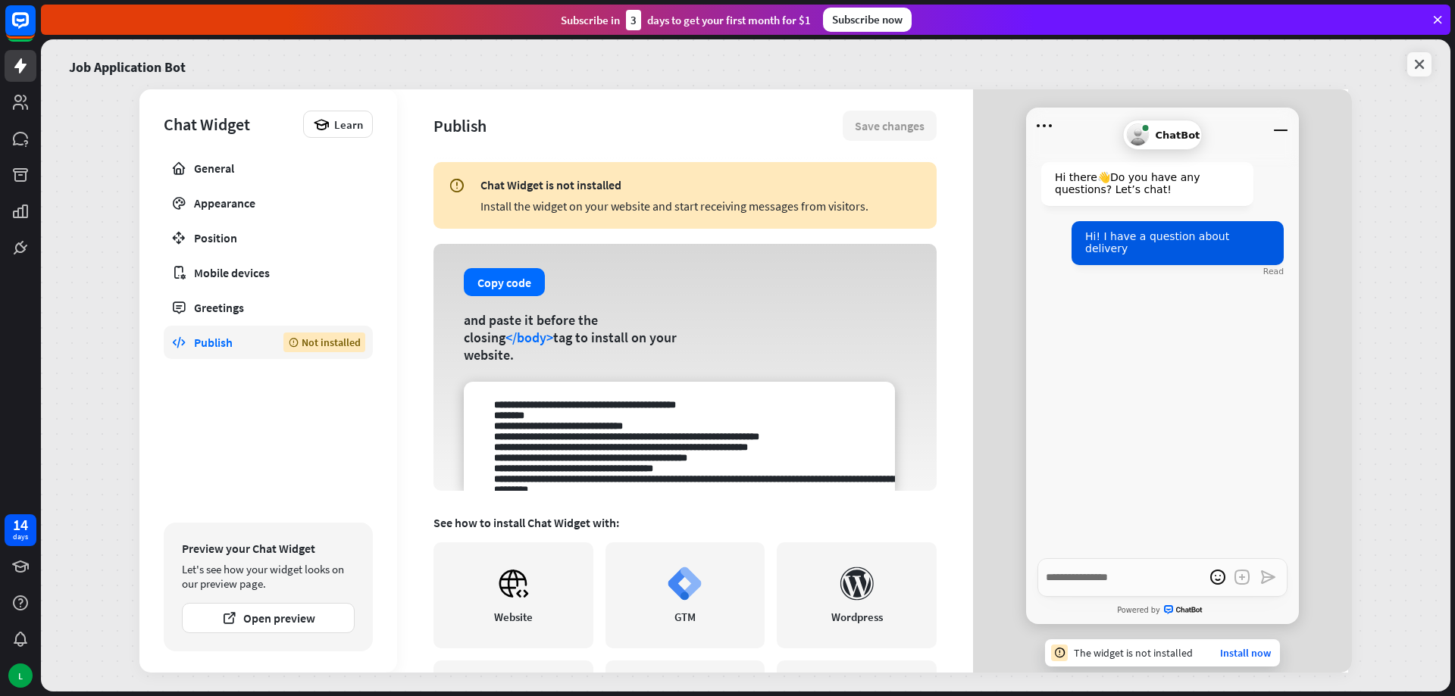
click at [1410, 67] on link at bounding box center [1419, 64] width 24 height 24
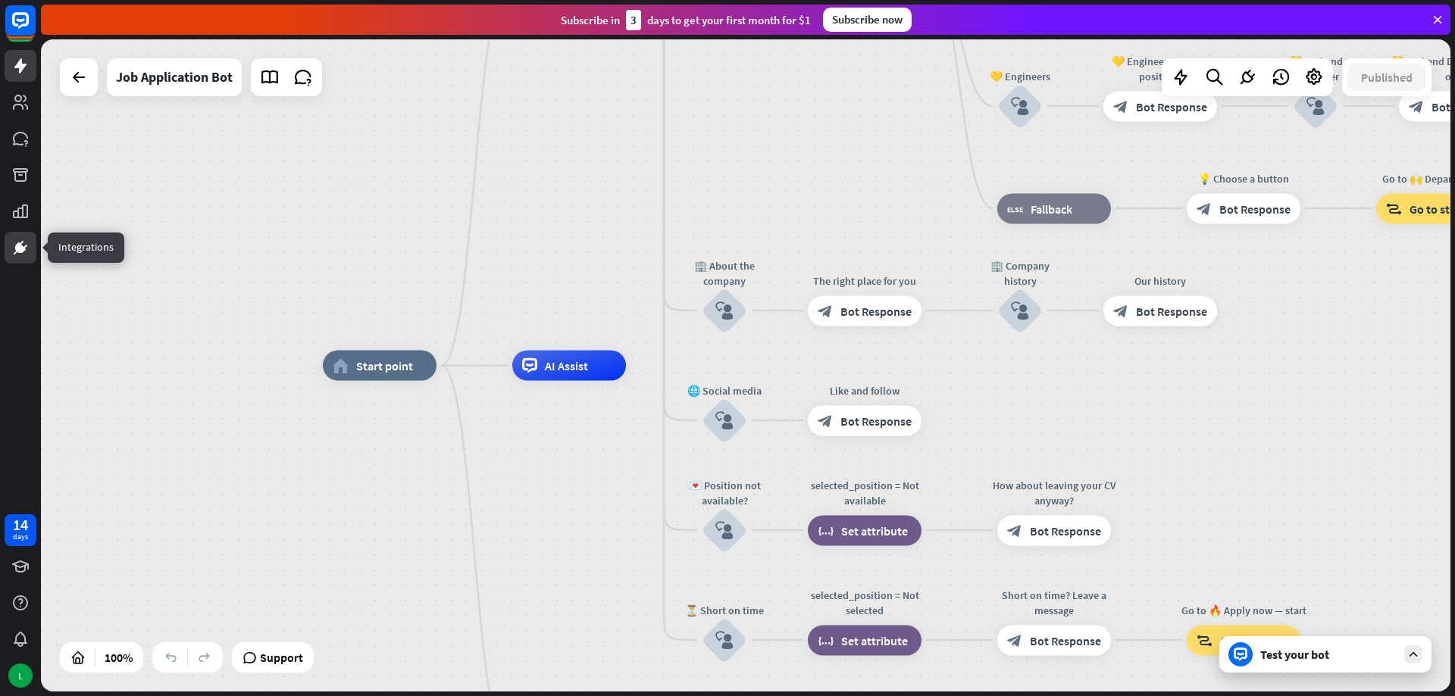
click at [26, 243] on icon at bounding box center [20, 248] width 18 height 18
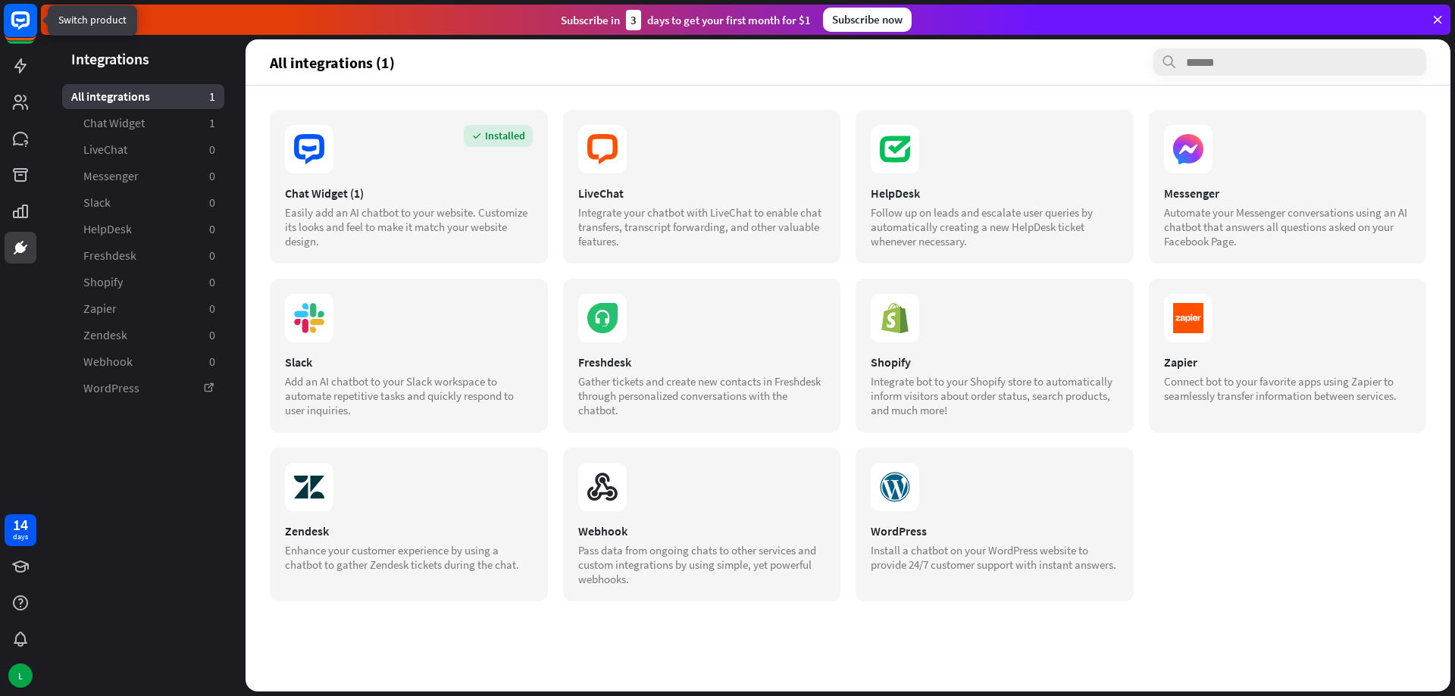
click at [23, 21] on icon at bounding box center [20, 20] width 9 height 4
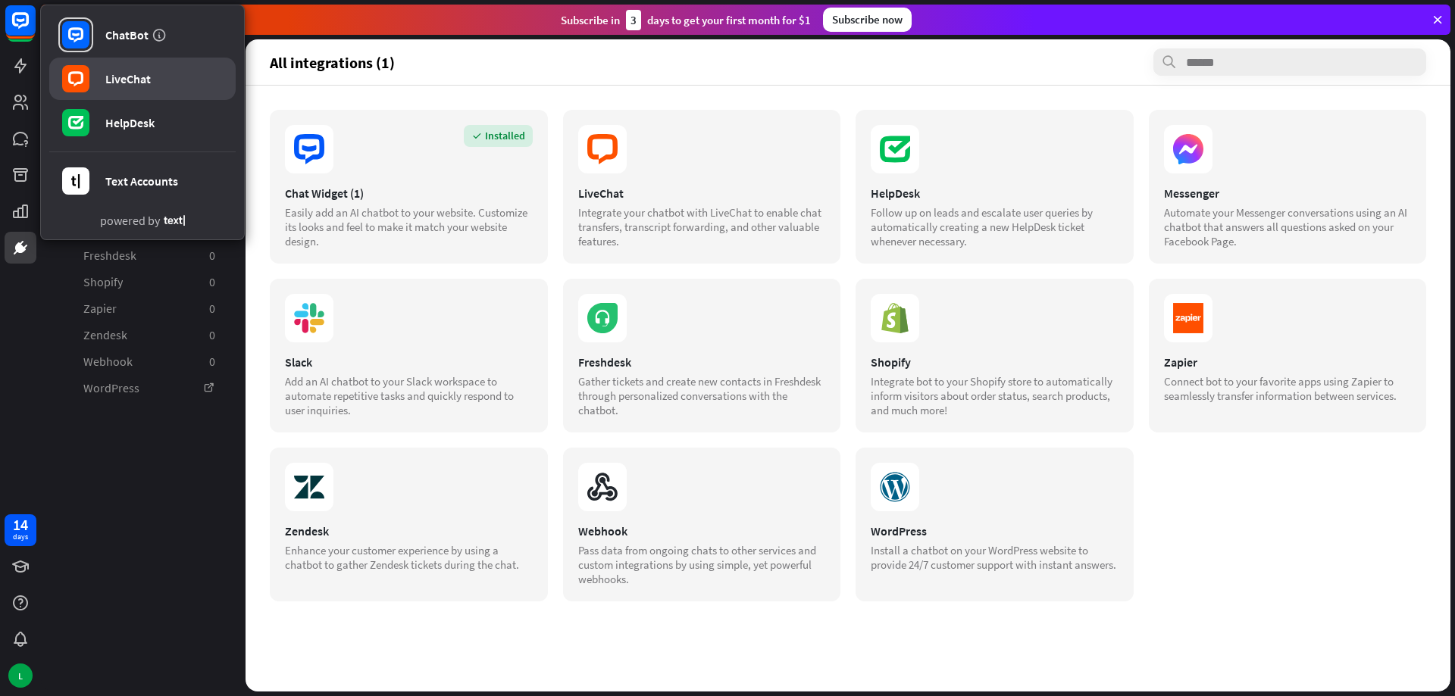
click at [105, 88] on link "LiveChat" at bounding box center [142, 79] width 186 height 42
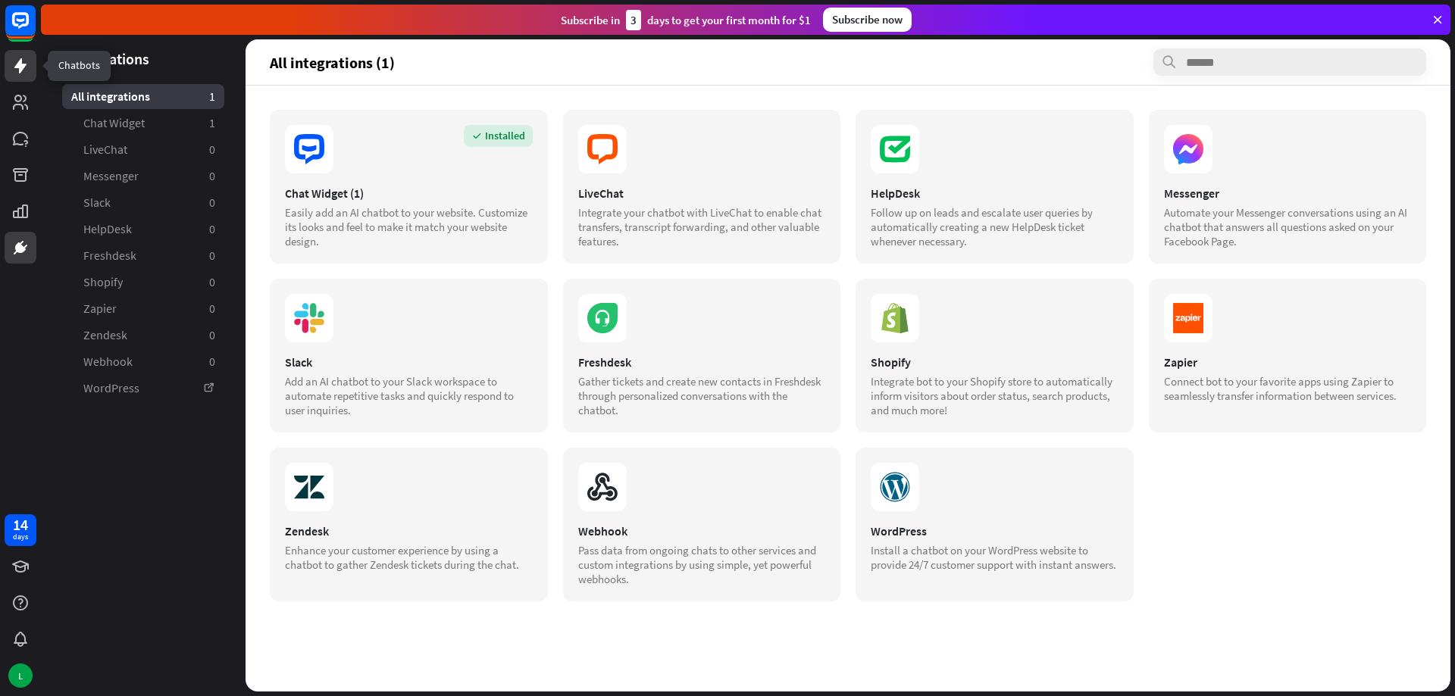
click at [20, 66] on icon at bounding box center [20, 65] width 12 height 15
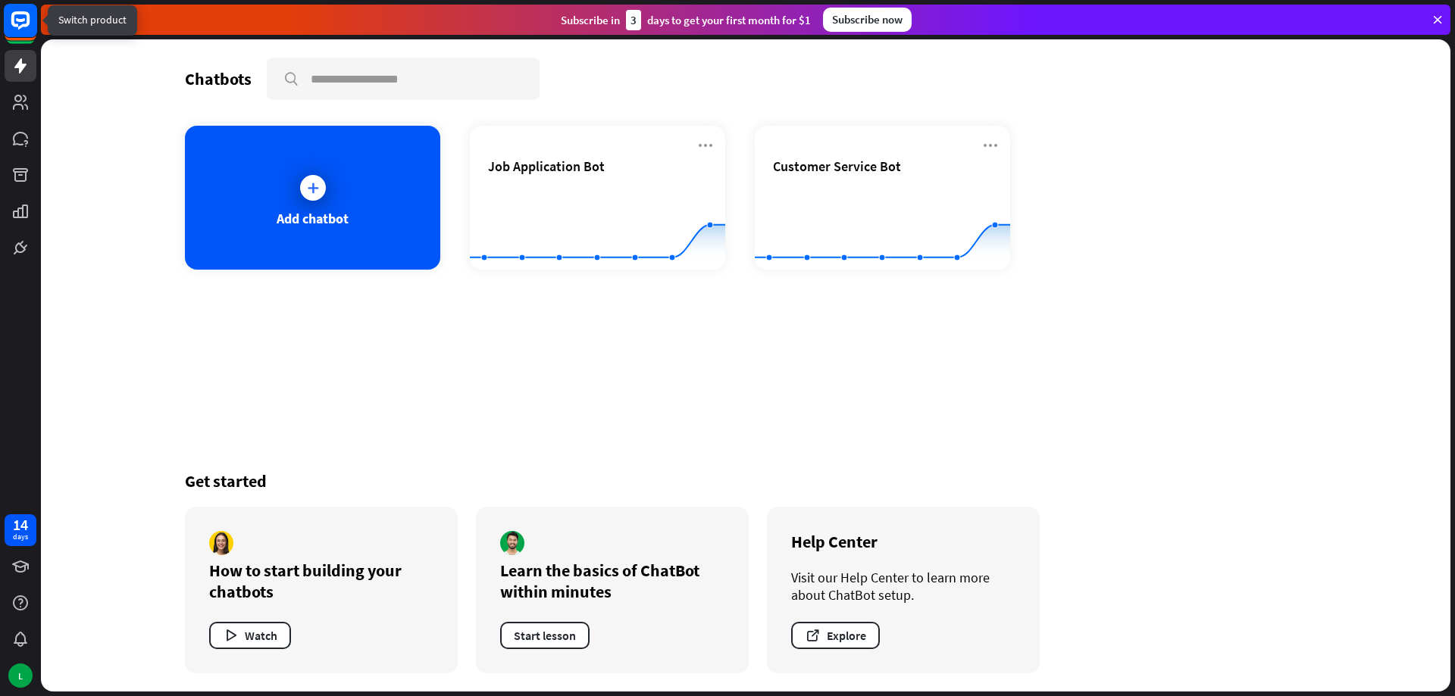
click at [23, 30] on rect at bounding box center [20, 20] width 33 height 33
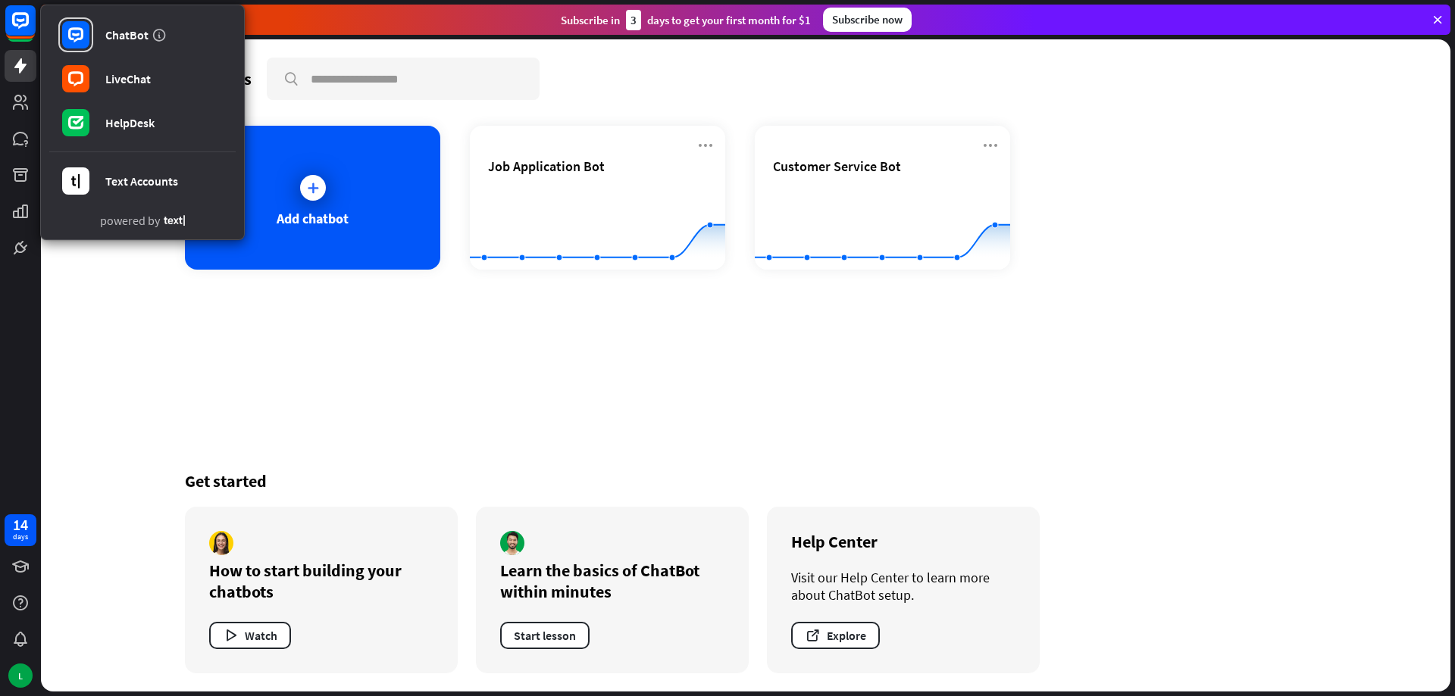
click at [206, 321] on div "Chatbots search Add chatbot Job Application Bot Created with Highcharts 10.1.0 …" at bounding box center [745, 365] width 1212 height 652
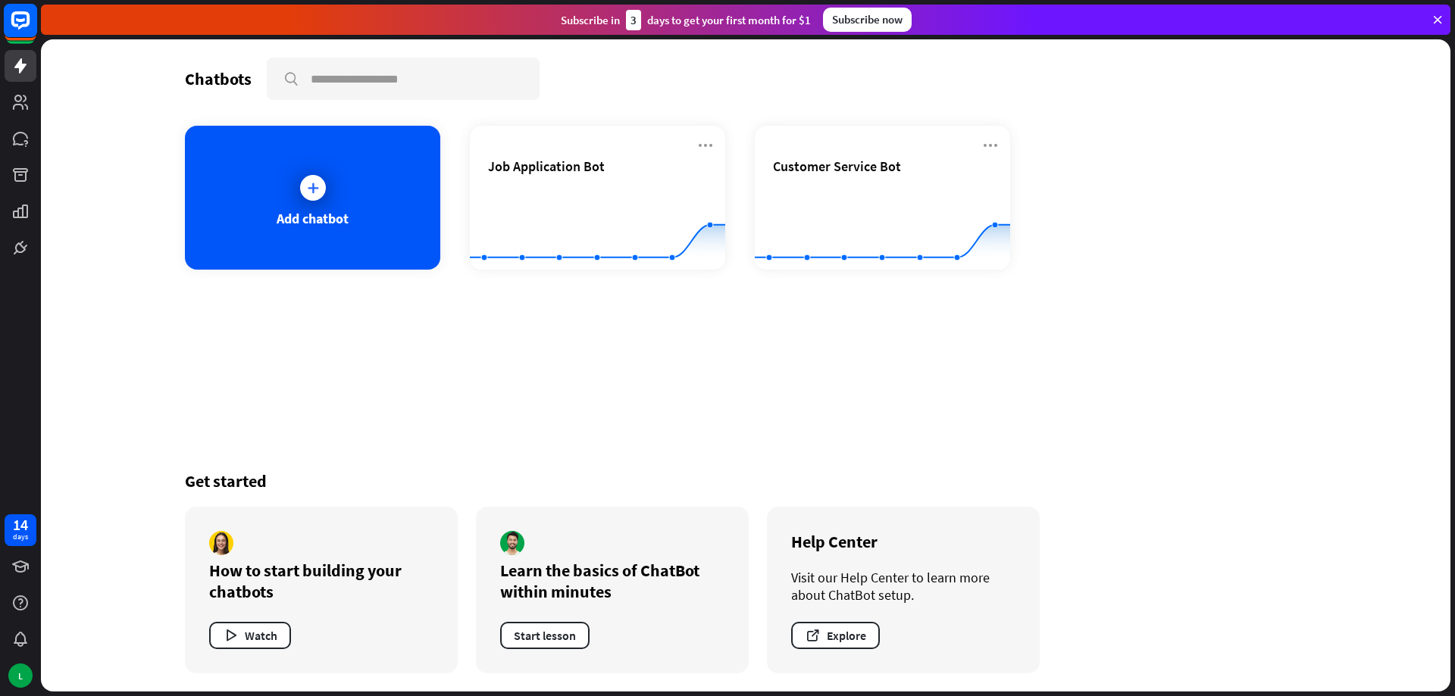
click at [22, 27] on icon at bounding box center [20, 20] width 18 height 18
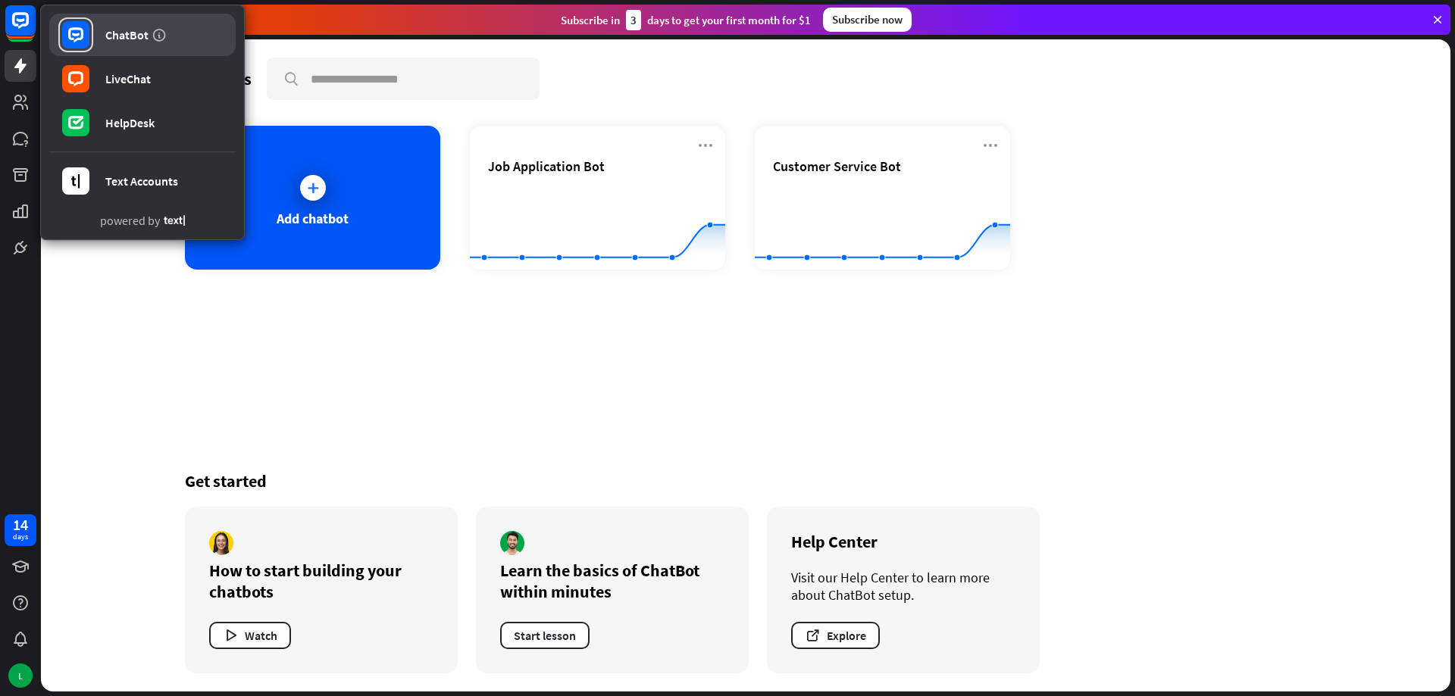
click at [99, 30] on link "ChatBot" at bounding box center [142, 35] width 186 height 42
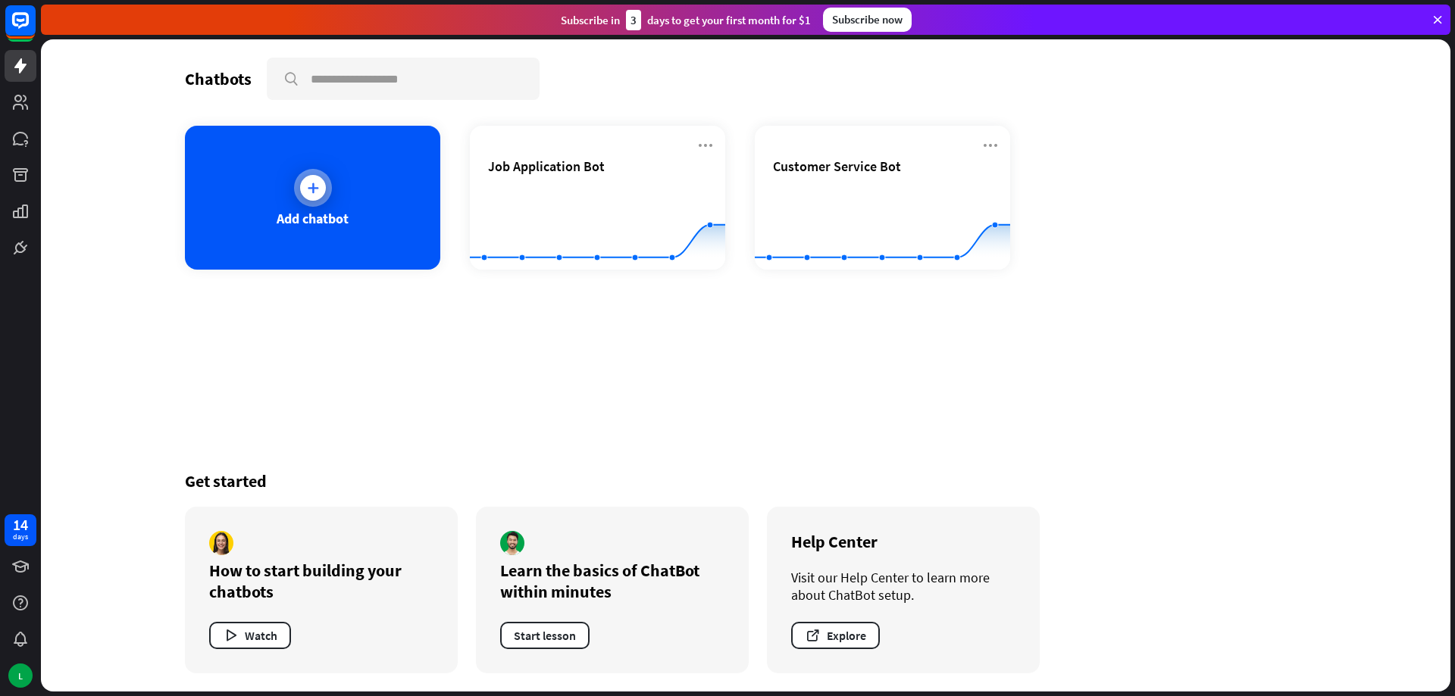
click at [286, 183] on div "Add chatbot" at bounding box center [312, 198] width 255 height 144
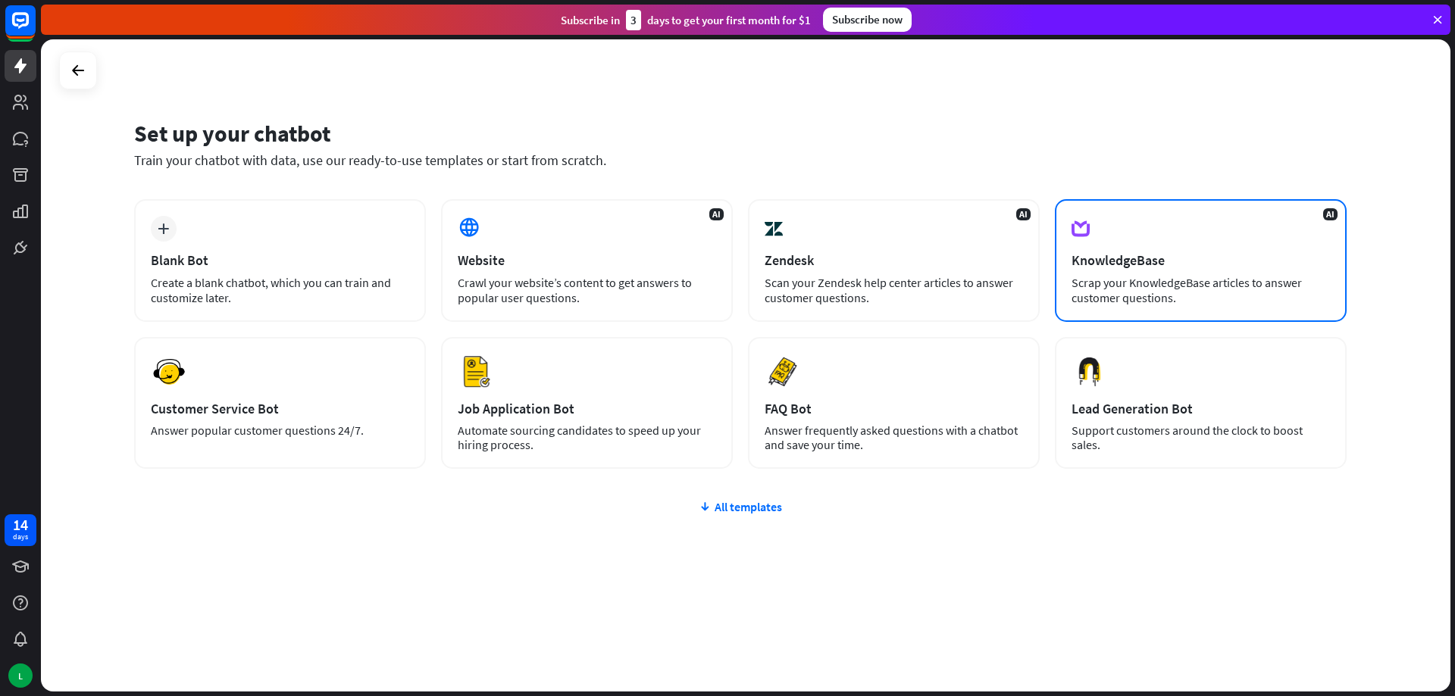
click at [1191, 258] on div "KnowledgeBase" at bounding box center [1200, 260] width 258 height 17
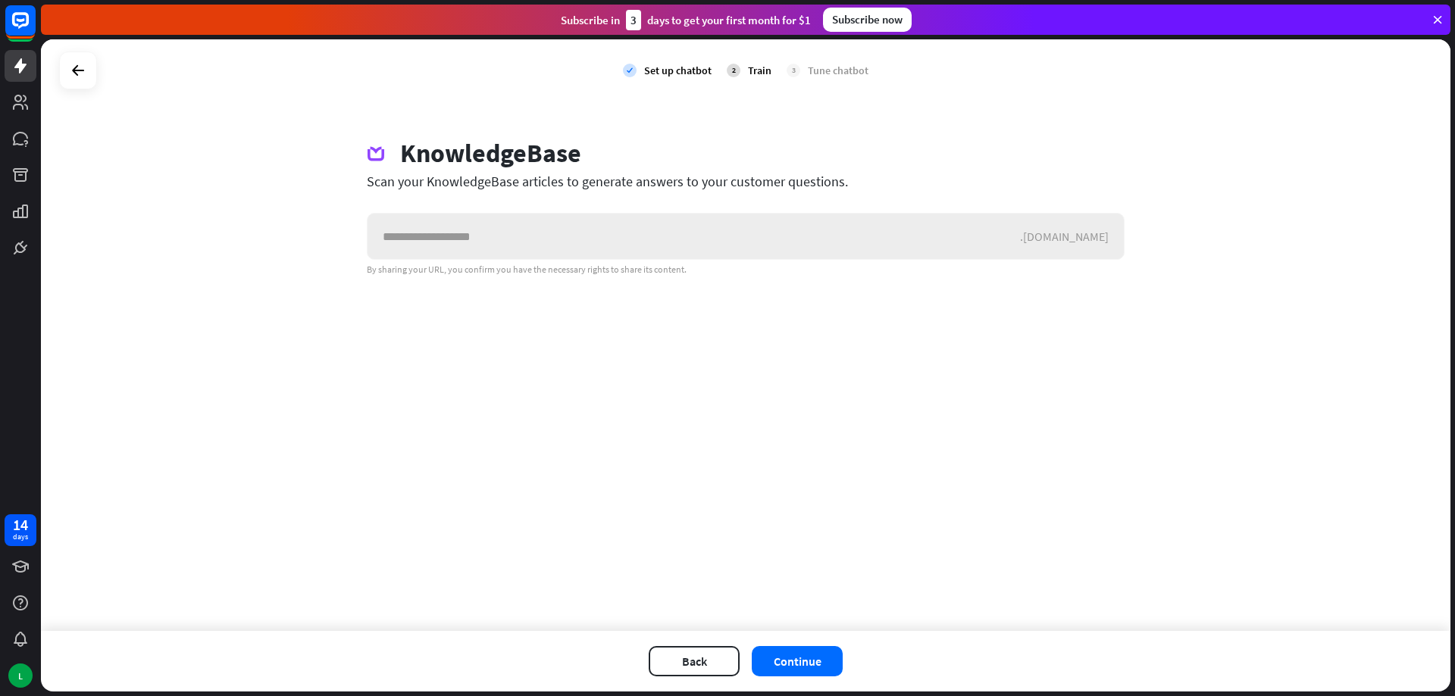
click at [615, 249] on input "text" at bounding box center [694, 236] width 652 height 45
click at [614, 181] on div "Scan your KnowledgeBase articles to generate answers to your customer questions." at bounding box center [746, 181] width 758 height 17
click at [901, 144] on div "KnowledgeBase" at bounding box center [746, 155] width 758 height 35
